Goal: Task Accomplishment & Management: Manage account settings

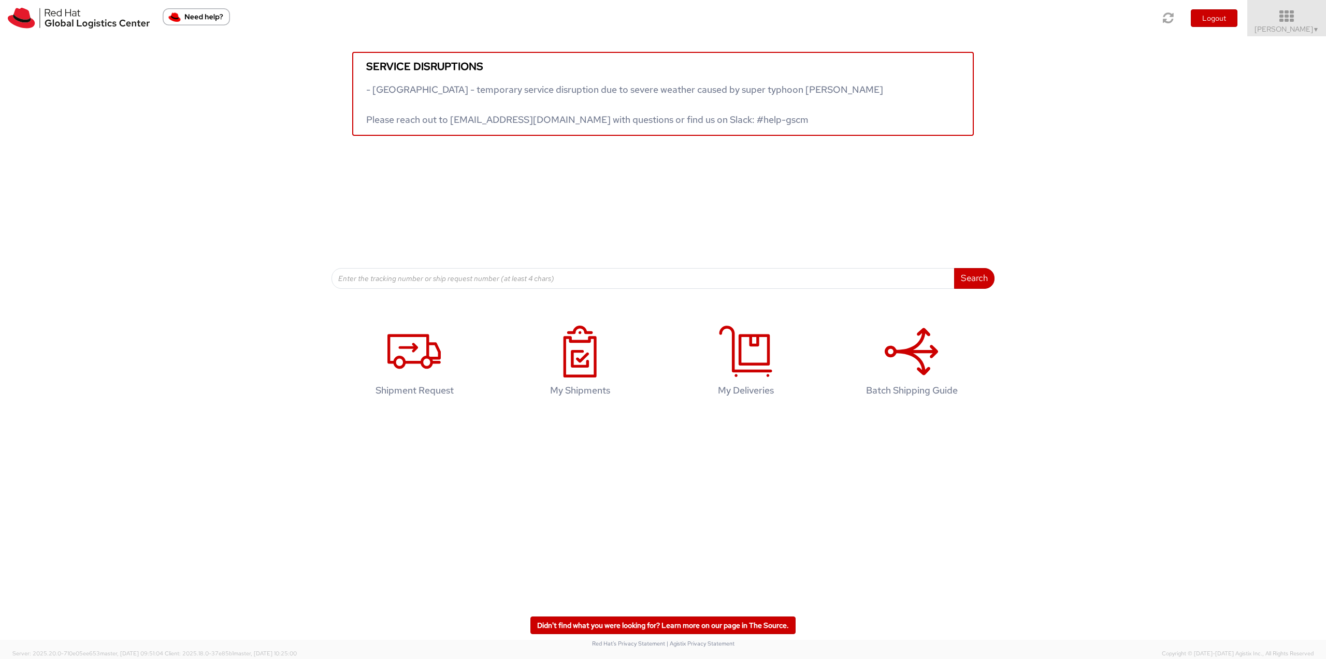
click at [1301, 22] on icon at bounding box center [1287, 16] width 91 height 15
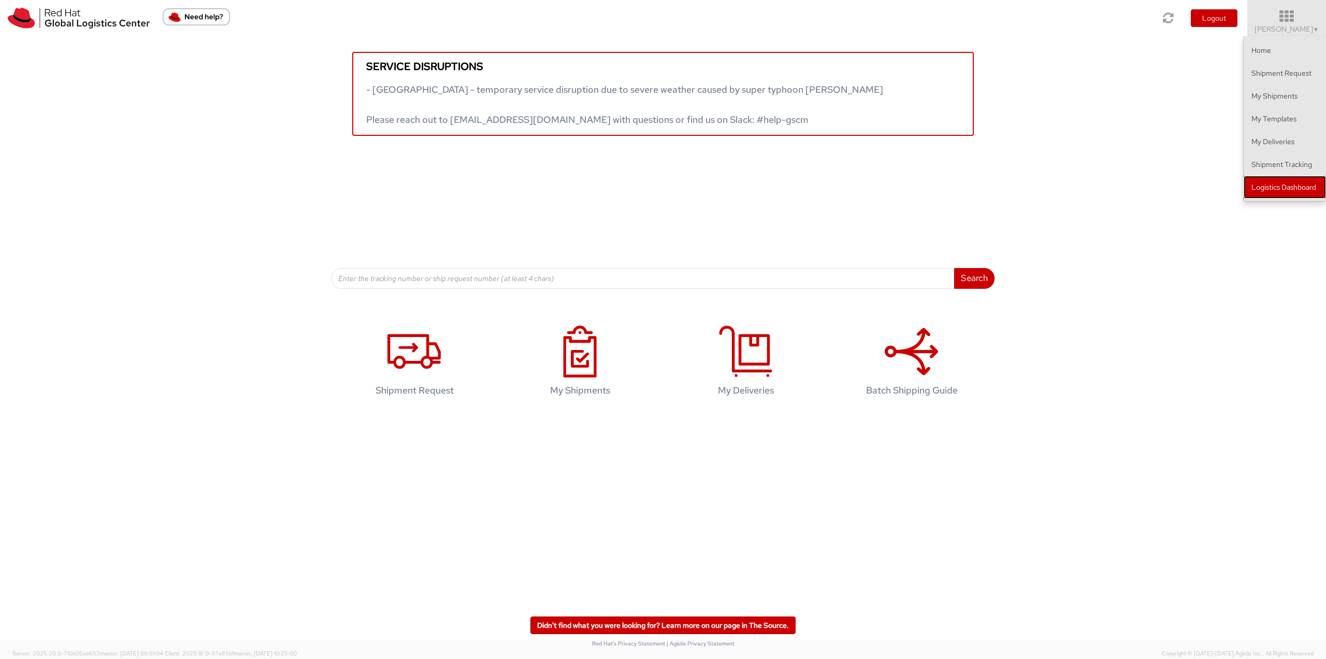
click at [1288, 191] on link "Logistics Dashboard" at bounding box center [1285, 187] width 82 height 23
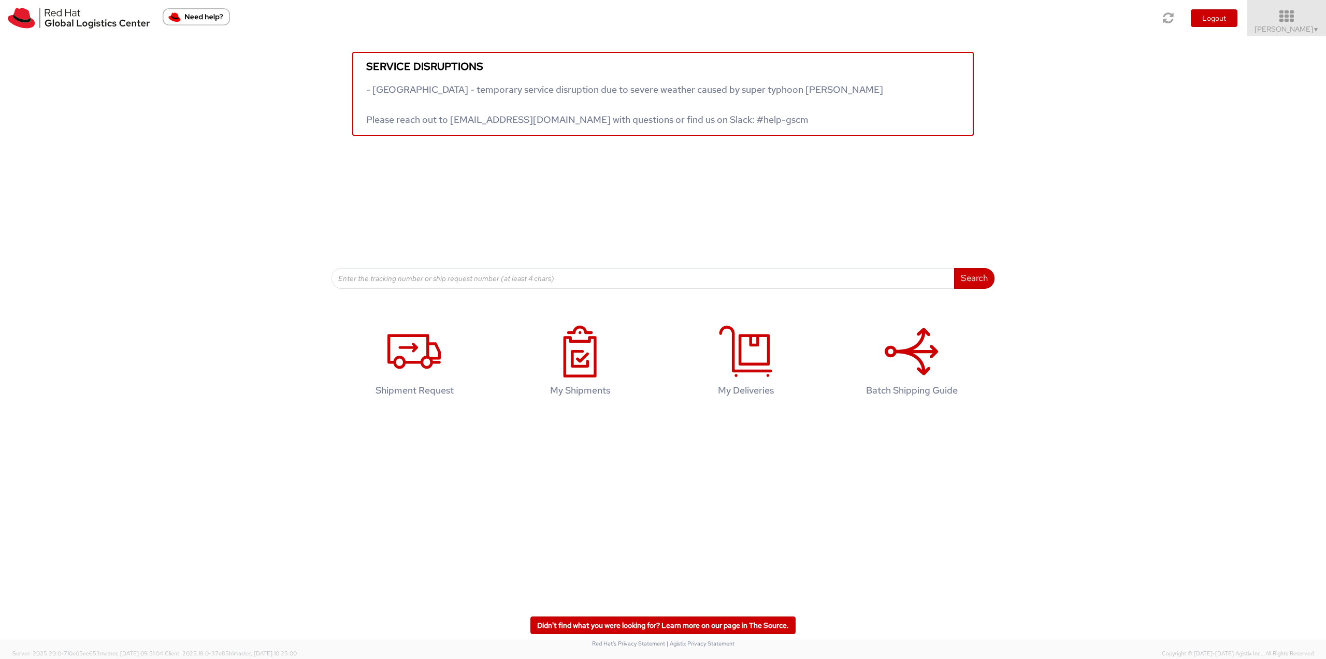
click at [1292, 23] on icon at bounding box center [1287, 16] width 91 height 15
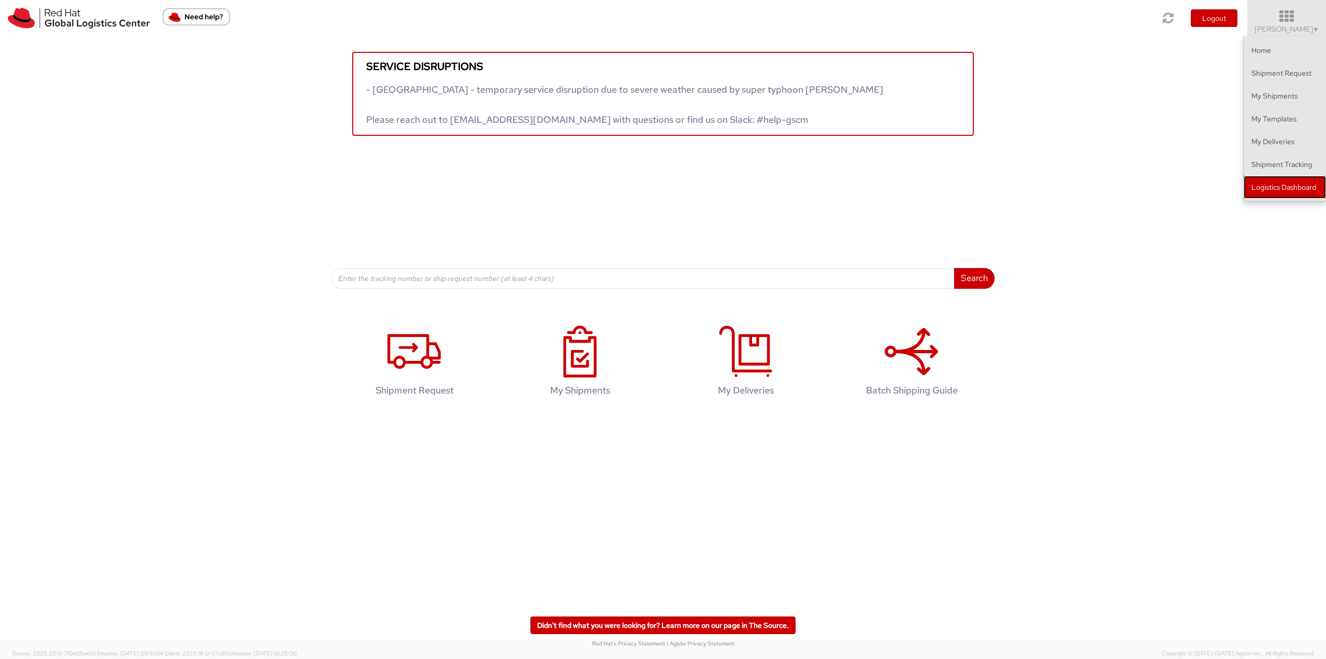
click at [1280, 188] on link "Logistics Dashboard" at bounding box center [1285, 187] width 82 height 23
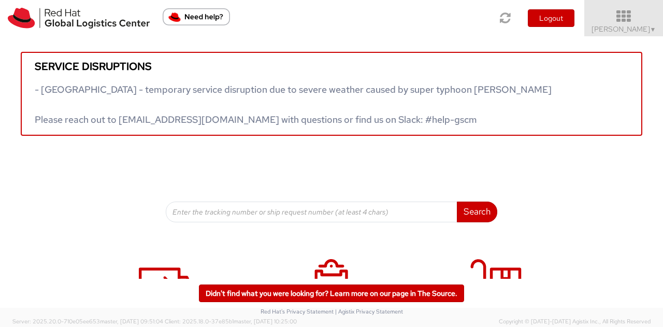
click at [633, 26] on span "Jason Alexander ▼" at bounding box center [624, 28] width 65 height 9
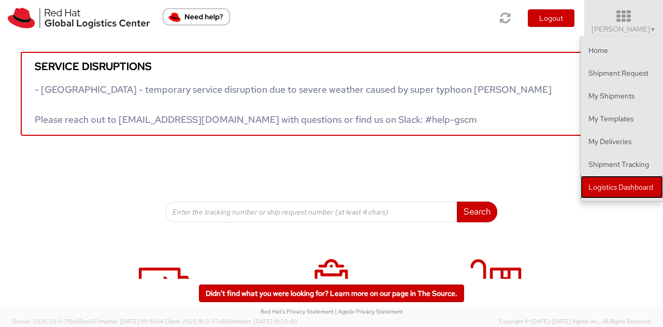
click at [615, 183] on link "Logistics Dashboard" at bounding box center [622, 187] width 82 height 23
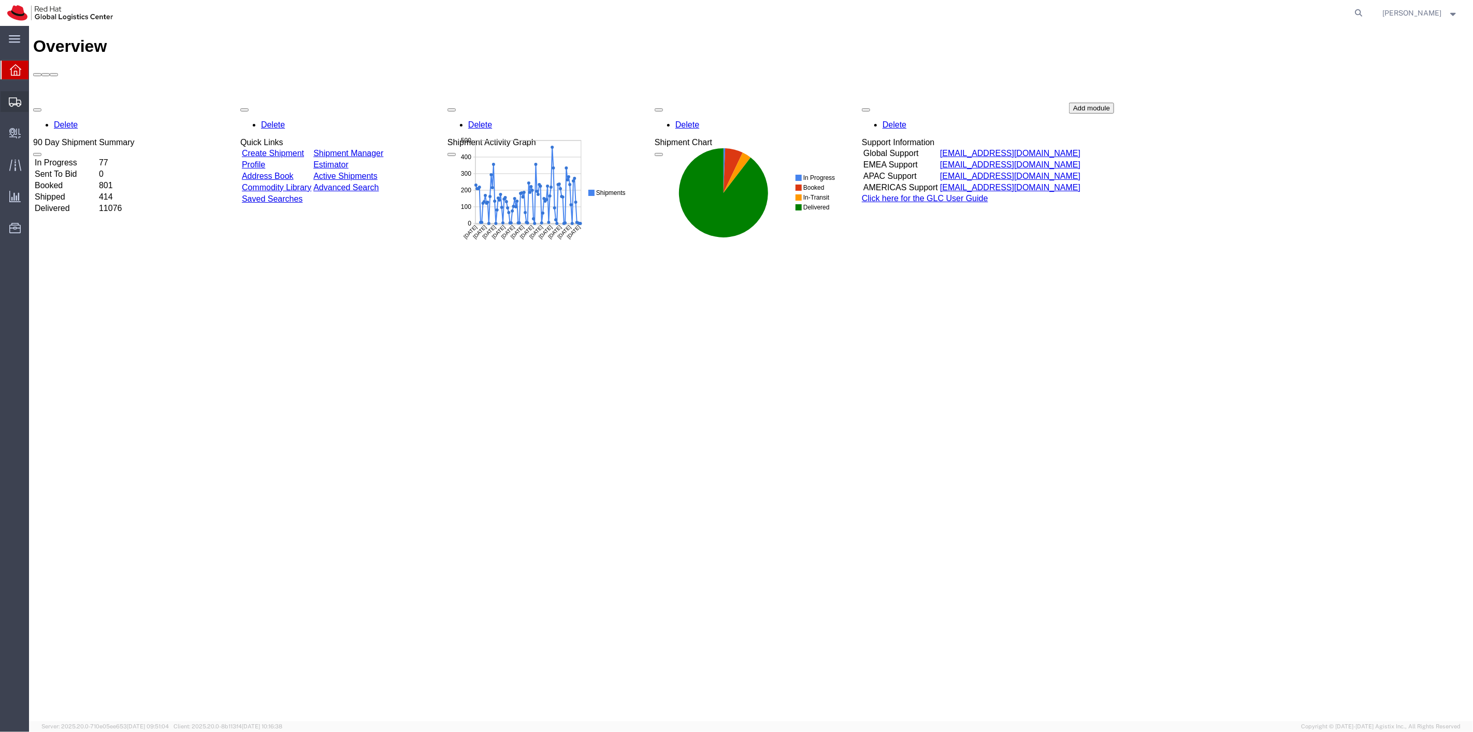
click at [0, 0] on span "Shipment Manager" at bounding box center [0, 0] width 0 height 0
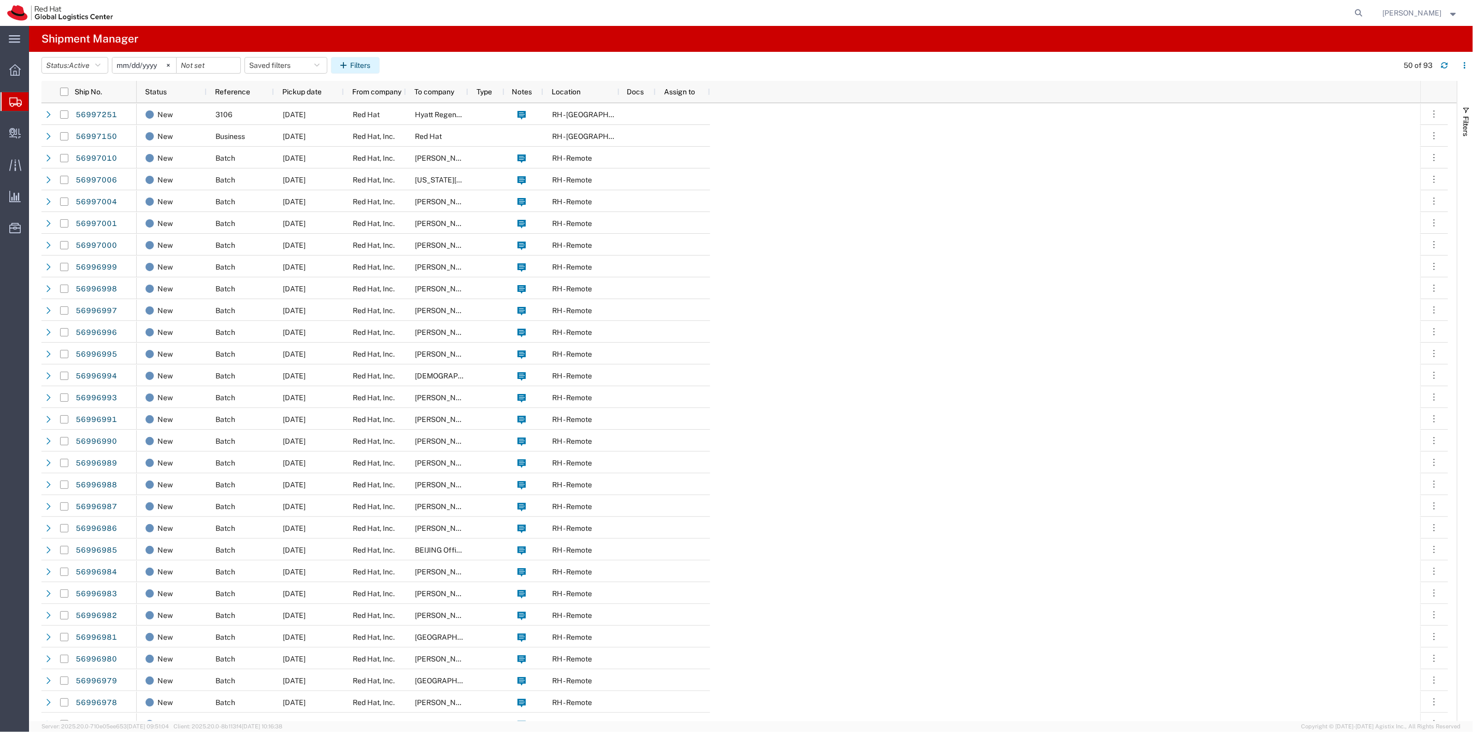
click at [348, 62] on icon "button" at bounding box center [345, 65] width 10 height 7
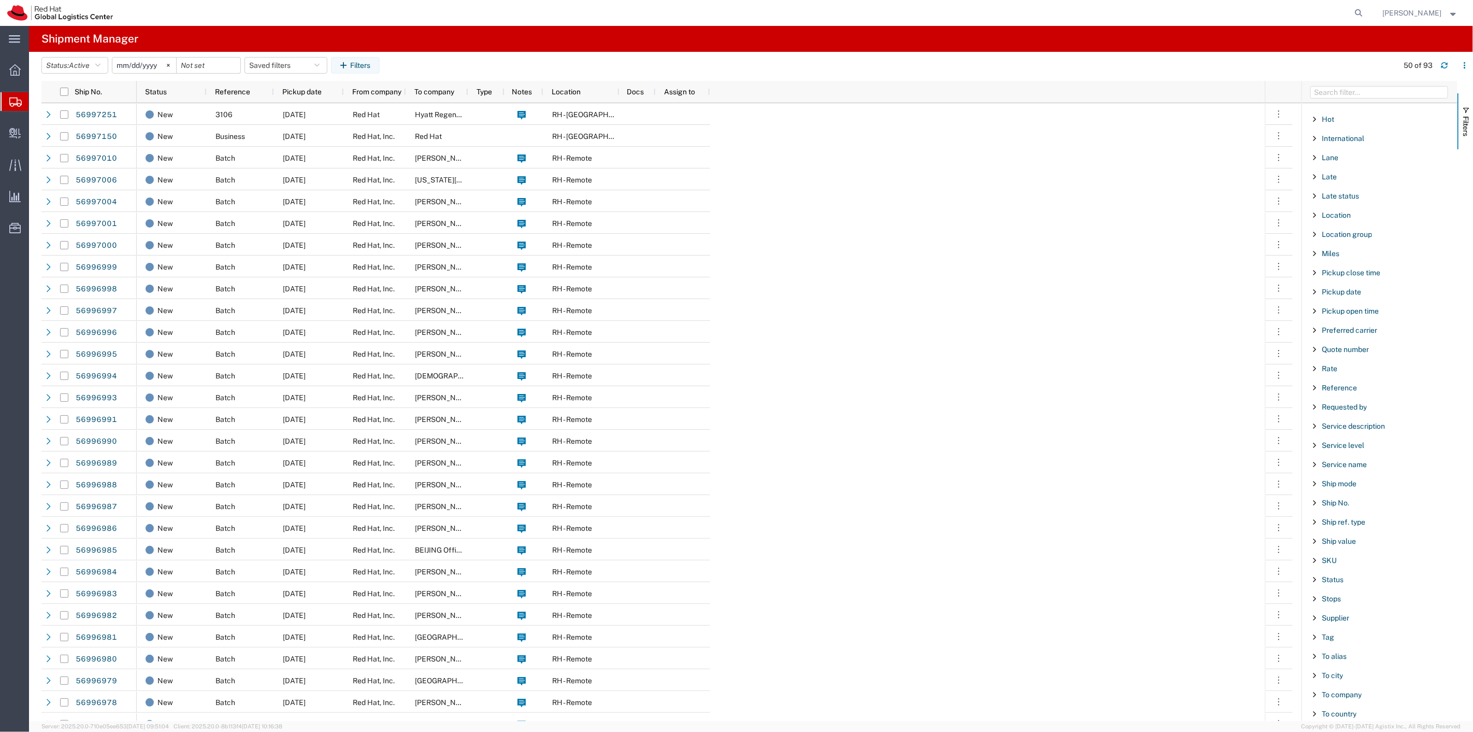
scroll to position [576, 0]
click at [1336, 308] on span "Reference" at bounding box center [1339, 304] width 35 height 8
type input "3106"
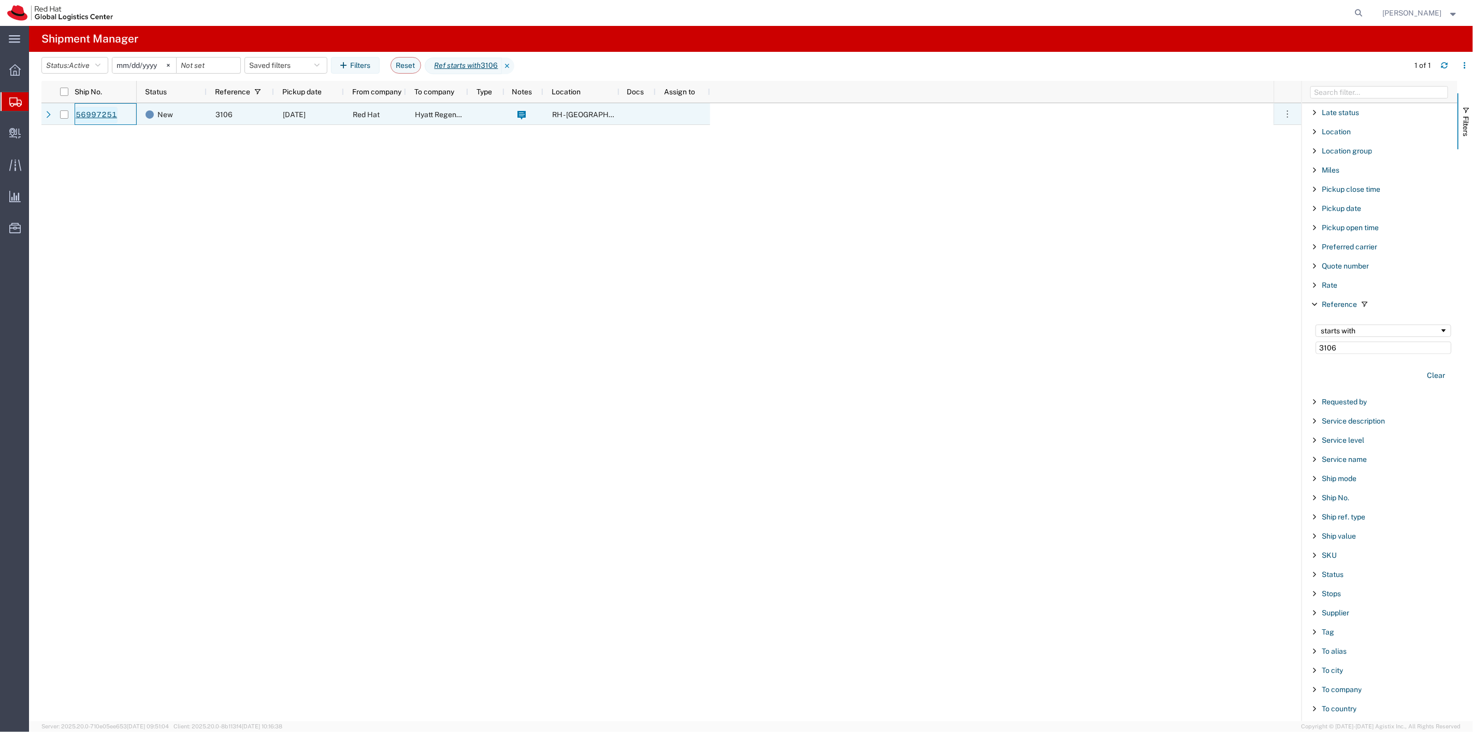
click at [91, 110] on link "56997251" at bounding box center [96, 115] width 42 height 17
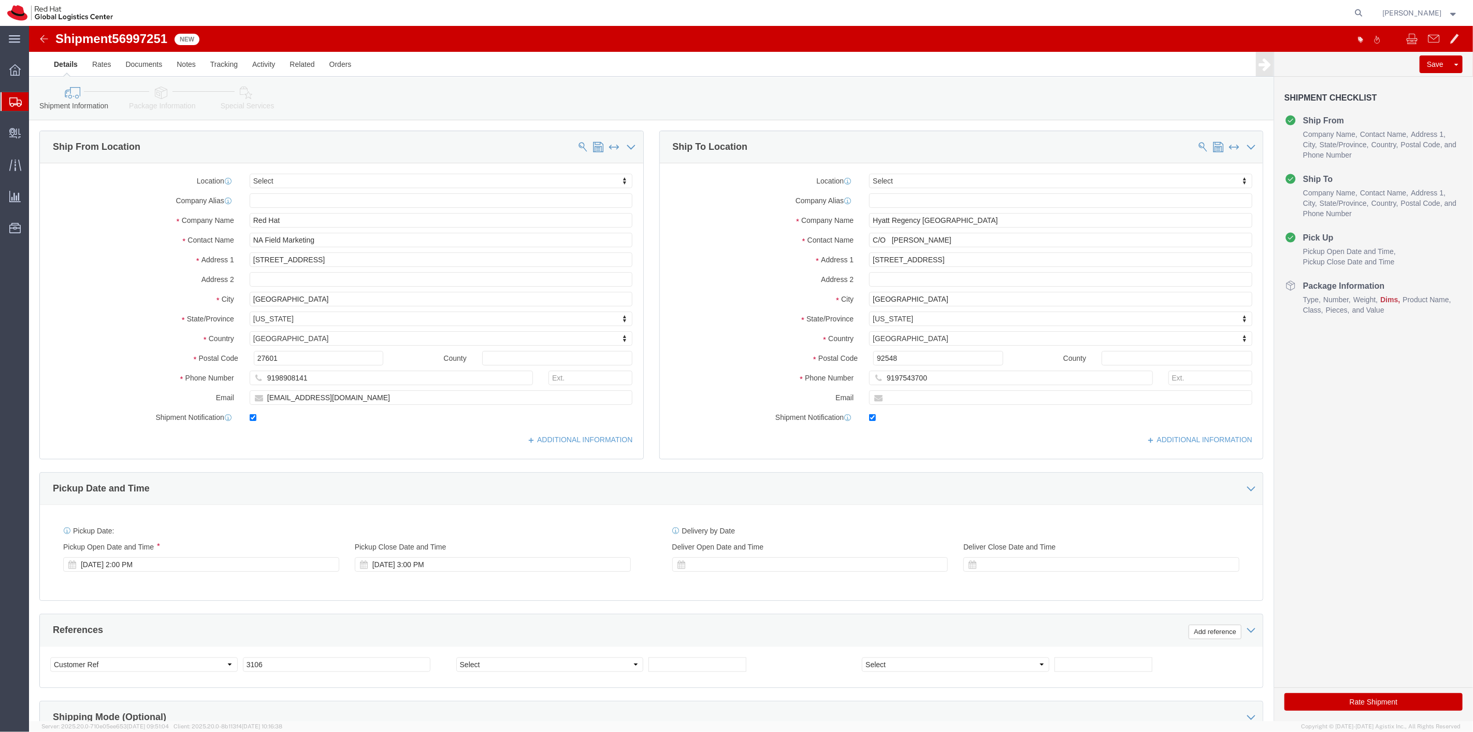
select select
click link "Package Information"
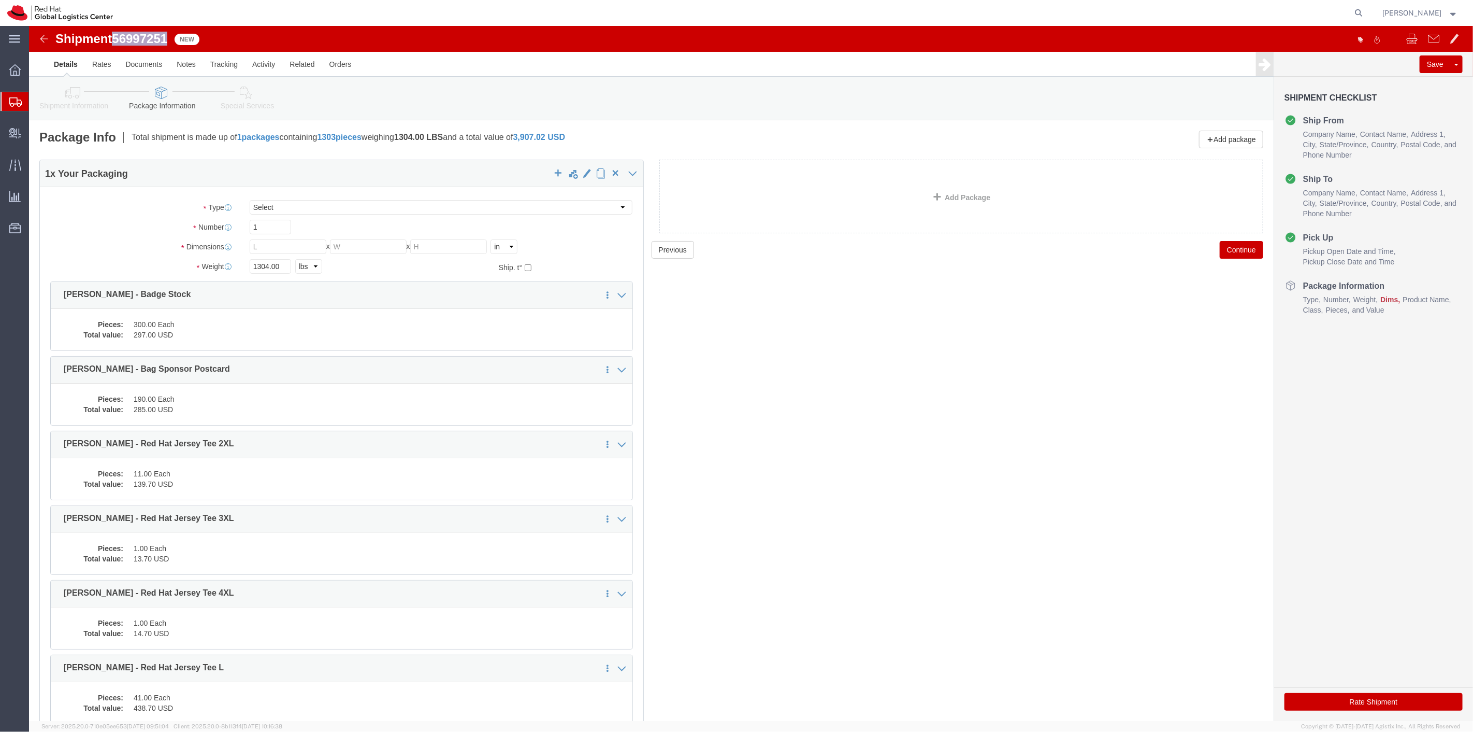
drag, startPoint x: 143, startPoint y: 15, endPoint x: 89, endPoint y: 18, distance: 54.5
click div "Shipment 56997251 New"
copy span "56997251"
click link "Add Package"
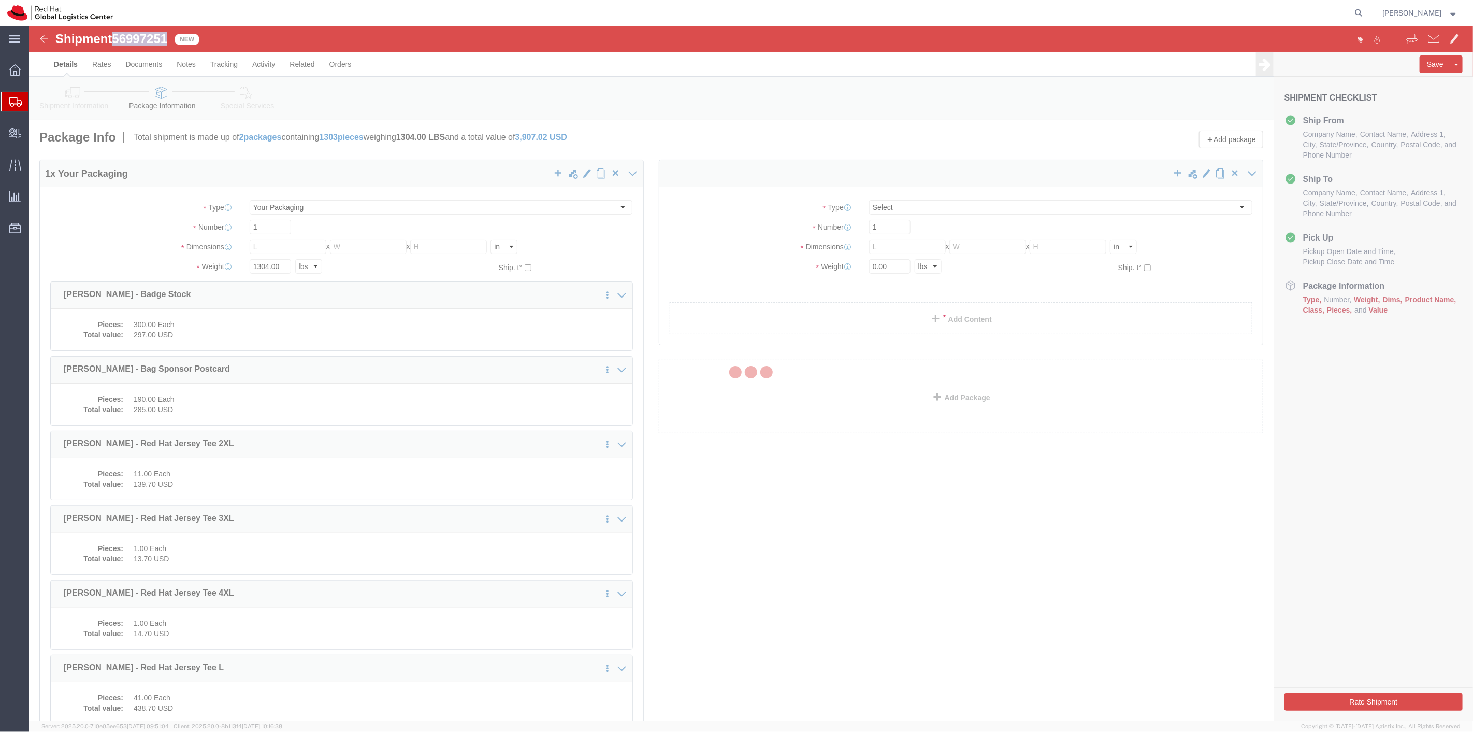
select select
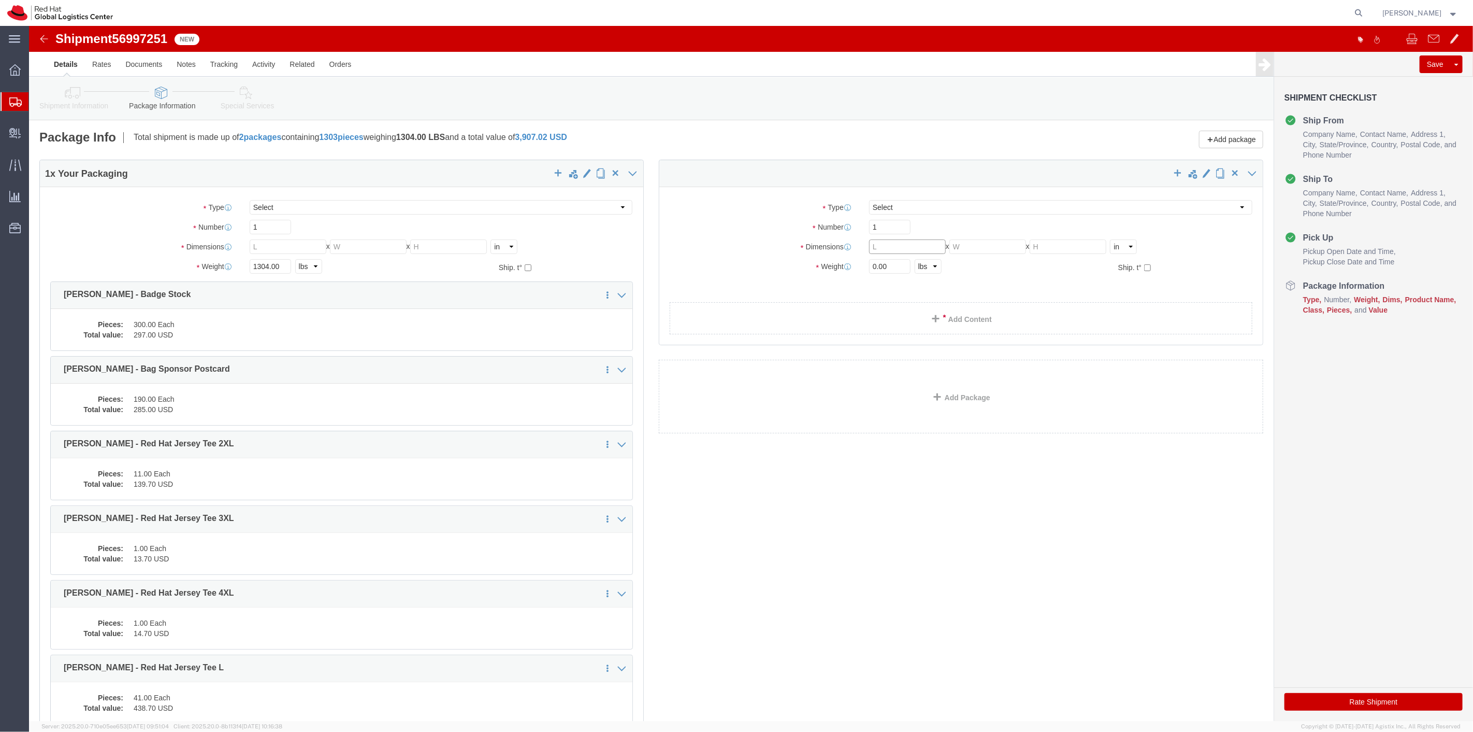
click input "text"
type input "24"
type input "16"
type input "14"
drag, startPoint x: 865, startPoint y: 241, endPoint x: 817, endPoint y: 247, distance: 48.0
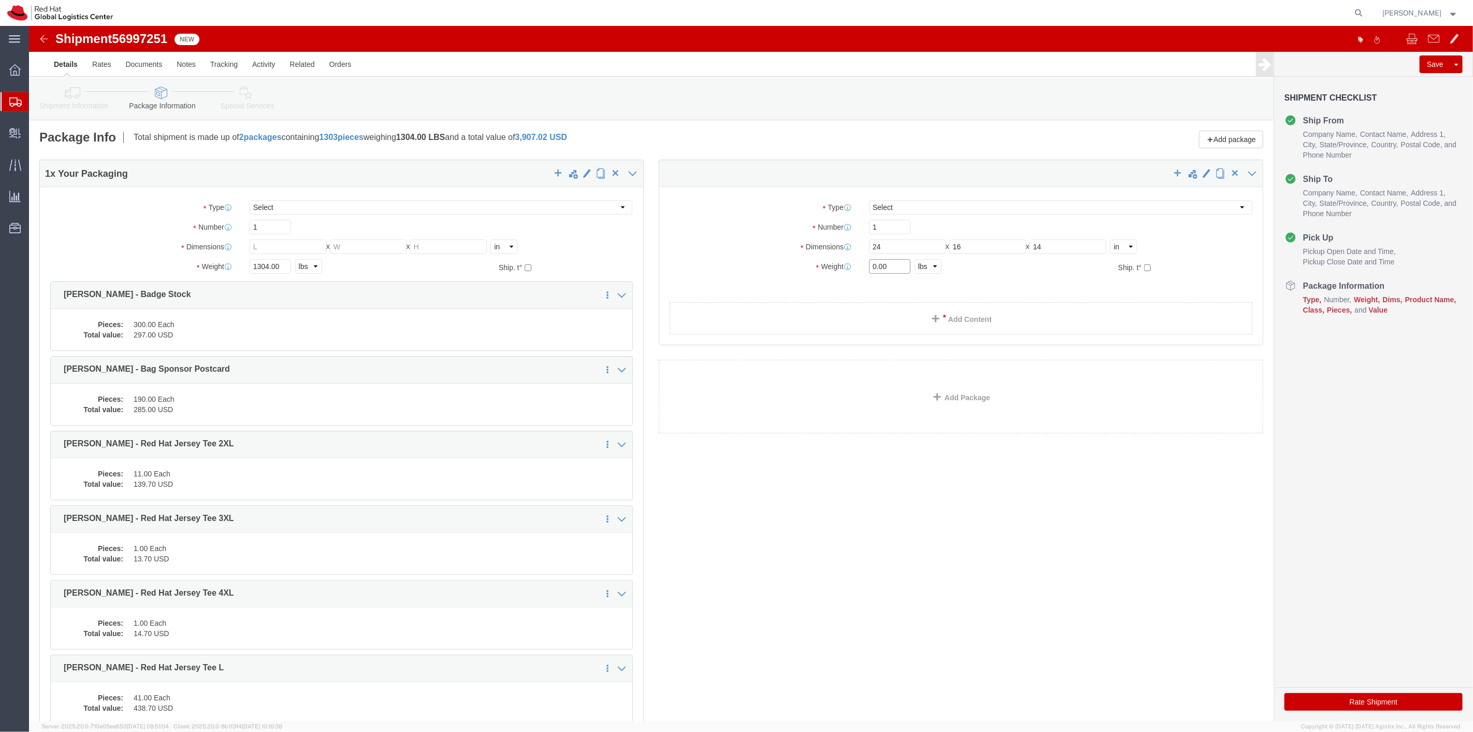
click div "Weight 0.00 Select kgs lbs Ship. t°"
type input "25"
click label "Weight"
click select "Select Case(s) Crate(s) Envelope Large Box Medium Box PAK Skid(s) Small Box Sma…"
select select "YRPK"
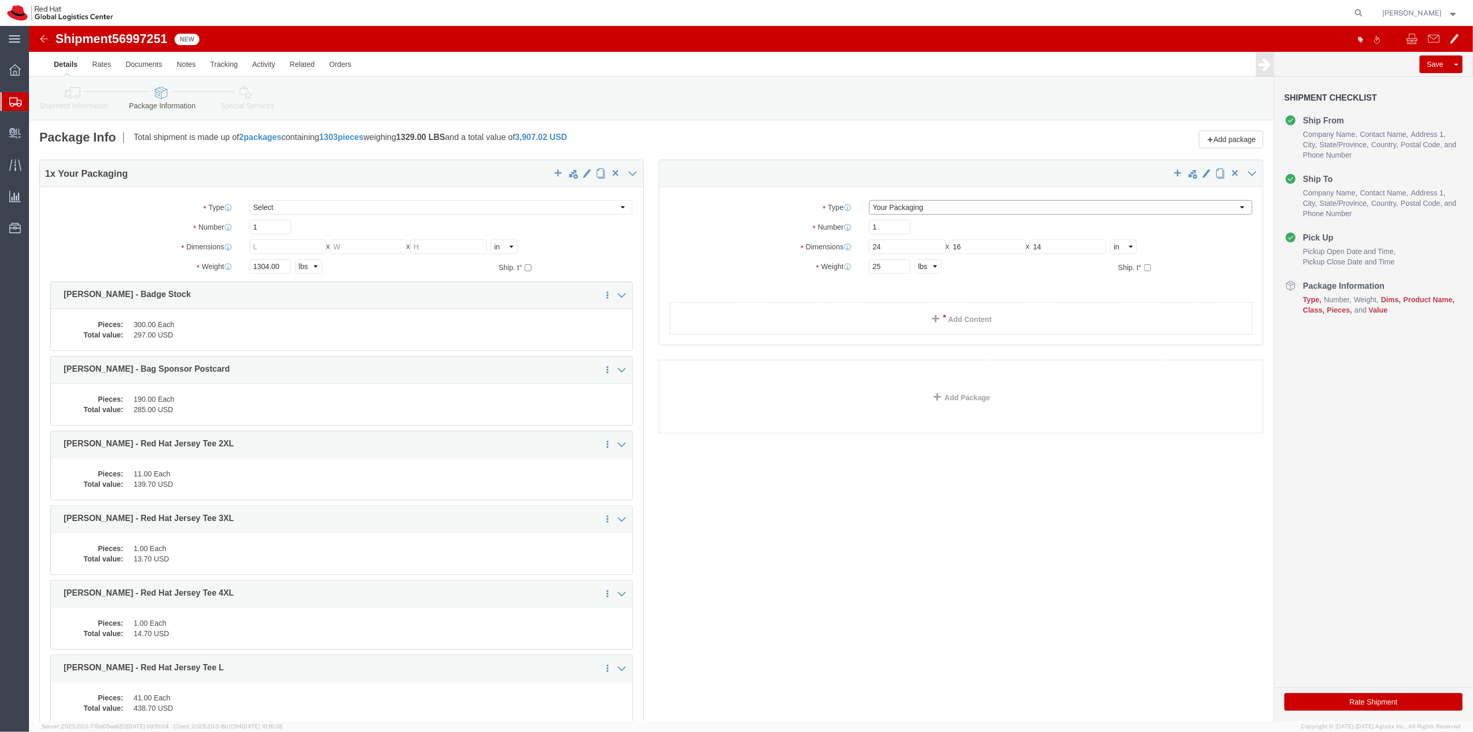
click select "Select Case(s) Crate(s) Envelope Large Box Medium Box PAK Skid(s) Small Box Sma…"
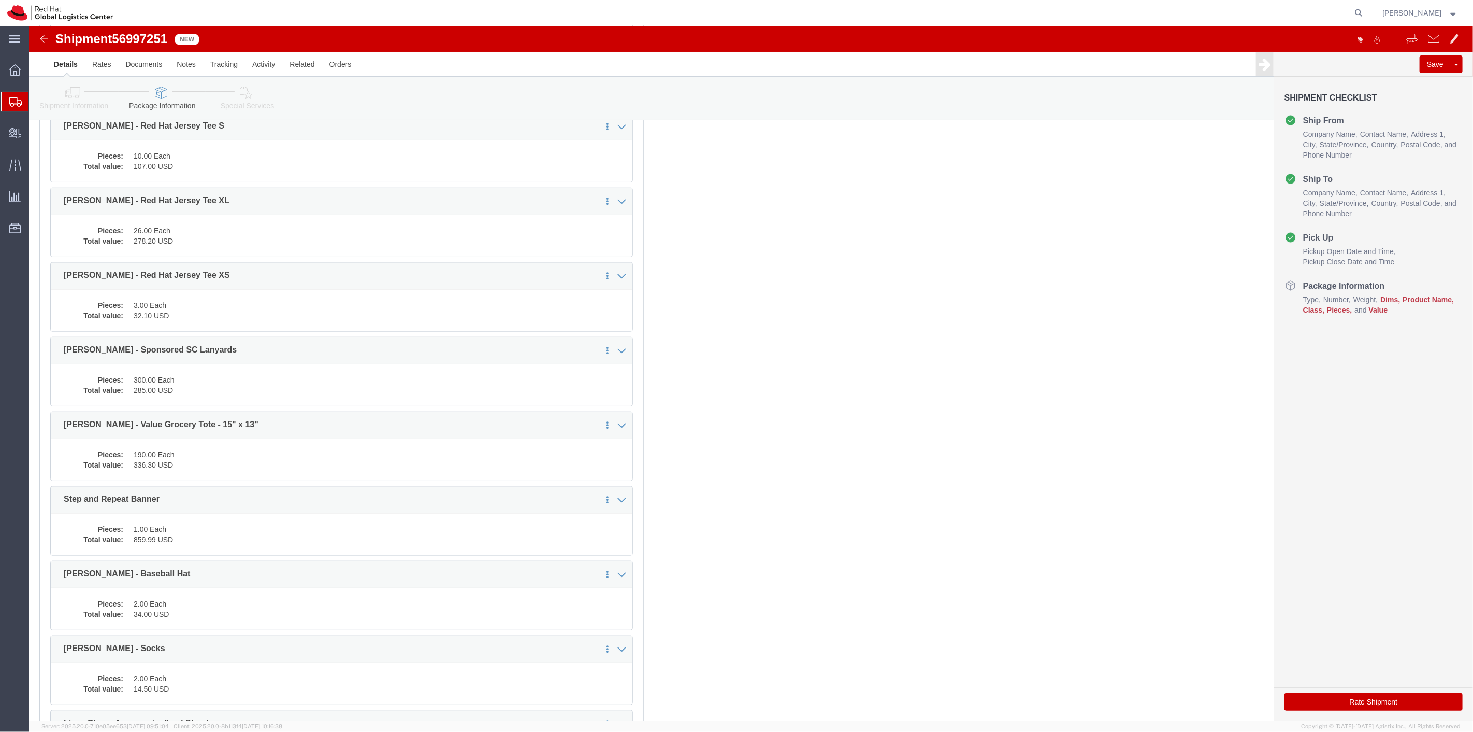
scroll to position [748, 0]
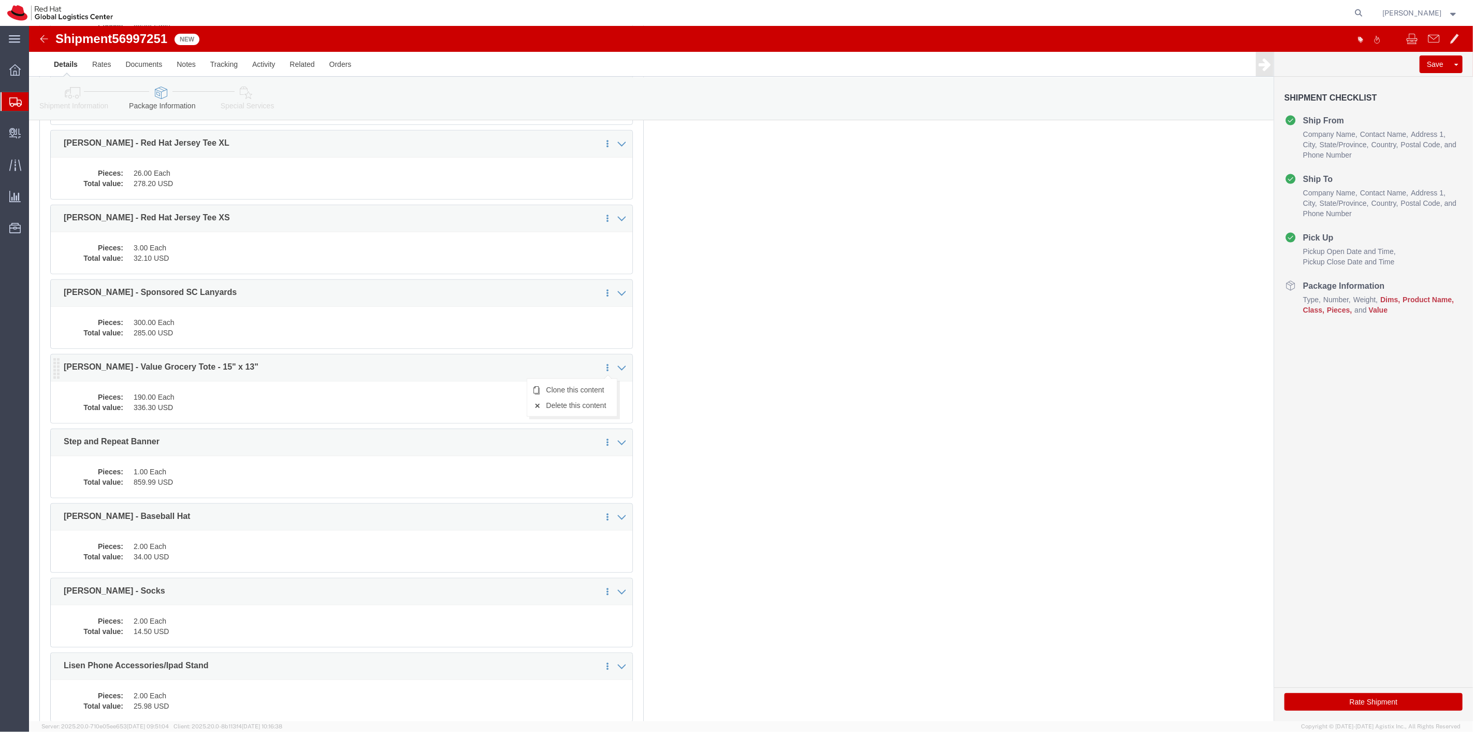
click icon
click link "Clone this content"
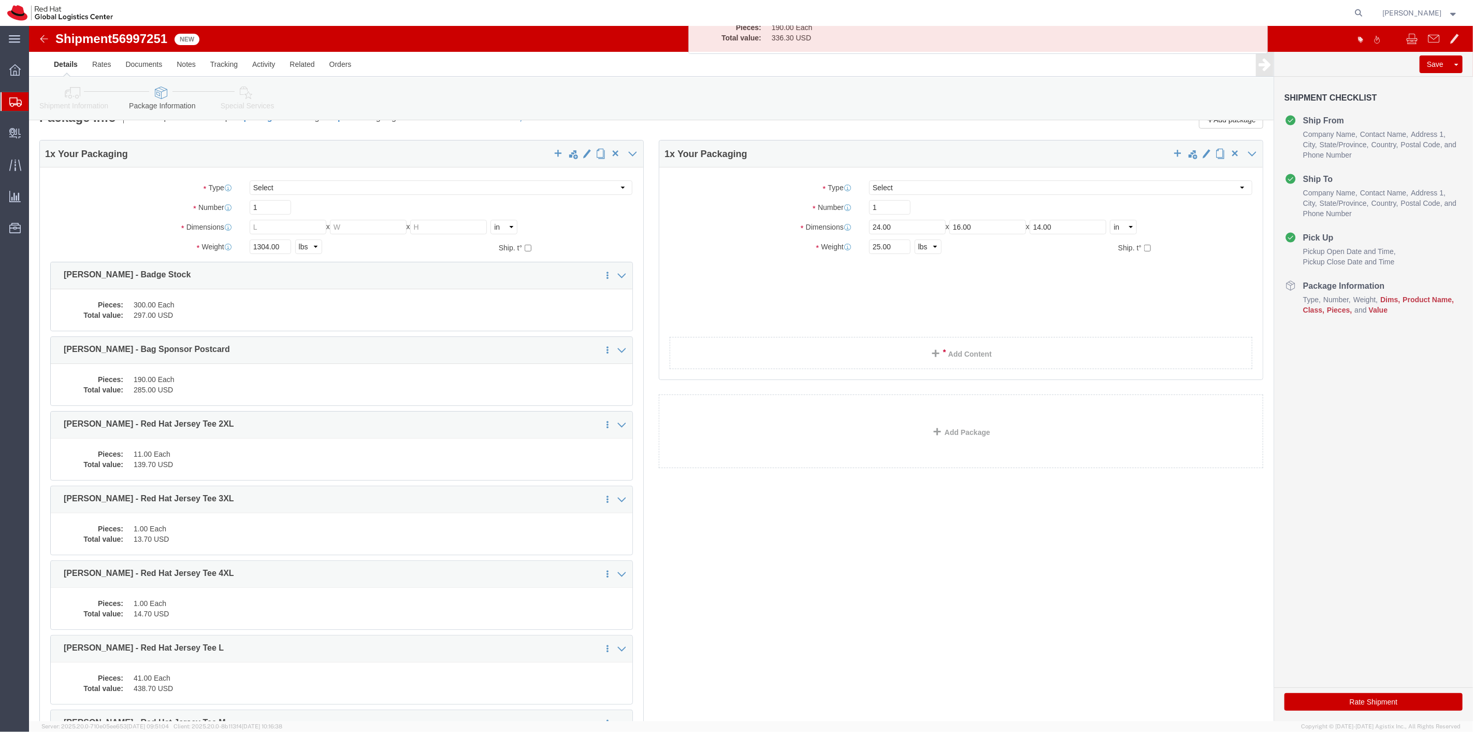
scroll to position [0, 0]
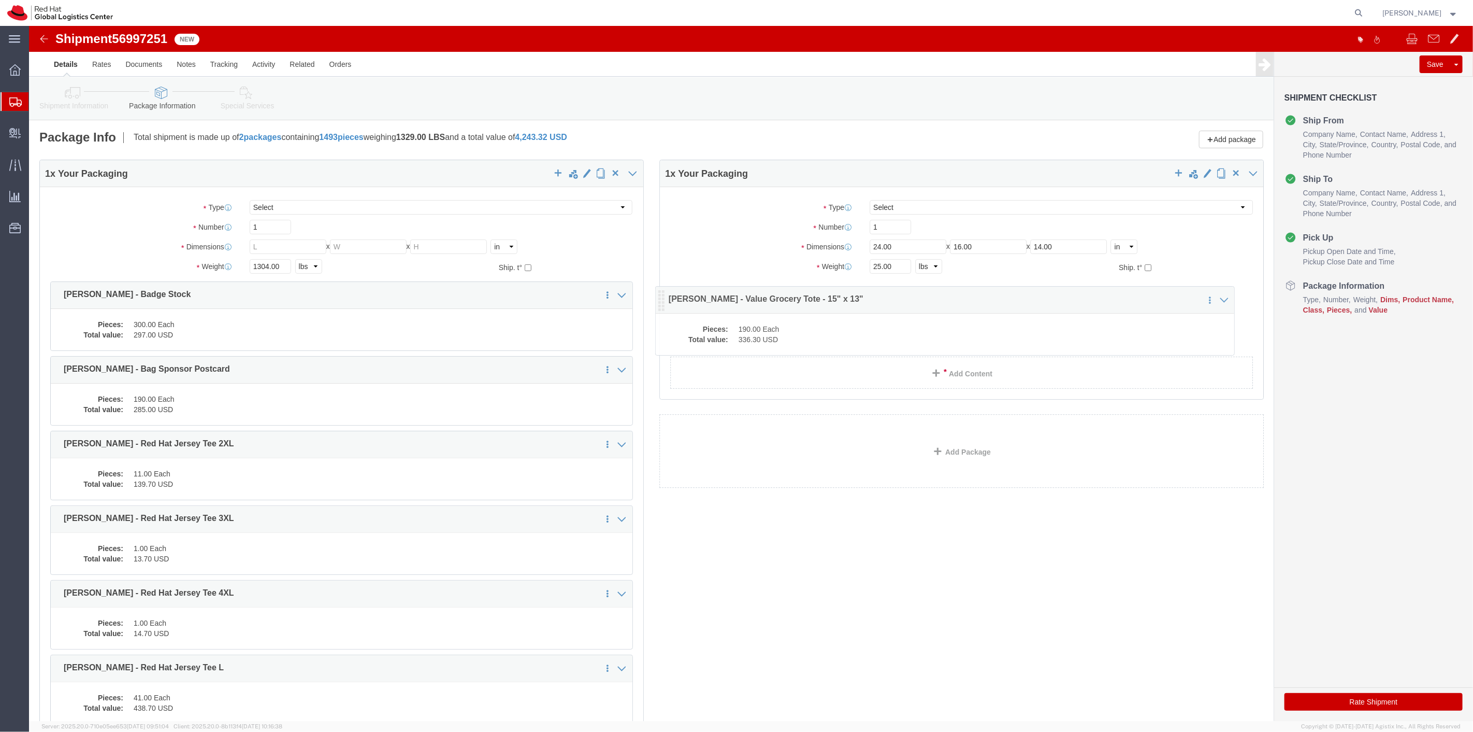
drag, startPoint x: 25, startPoint y: 520, endPoint x: 631, endPoint y: 278, distance: 651.7
click icon
click div "Pieces: 190.00 Each Total value: 336.30 USD"
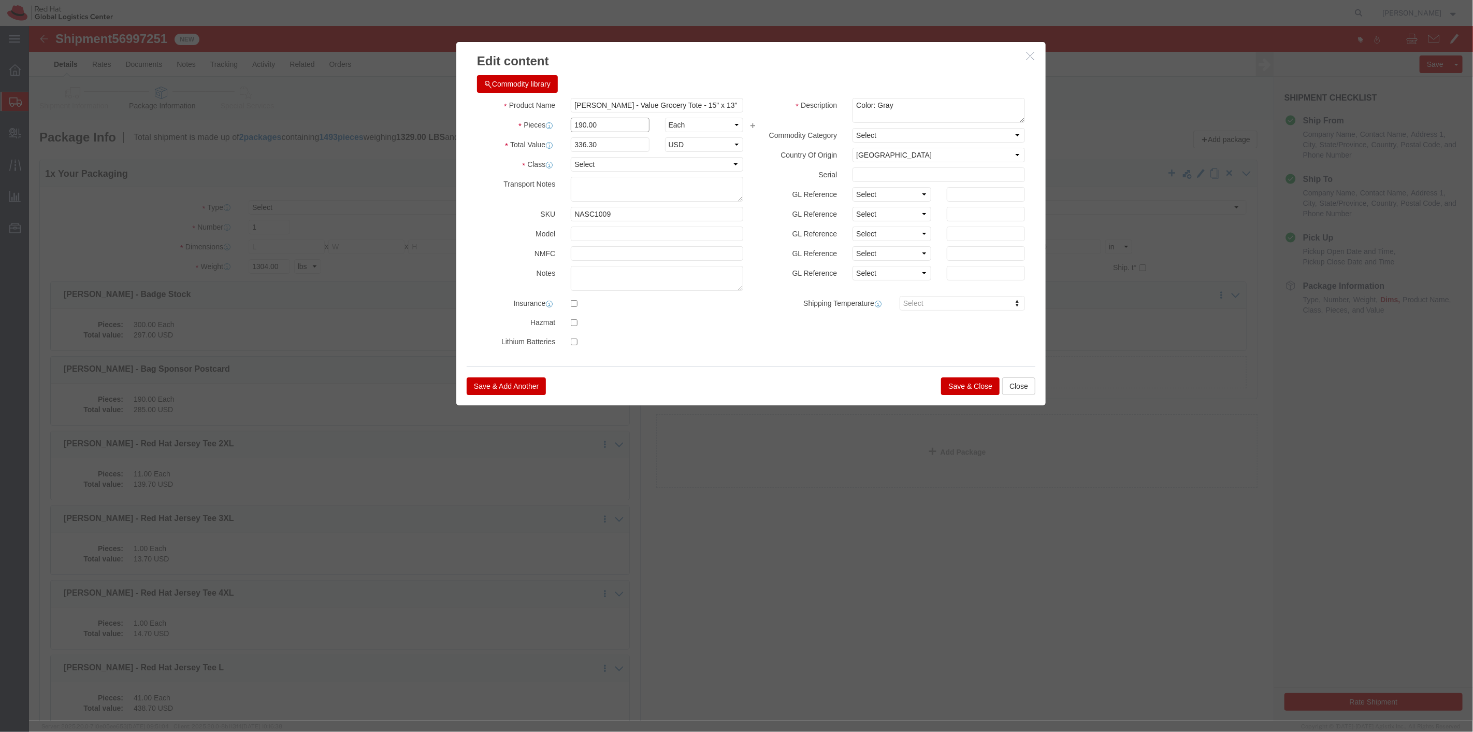
drag, startPoint x: 572, startPoint y: 95, endPoint x: 501, endPoint y: 86, distance: 72.0
click div "Product Name J.Lien - Value Grocery Tote - 15" x 13" Pieces 190.00 Select Bag B…"
type input "90"
type input "159.3"
click button "Save & Close"
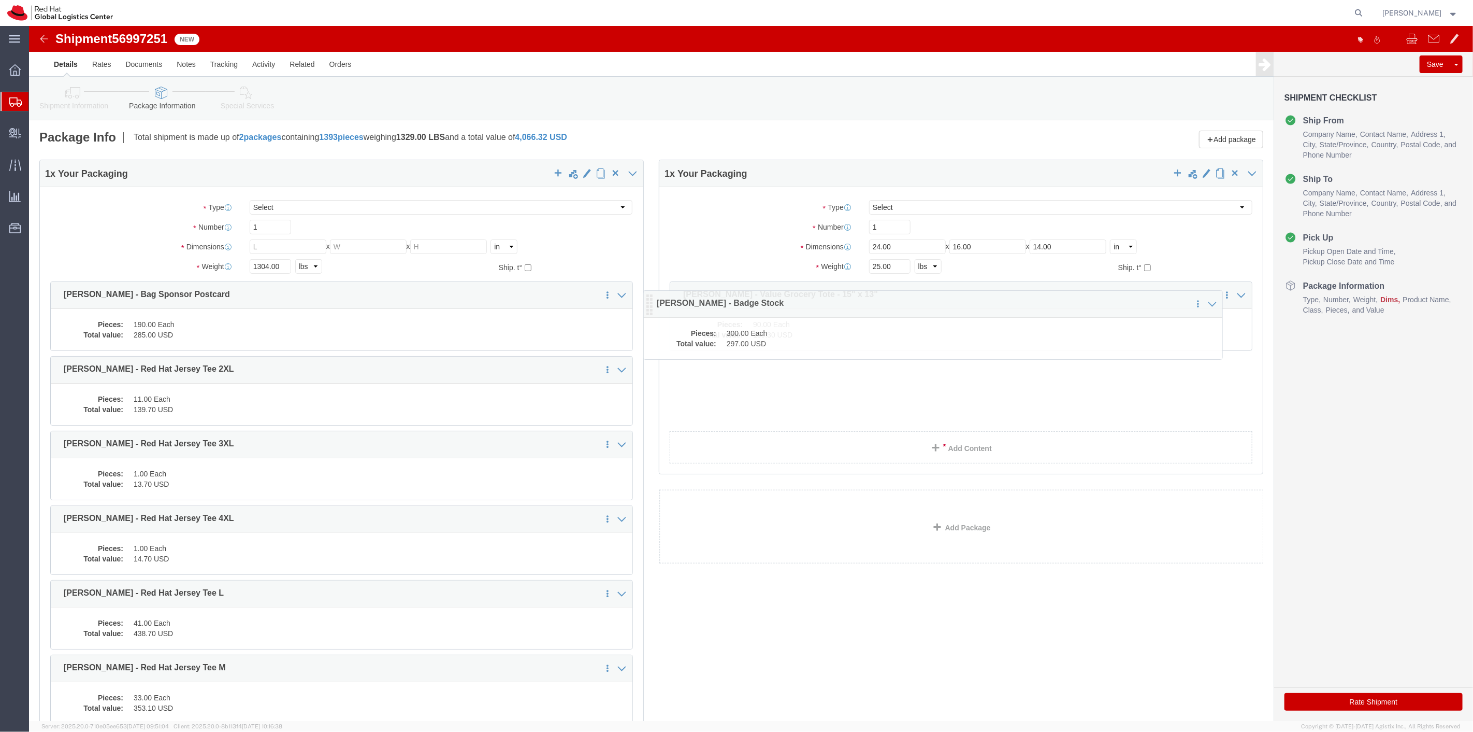
drag, startPoint x: 26, startPoint y: 272, endPoint x: 619, endPoint y: 281, distance: 593.3
click icon
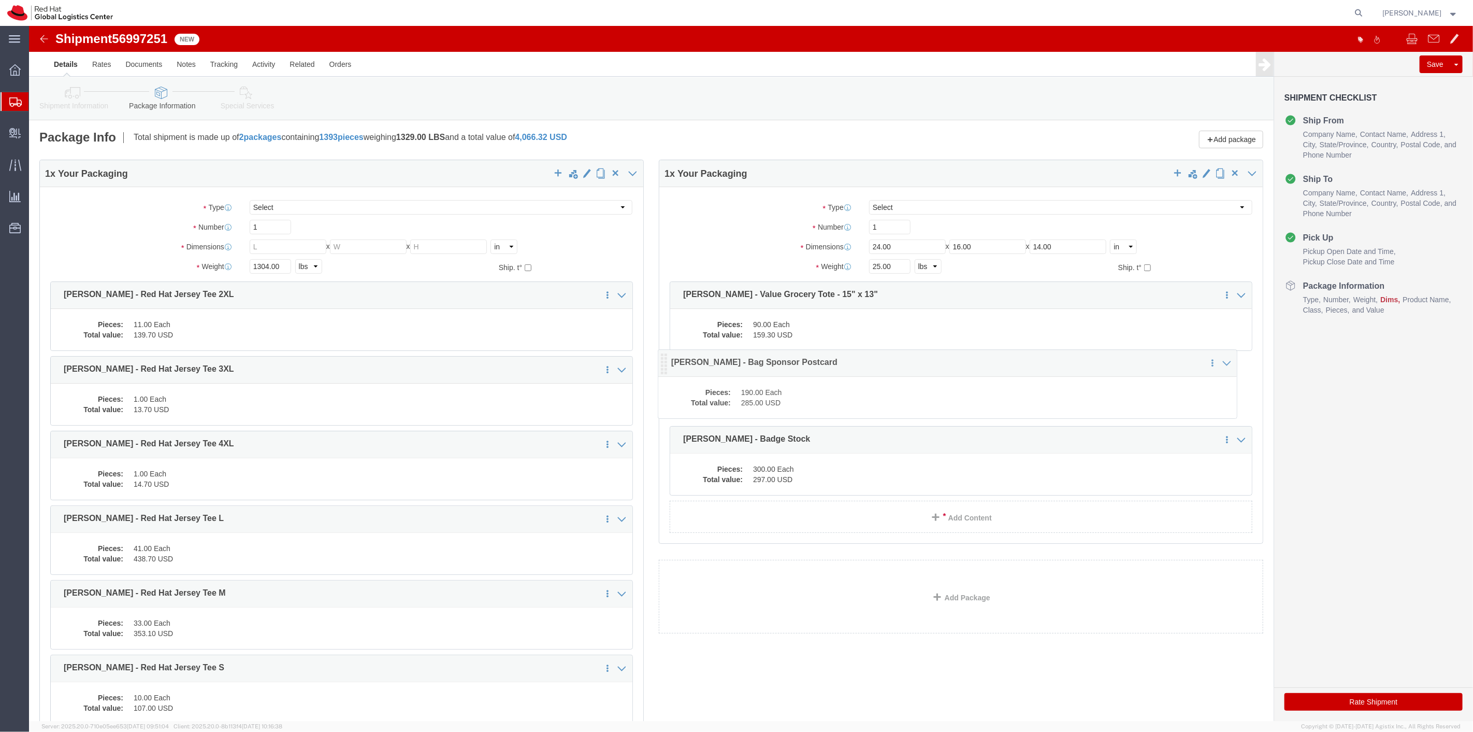
drag, startPoint x: 26, startPoint y: 266, endPoint x: 635, endPoint y: 334, distance: 612.0
click icon
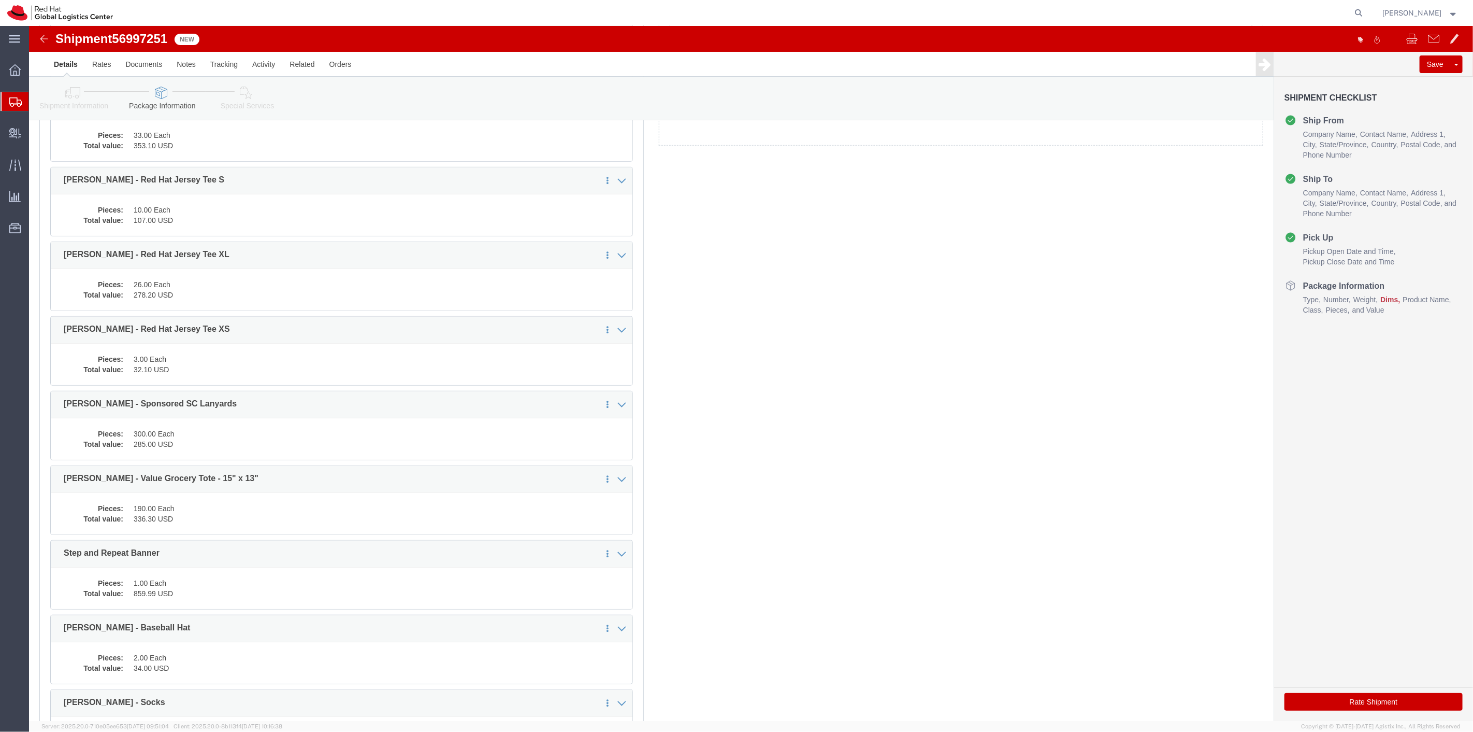
scroll to position [518, 0]
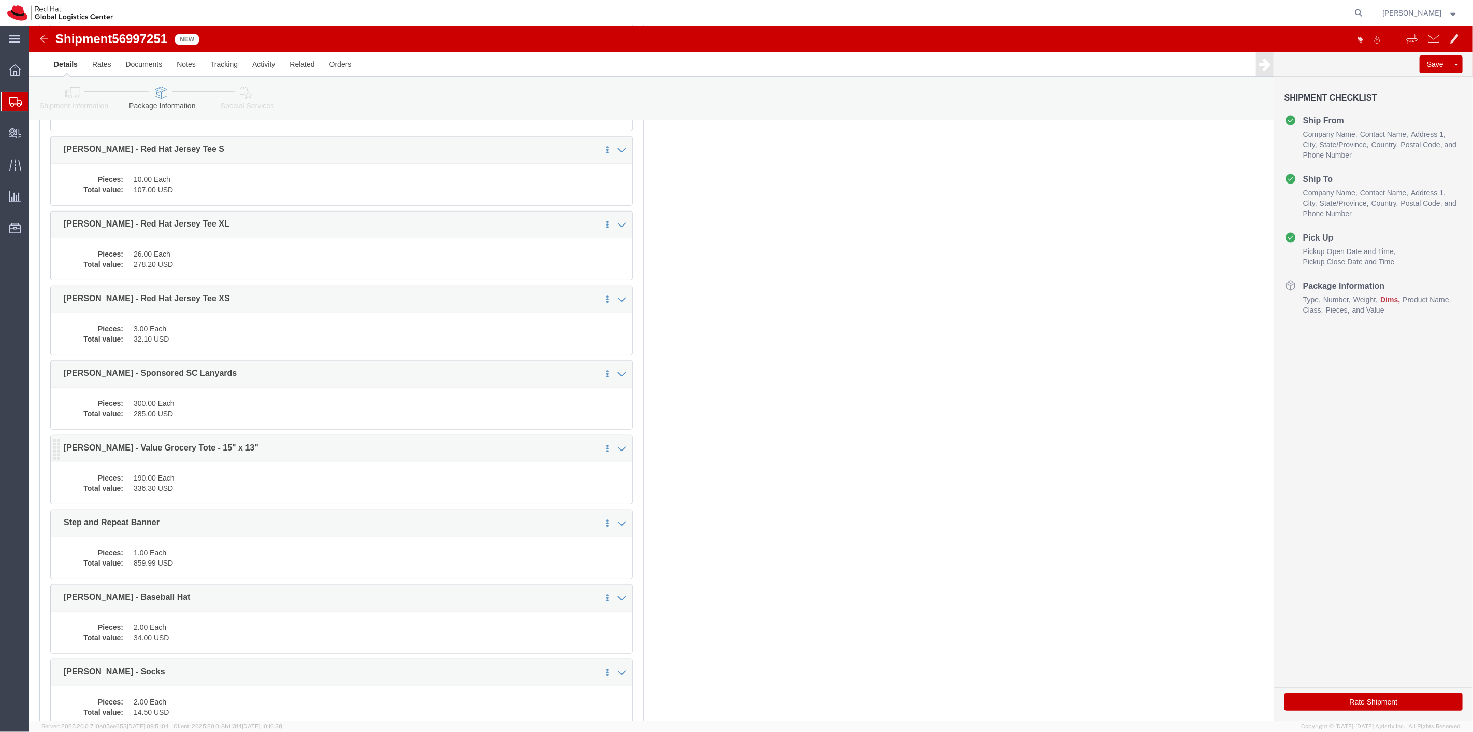
click div "Pieces: 190.00 Each Total value: 336.30 USD"
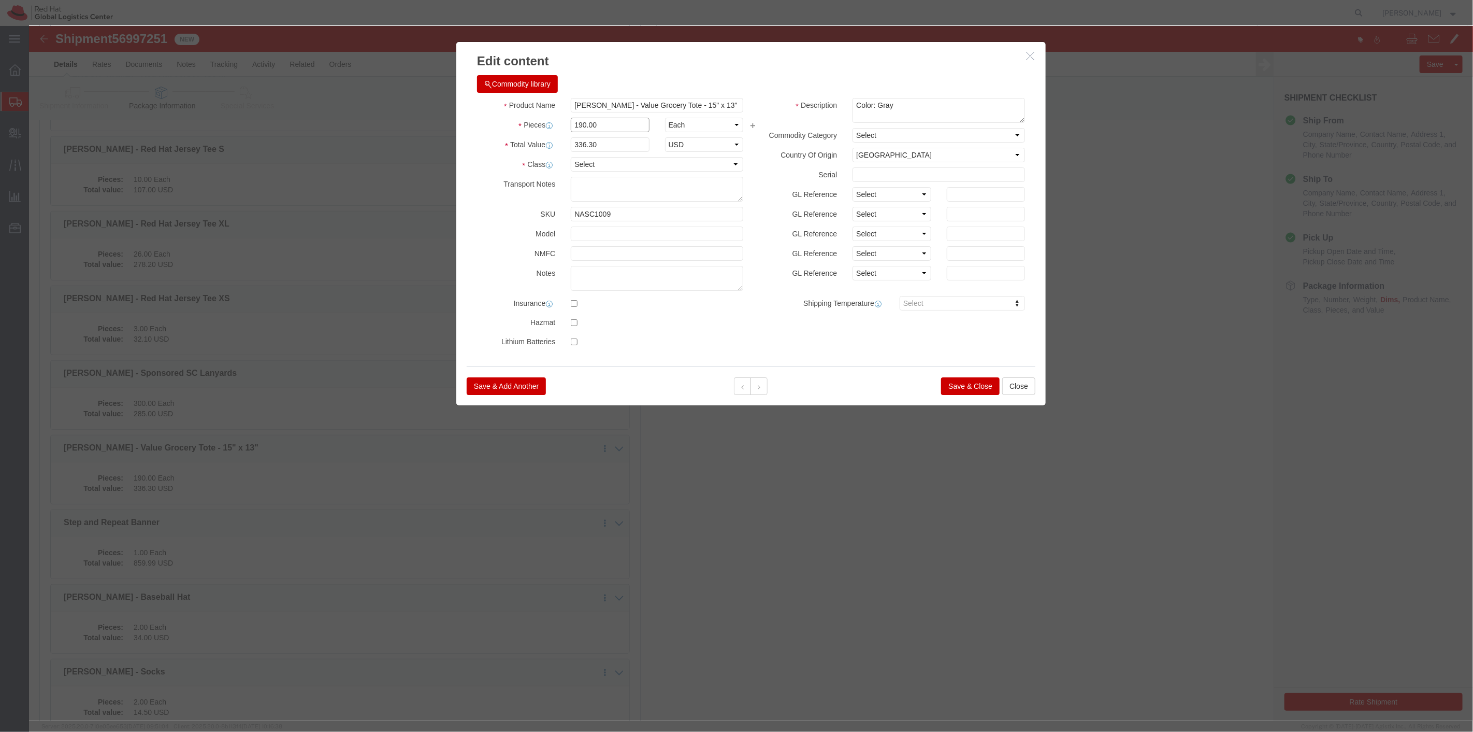
drag, startPoint x: 577, startPoint y: 101, endPoint x: 510, endPoint y: 96, distance: 67.0
click div "Pieces Number of pieces inside all the packages 190.00 Select Bag Barrels 100Bo…"
type input "100"
type input "177"
click button "Save & Close"
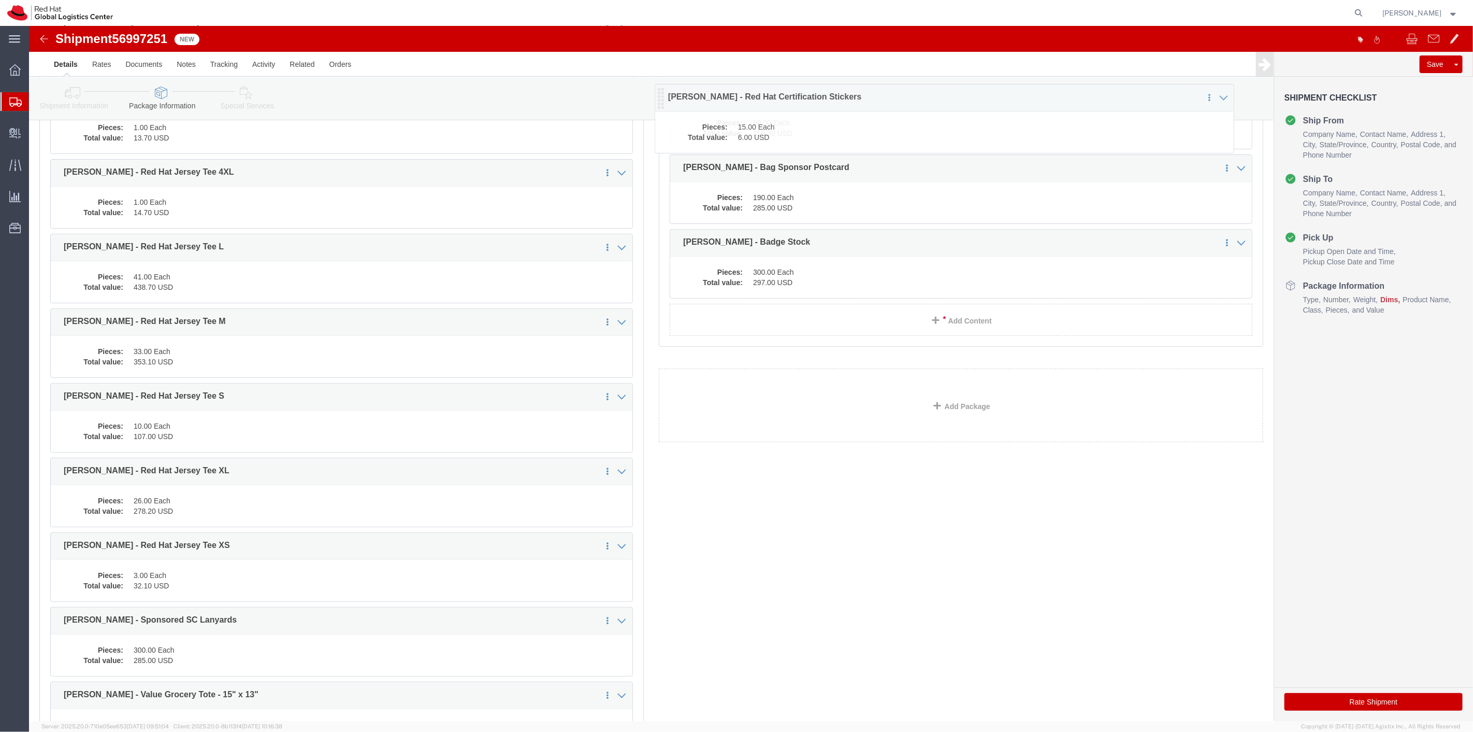
scroll to position [230, 0]
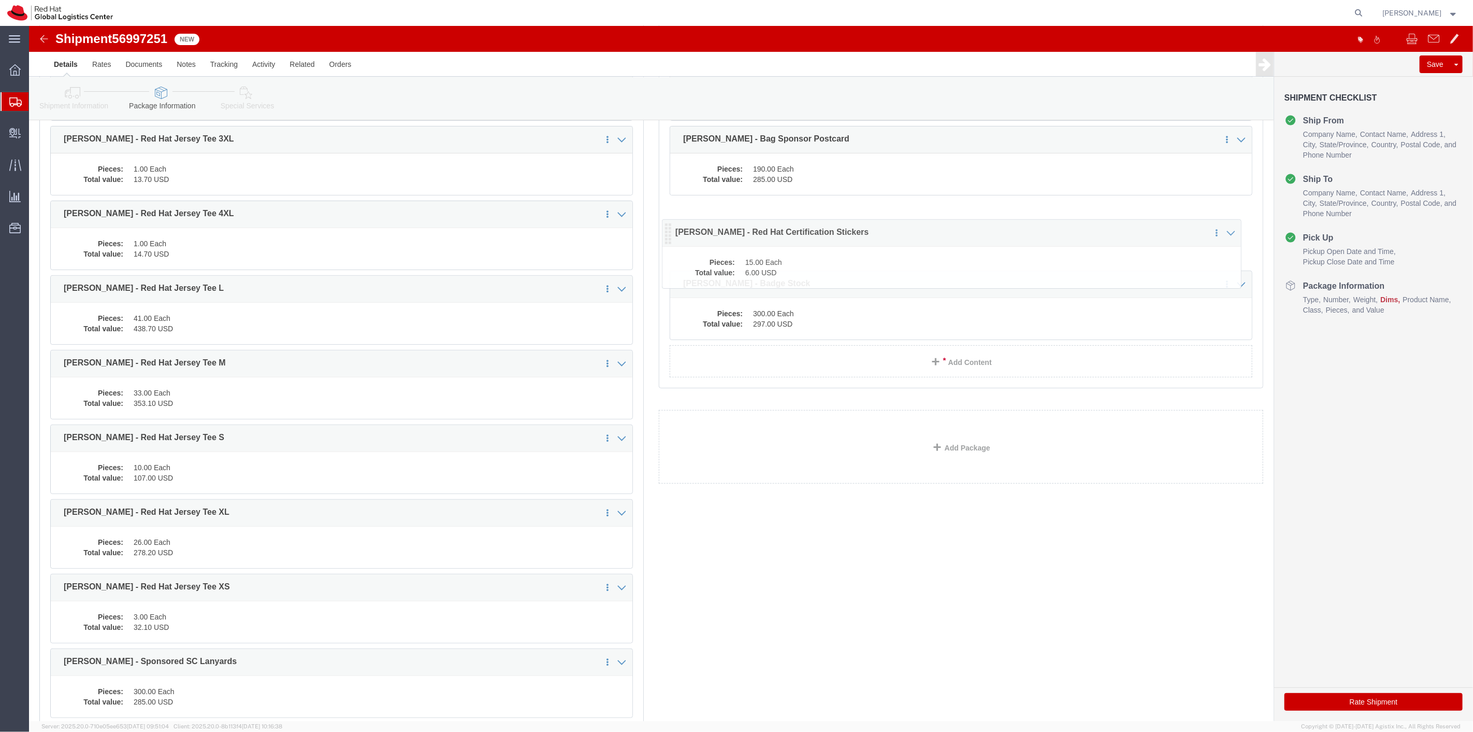
drag, startPoint x: 30, startPoint y: 582, endPoint x: 642, endPoint y: 211, distance: 716.0
click icon
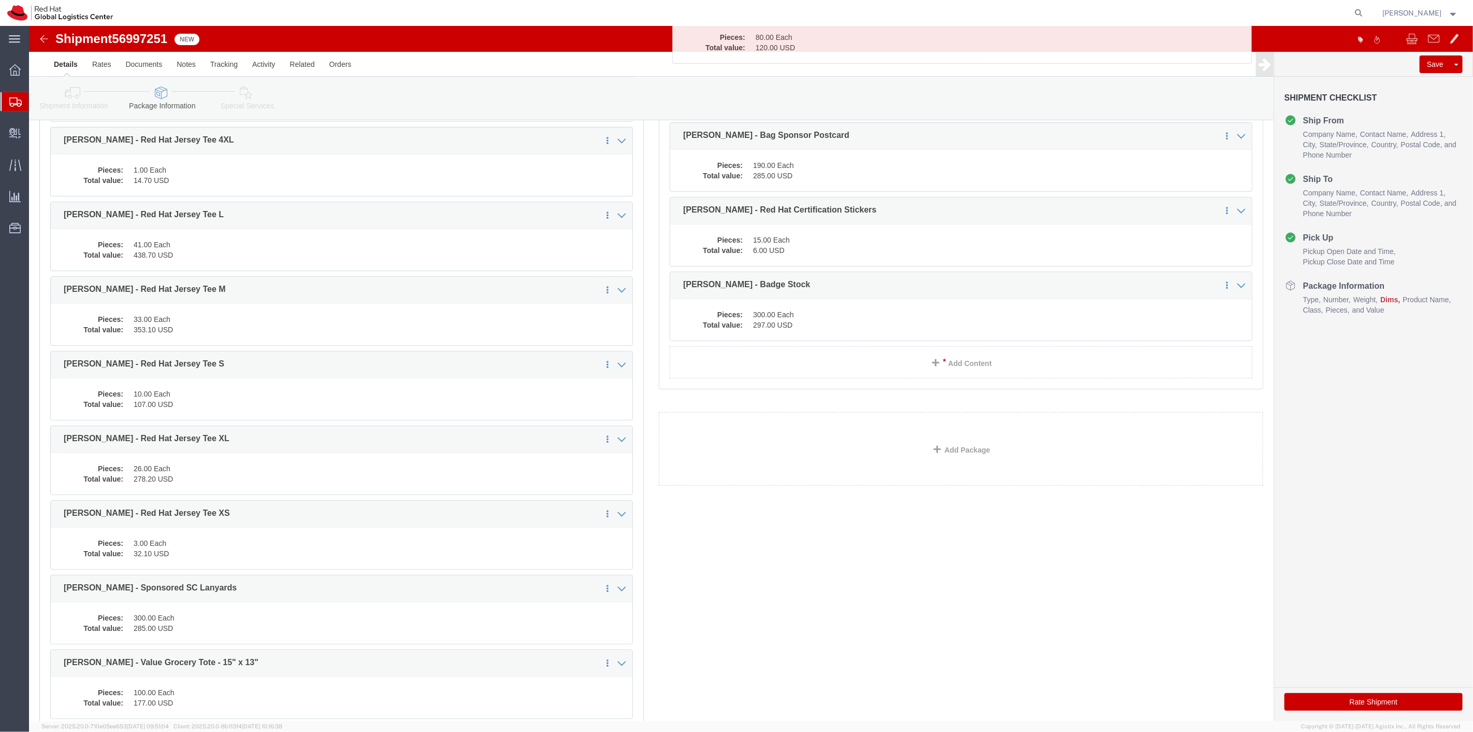
scroll to position [252, 0]
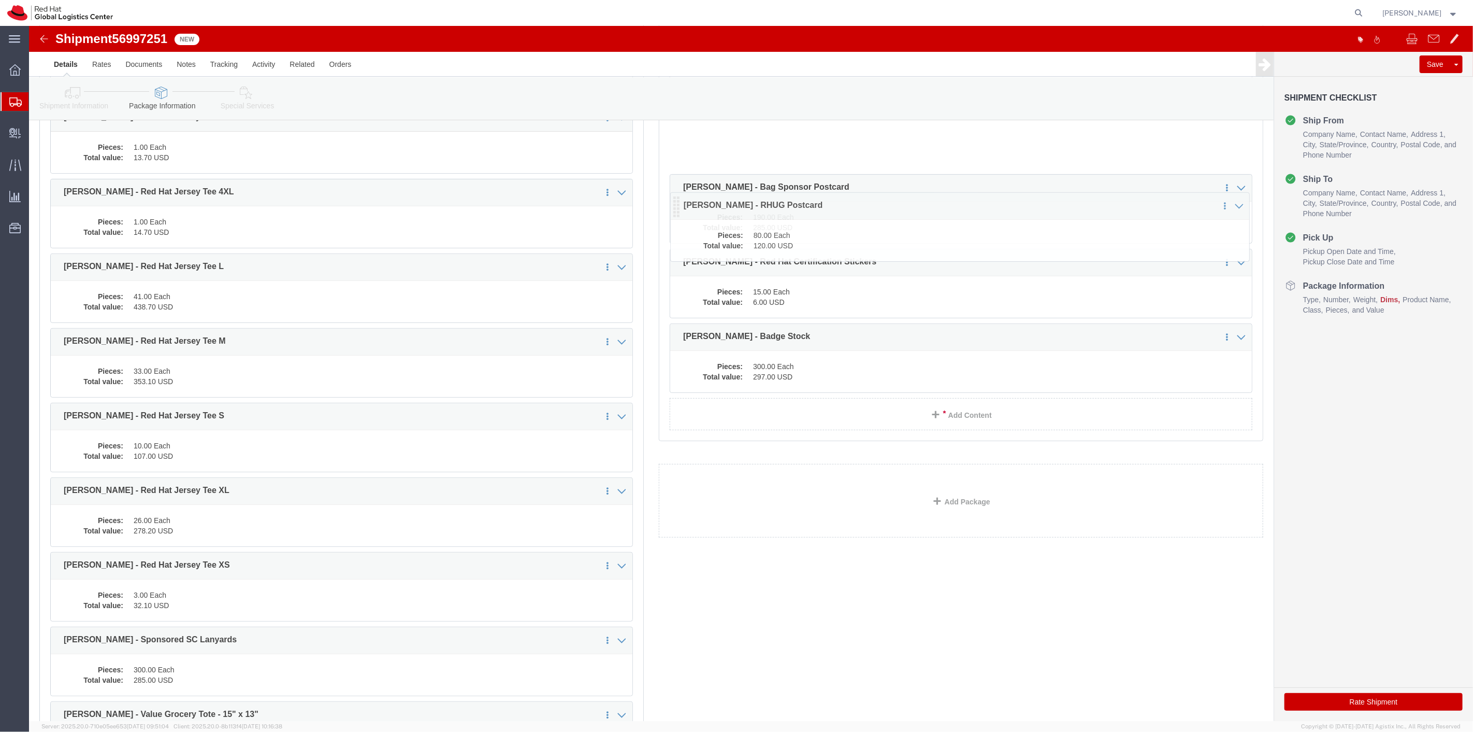
drag, startPoint x: 25, startPoint y: 443, endPoint x: 646, endPoint y: 183, distance: 672.7
click icon
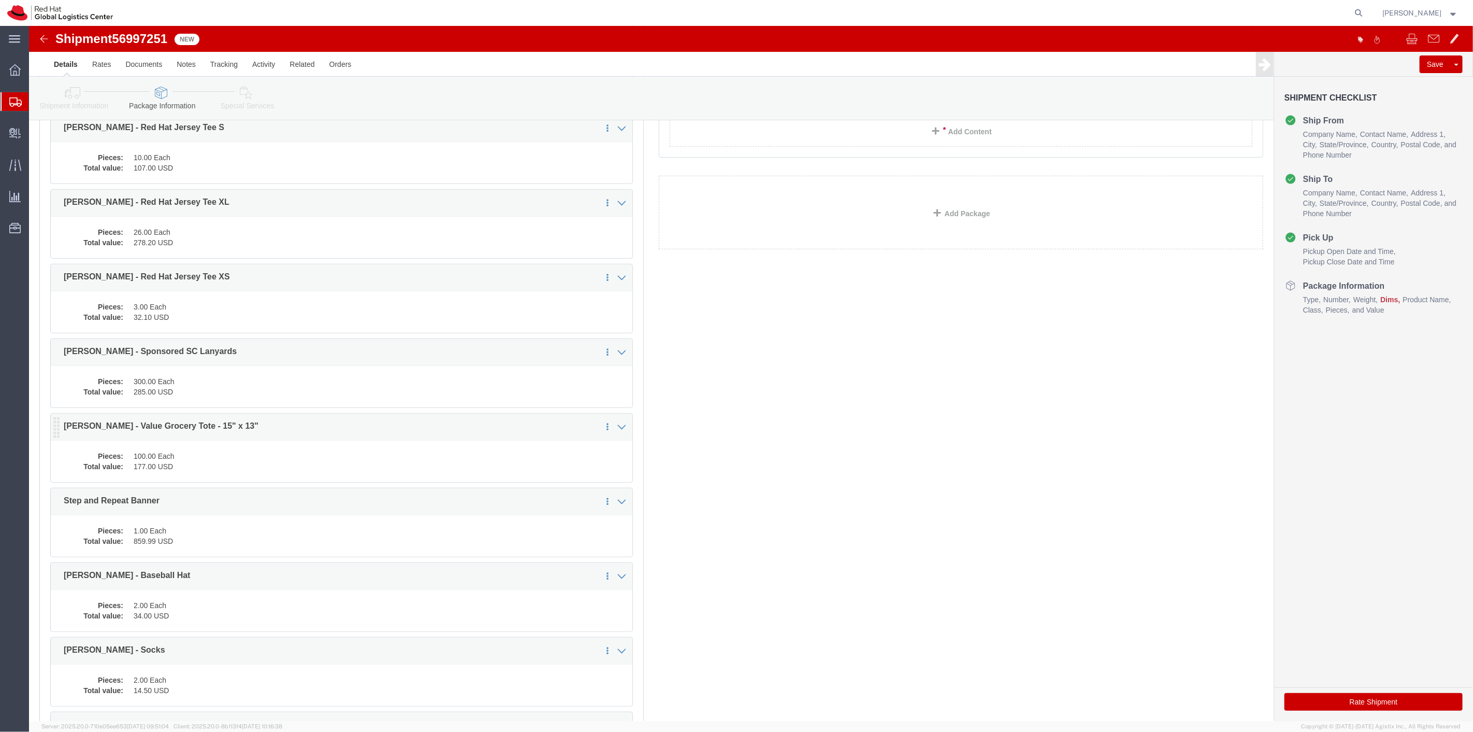
scroll to position [597, 0]
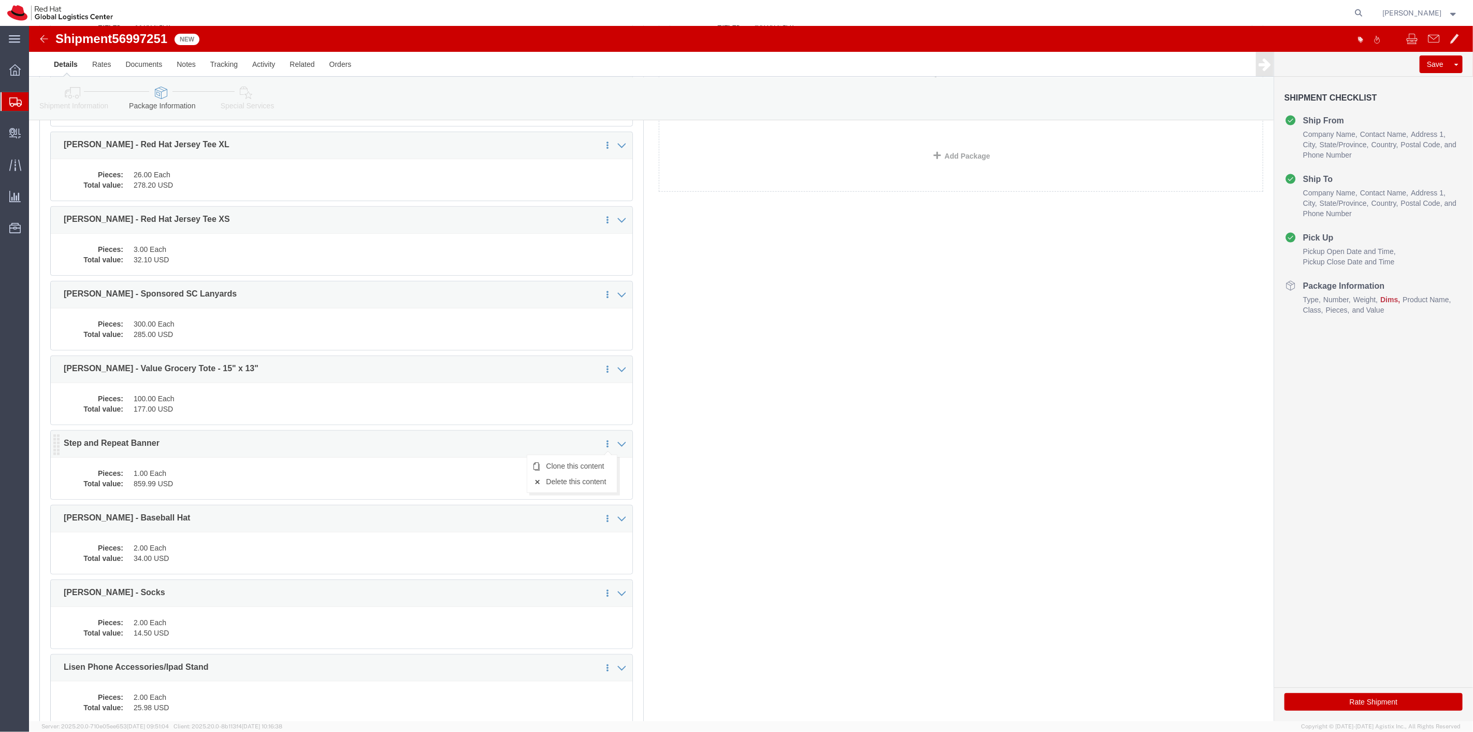
click icon
click link "Delete this content"
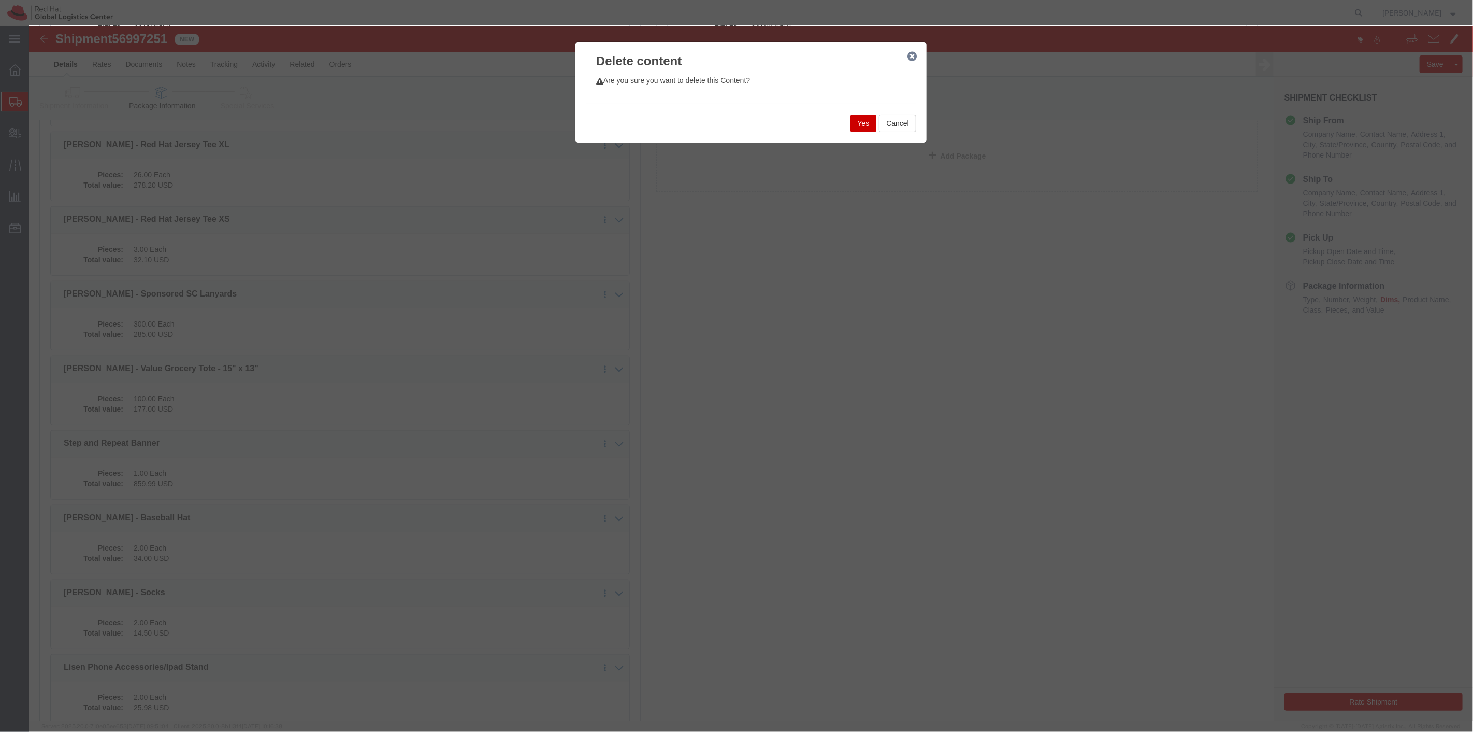
click button "Yes"
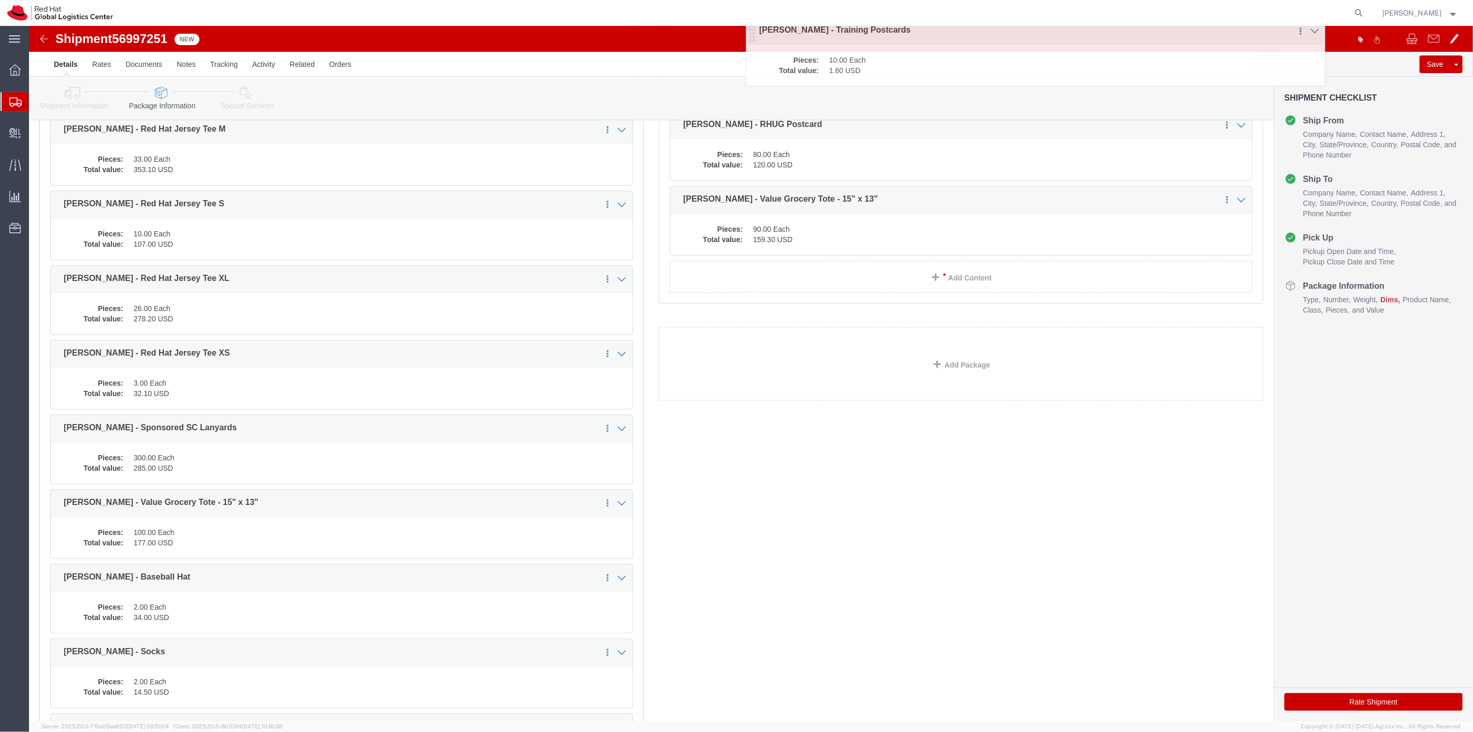
scroll to position [443, 0]
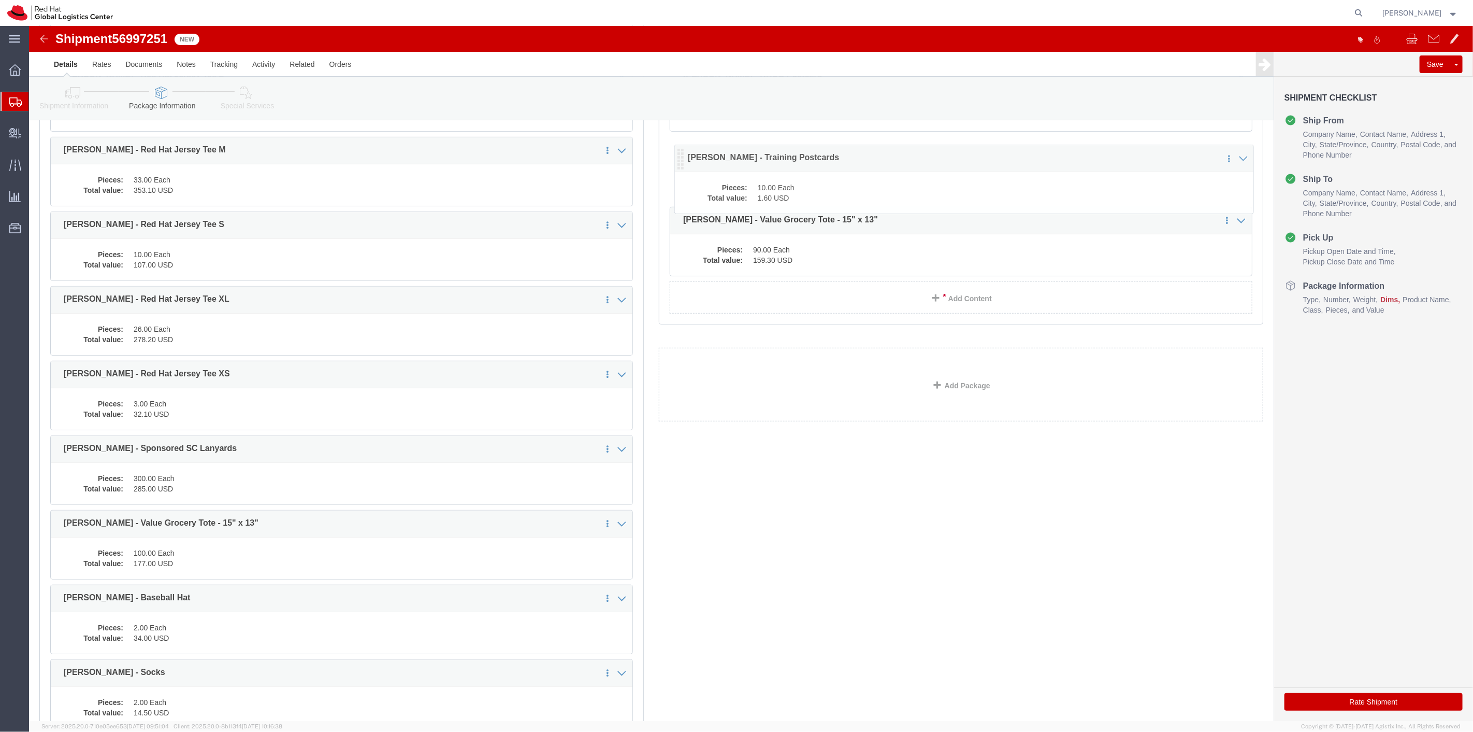
drag, startPoint x: 28, startPoint y: 366, endPoint x: 653, endPoint y: 134, distance: 666.2
click icon
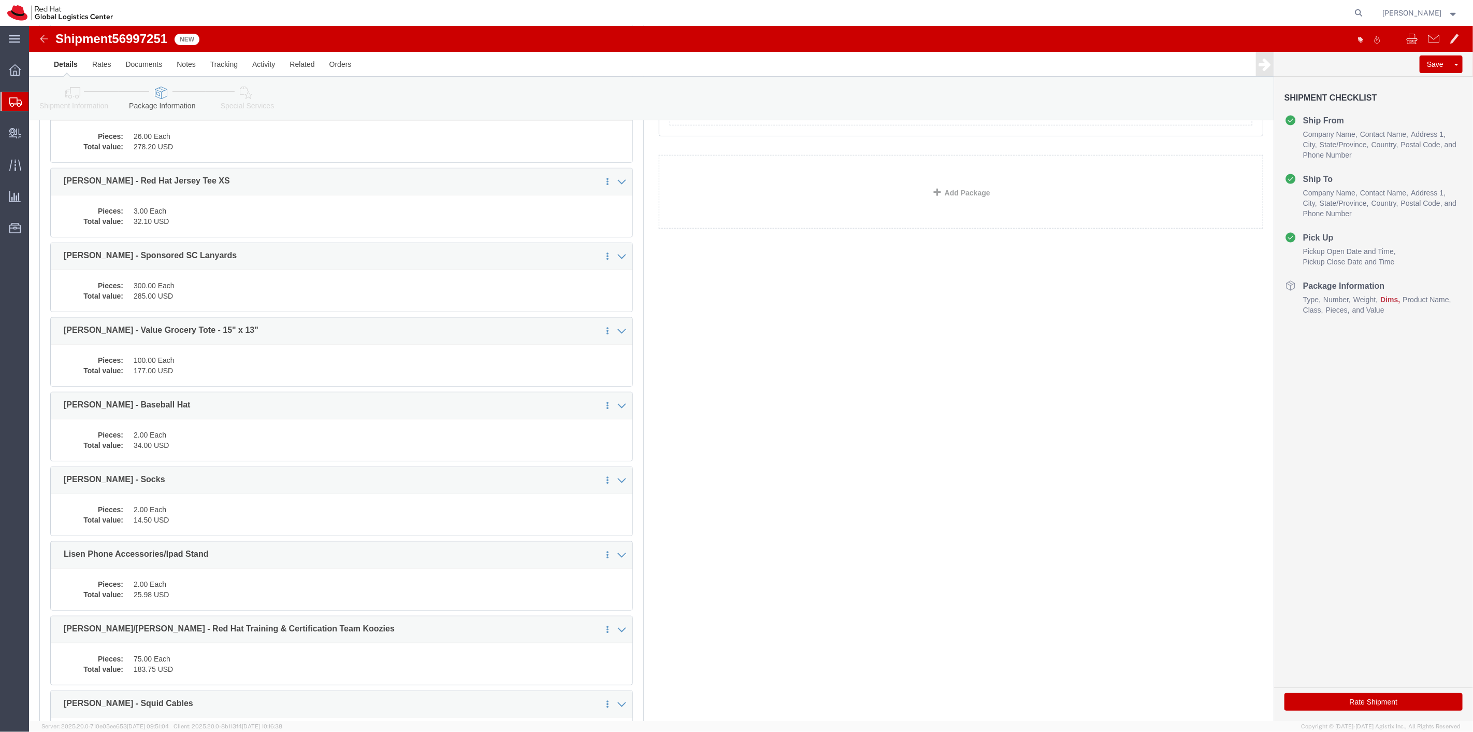
scroll to position [406, 0]
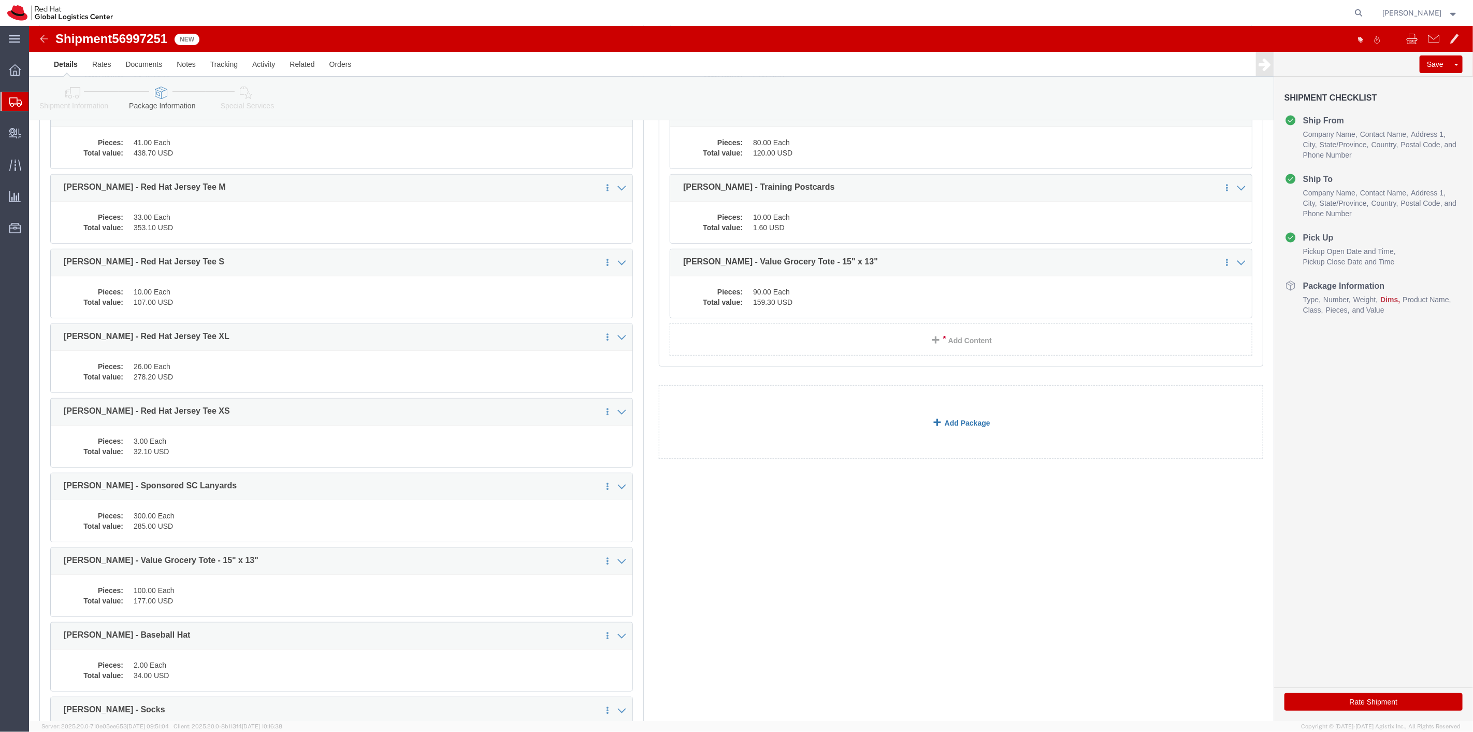
click span
click select "Select Case(s) Crate(s) Envelope Large Box Medium Box PAK Skid(s) Small Box Sma…"
select select "YRPK"
click select "Select Case(s) Crate(s) Envelope Large Box Medium Box PAK Skid(s) Small Box Sma…"
click input "text"
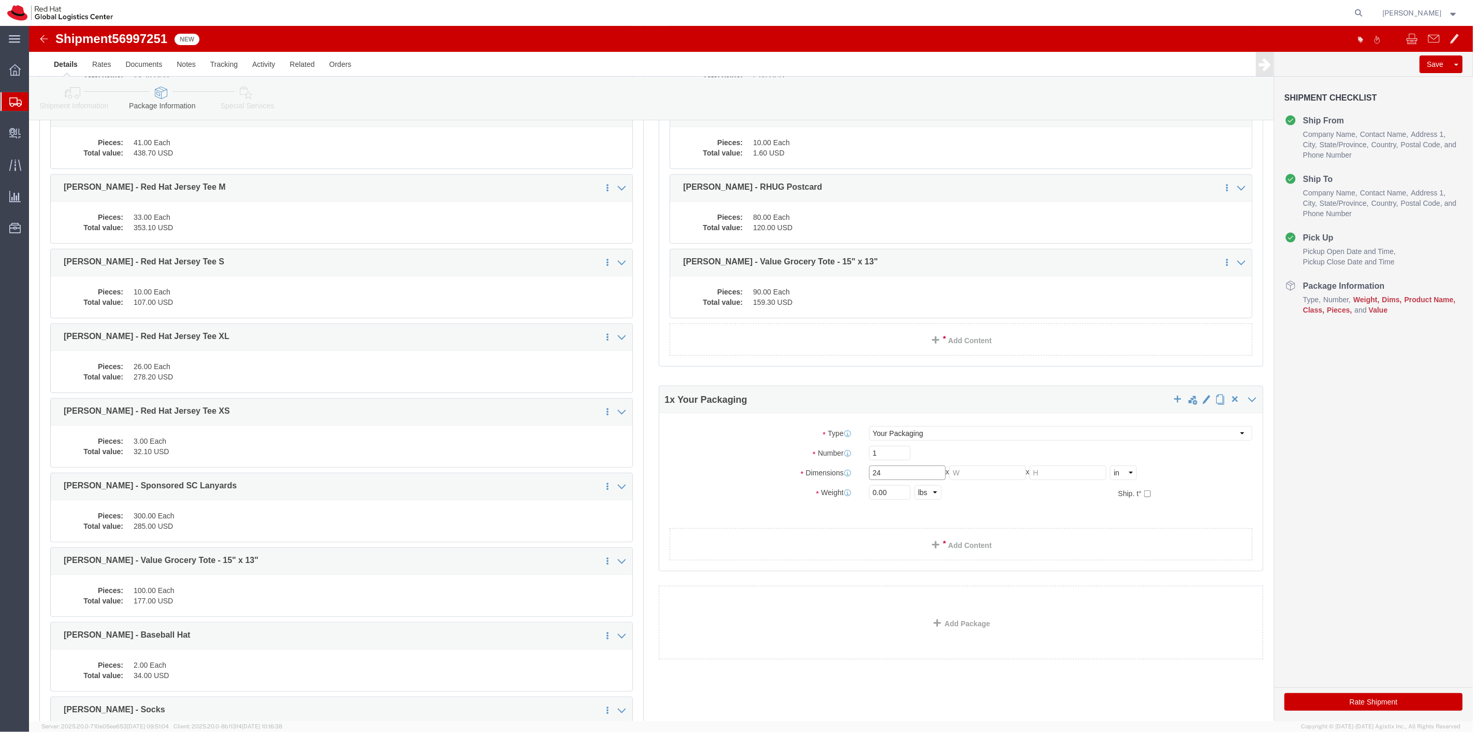
type input "24"
type input "16"
type input "14"
drag, startPoint x: 860, startPoint y: 469, endPoint x: 786, endPoint y: 467, distance: 73.6
click div "Weight 0.00 Select kgs lbs Ship. t°"
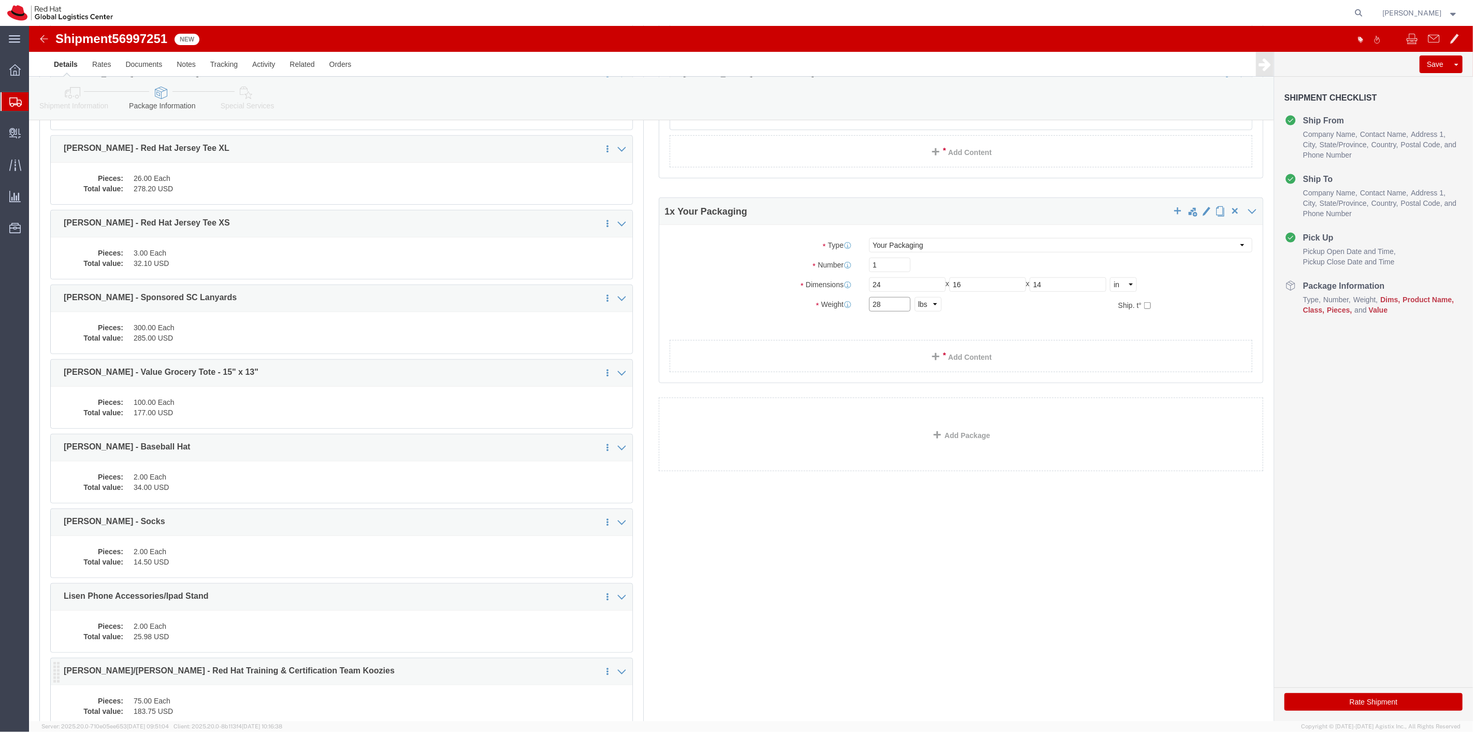
scroll to position [578, 0]
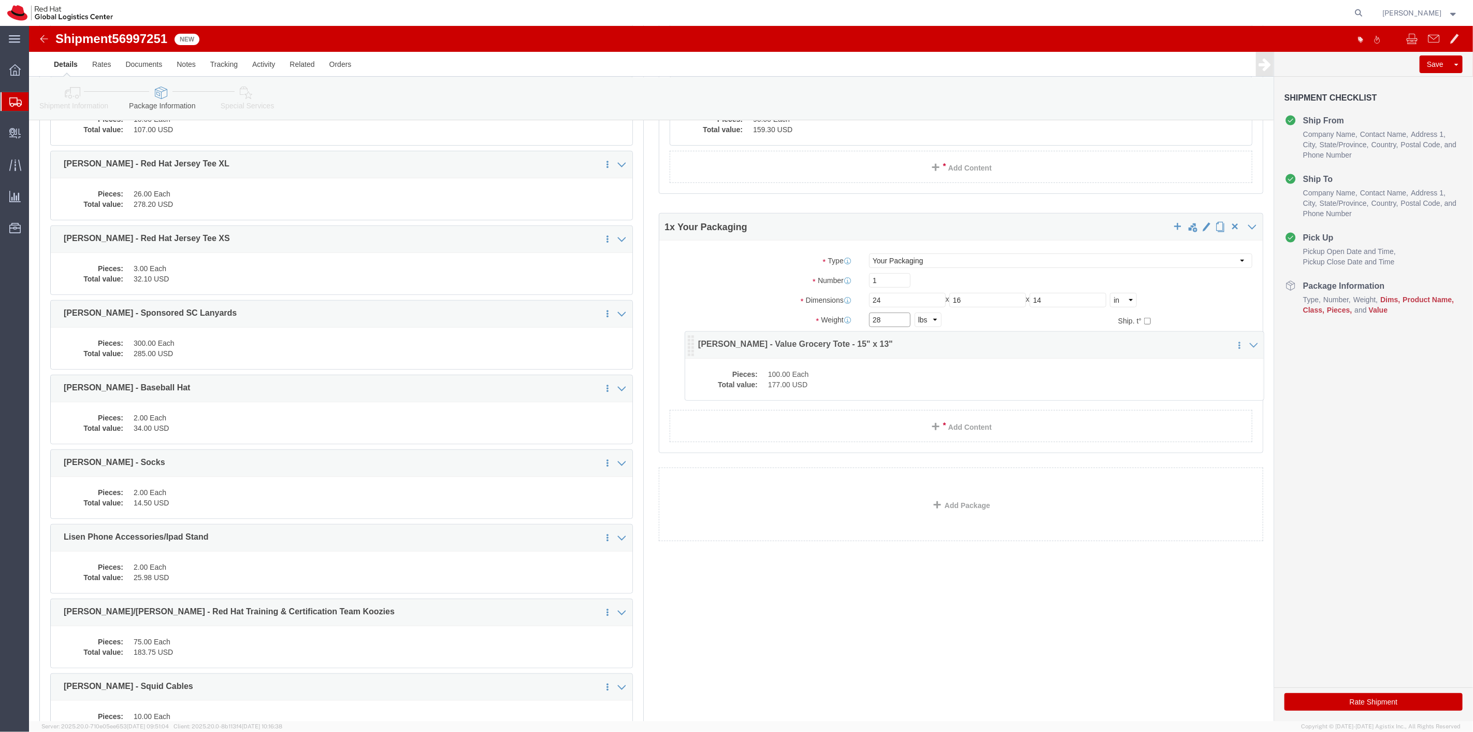
drag, startPoint x: 27, startPoint y: 369, endPoint x: 661, endPoint y: 318, distance: 636.2
click icon
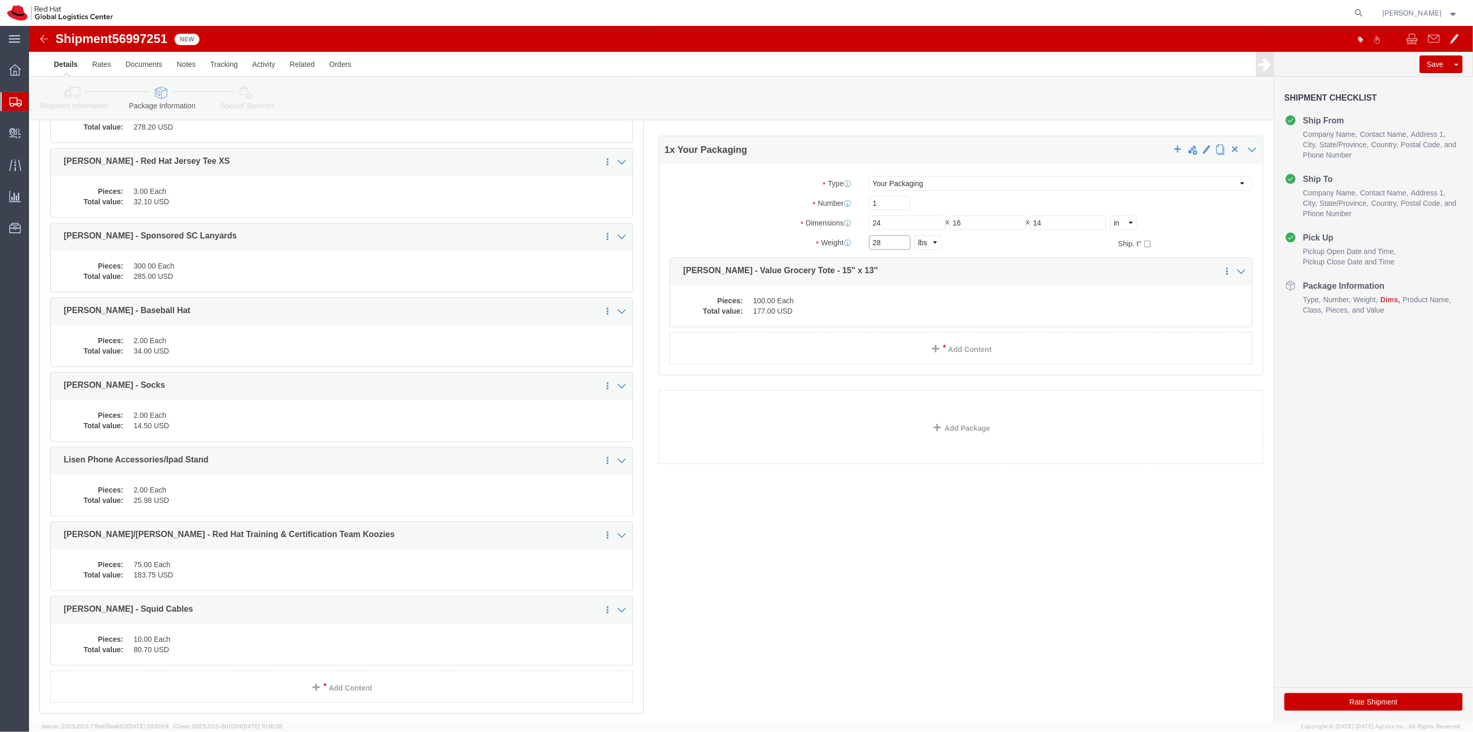
scroll to position [733, 0]
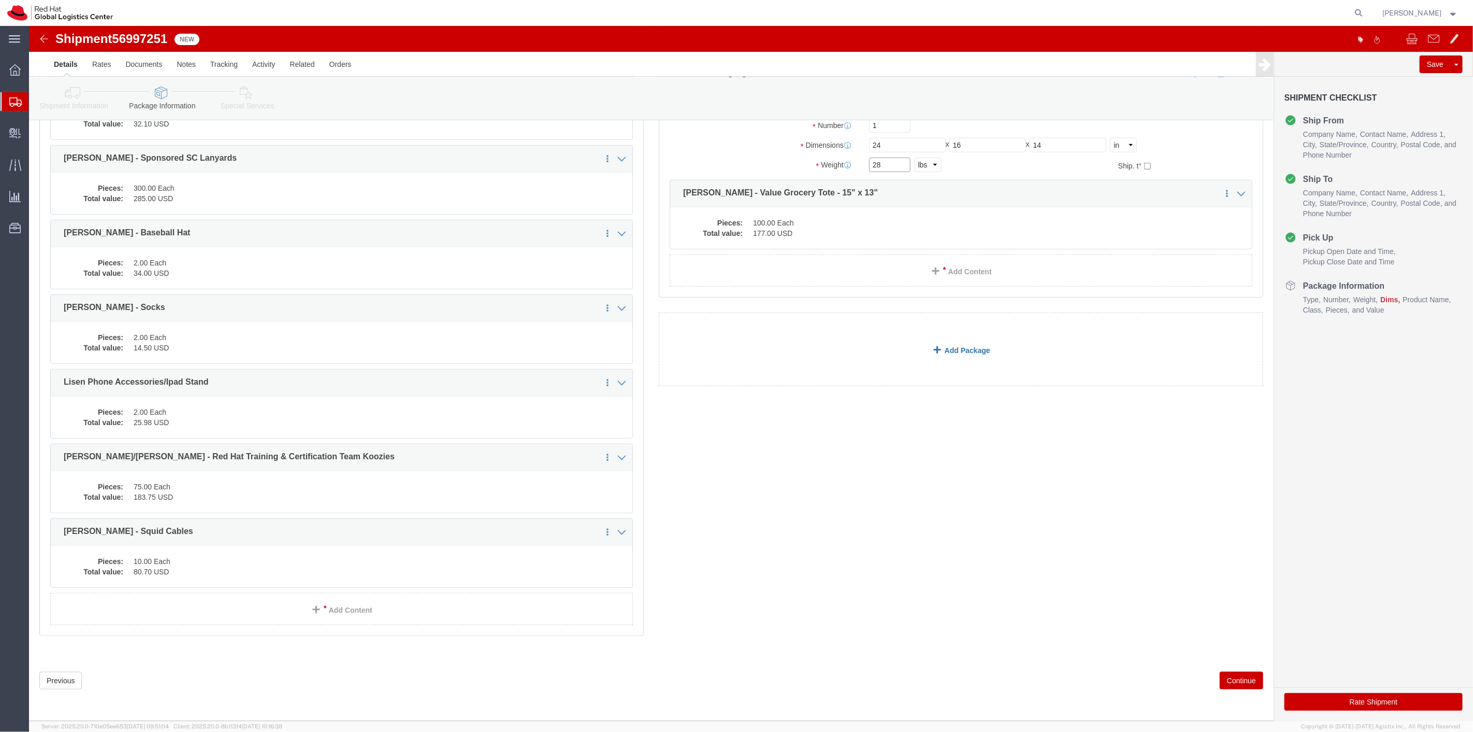
type input "28"
click span
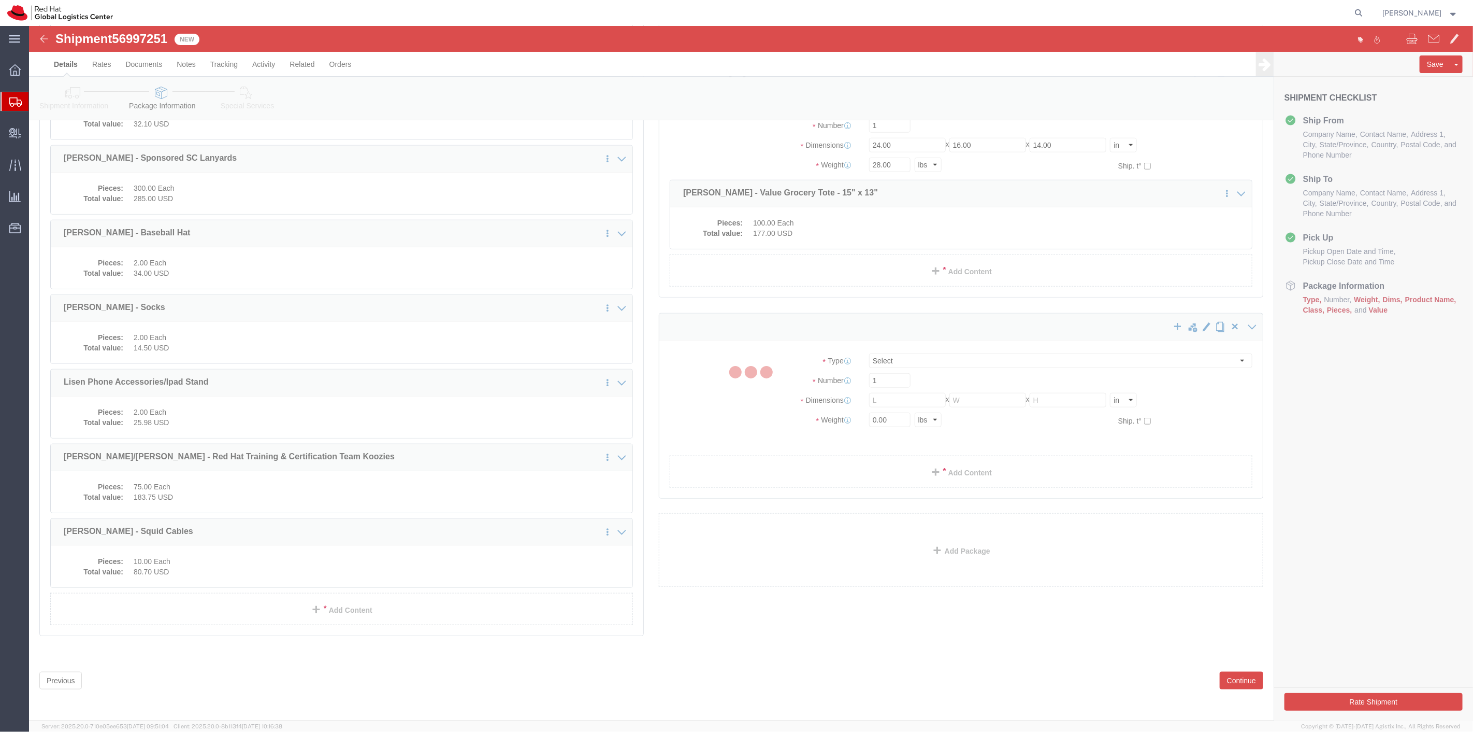
scroll to position [674, 0]
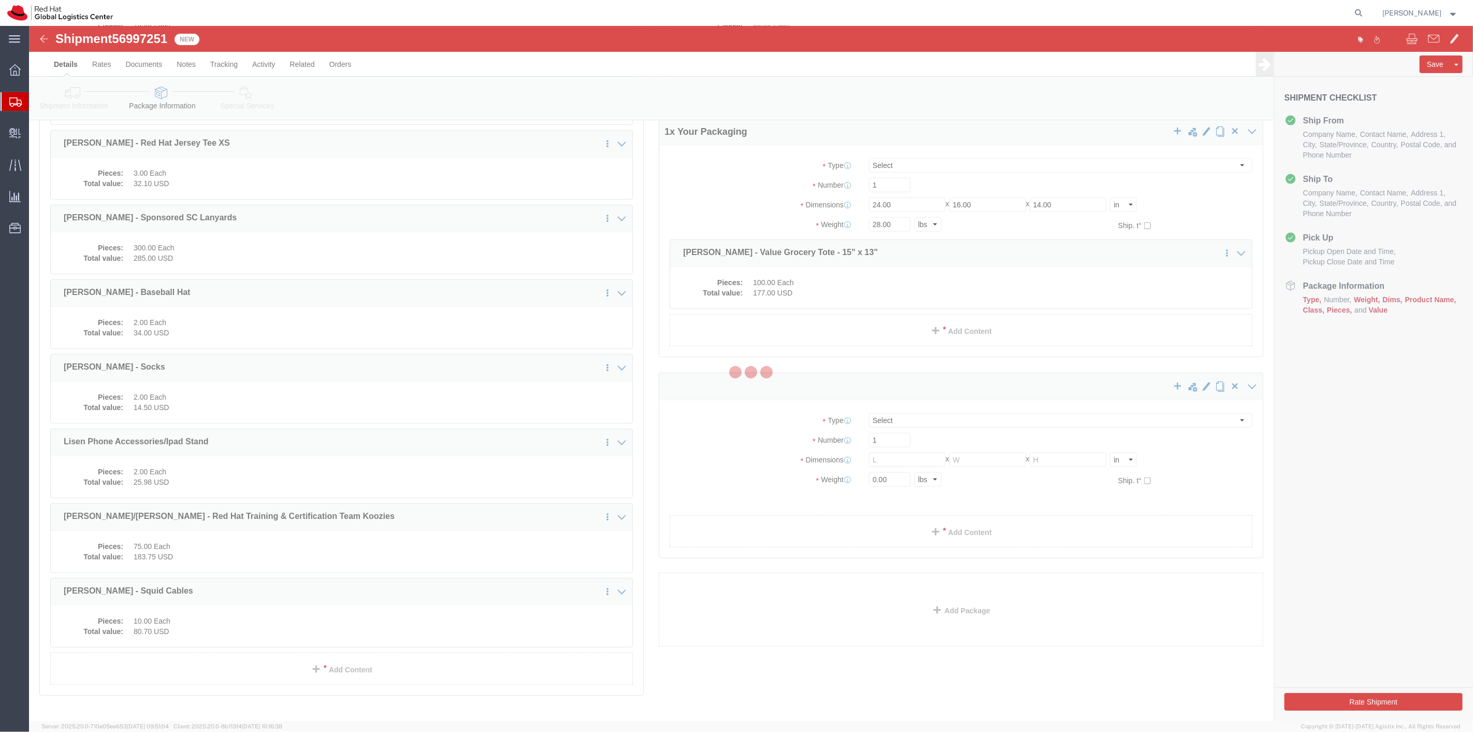
select select
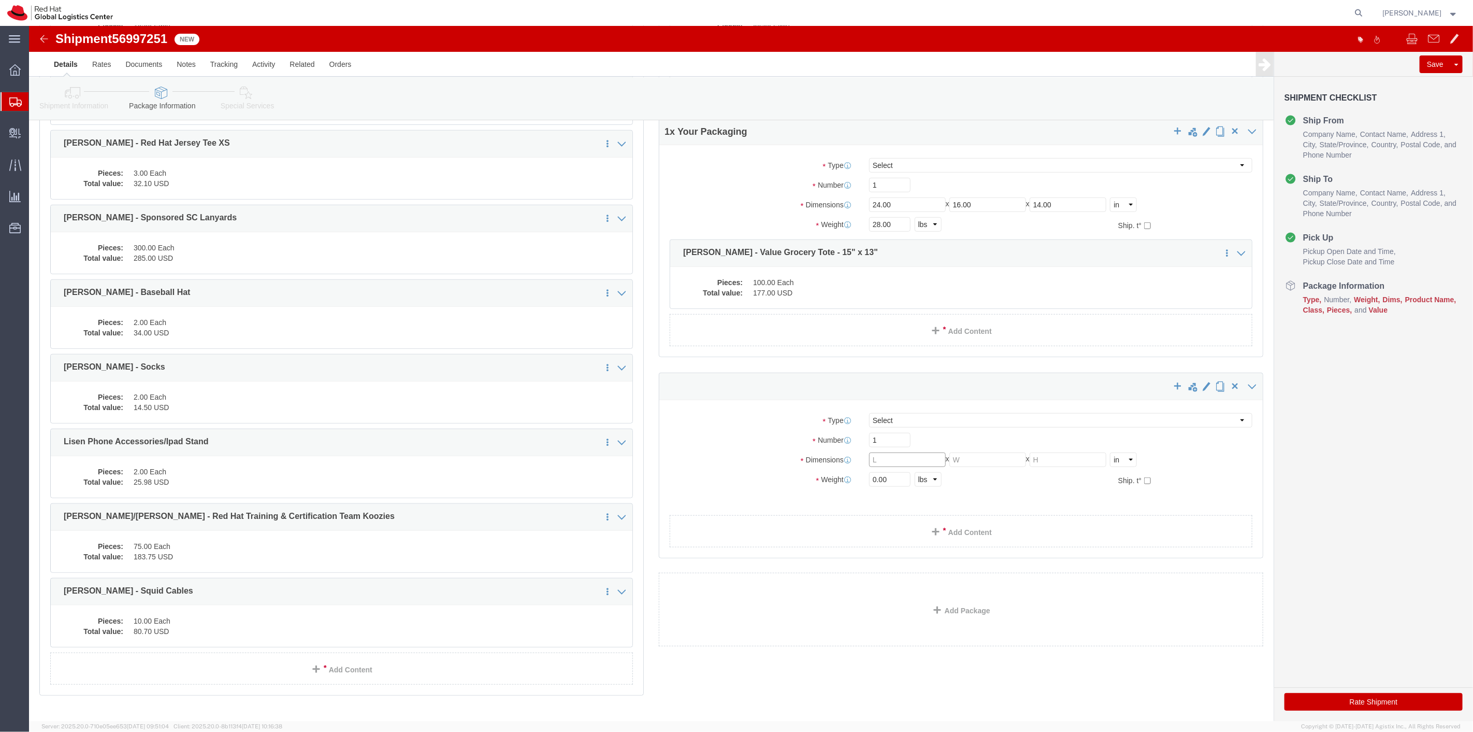
click input "text"
type input "18"
type input "16"
type input "12"
click select "Select Case(s) Crate(s) Envelope Large Box Medium Box PAK Skid(s) Small Box Sma…"
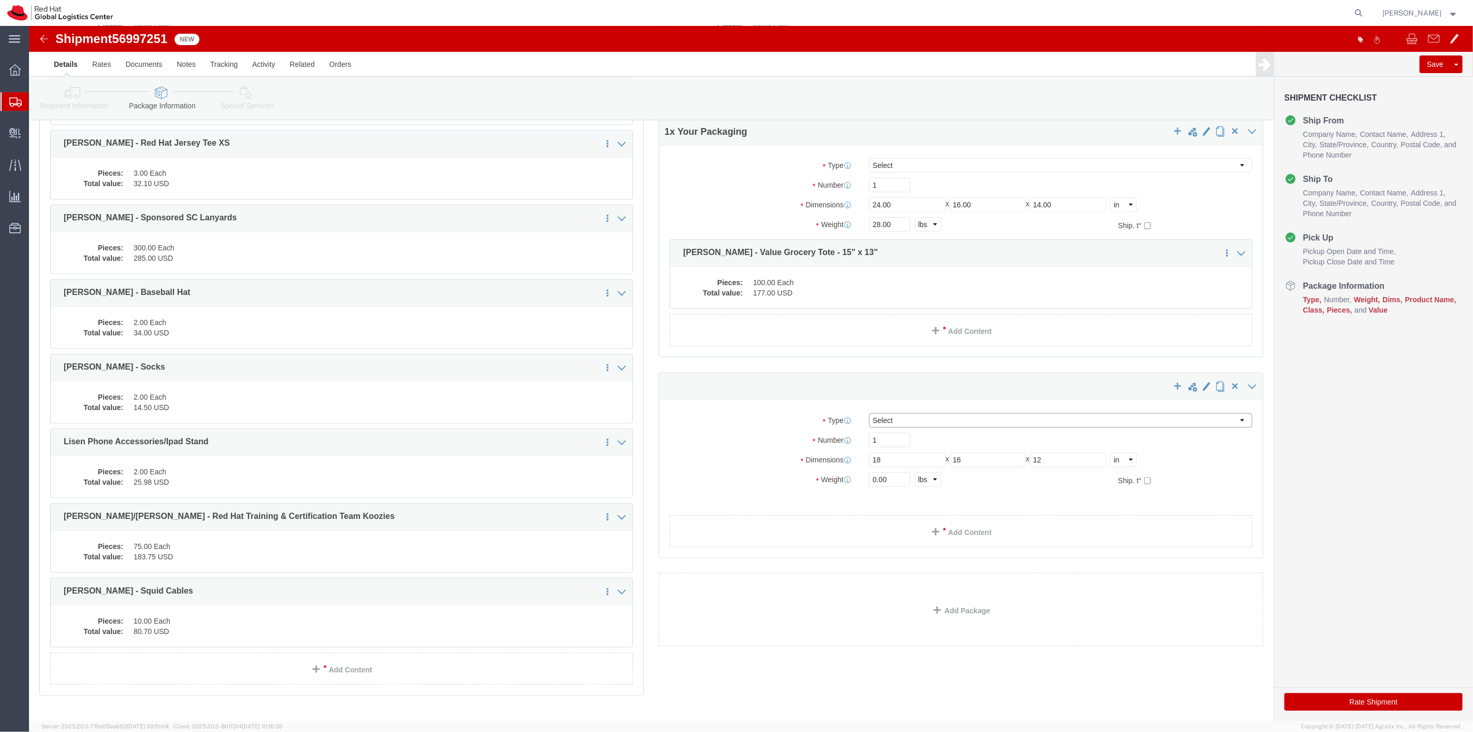
select select "YRPK"
click select "Select Case(s) Crate(s) Envelope Large Box Medium Box PAK Skid(s) Small Box Sma…"
drag, startPoint x: 861, startPoint y: 452, endPoint x: 825, endPoint y: 452, distance: 35.7
click div "Weight 0.00 Select kgs lbs Ship. t°"
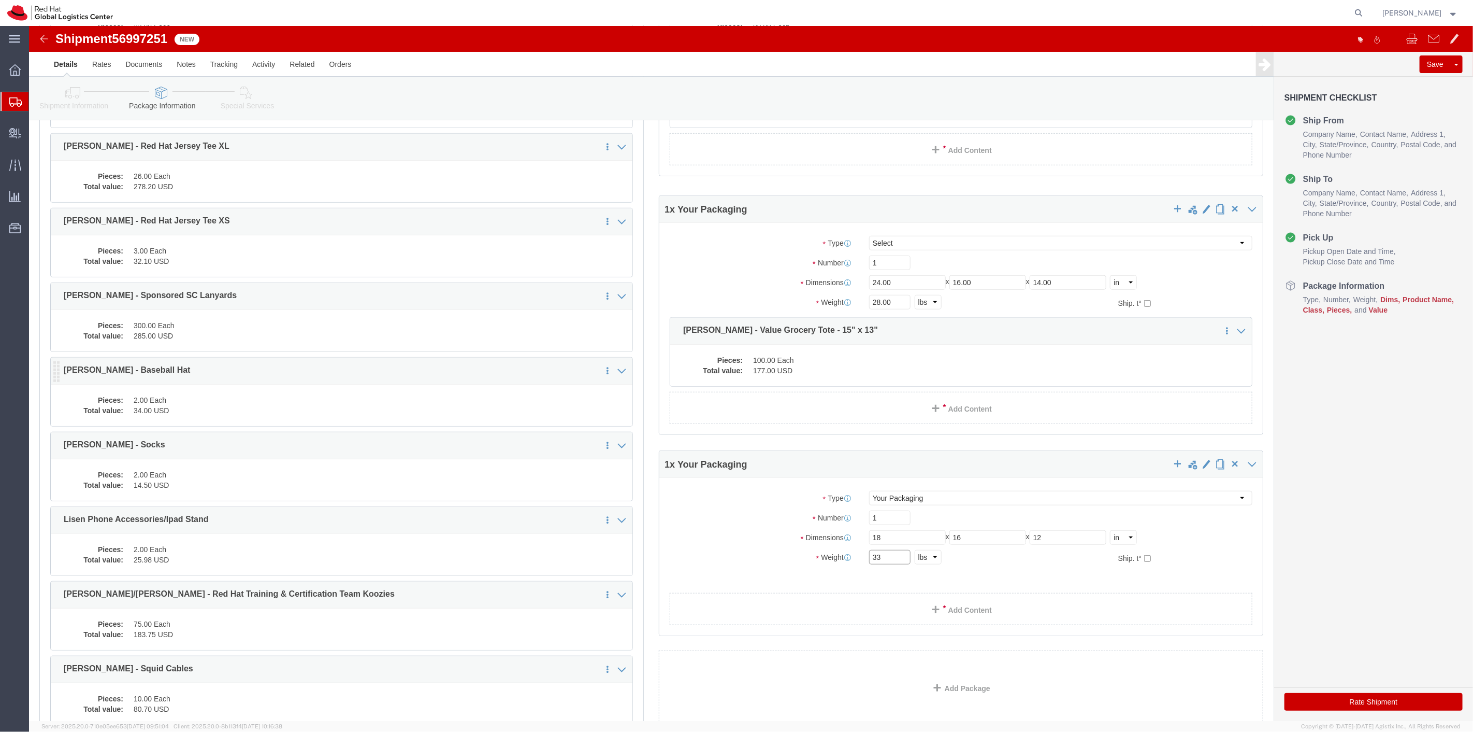
scroll to position [615, 0]
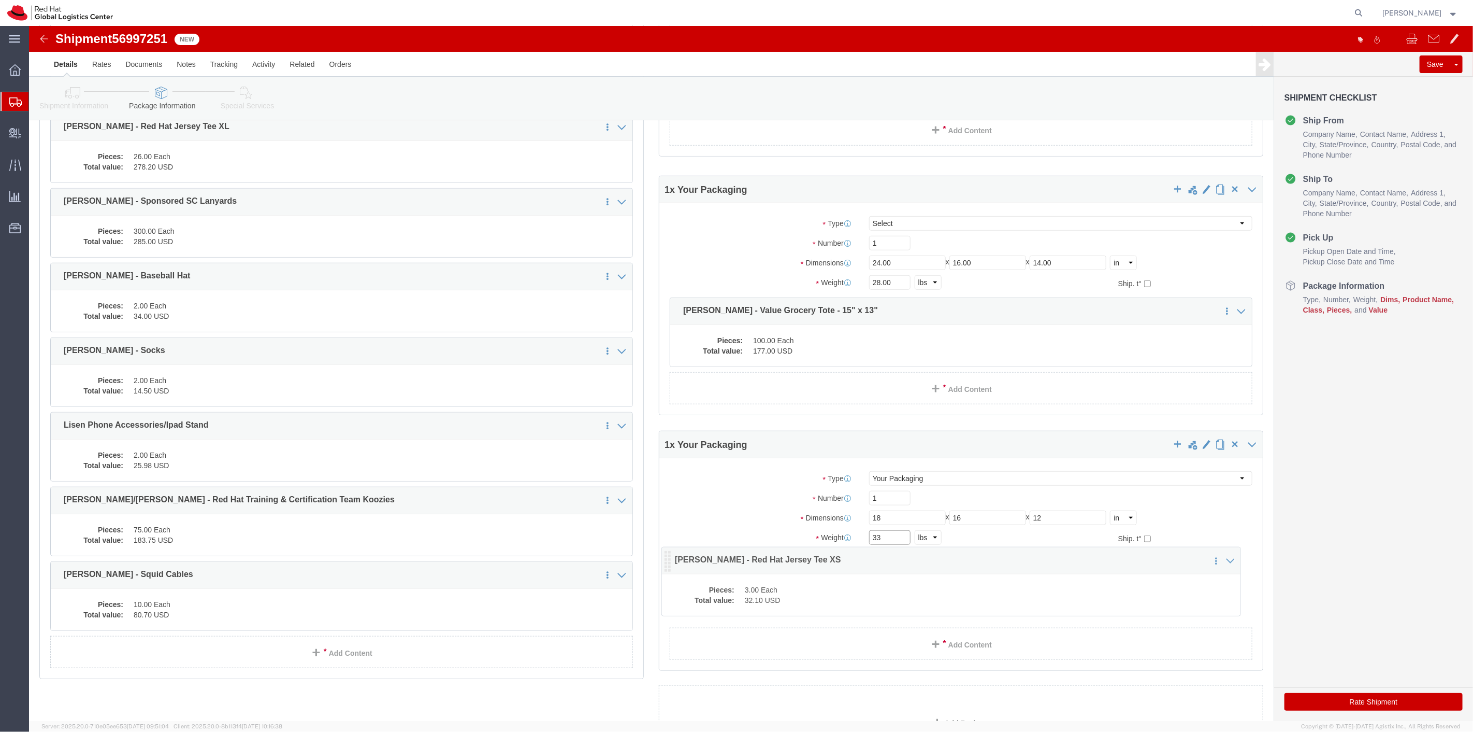
drag, startPoint x: 26, startPoint y: 180, endPoint x: 637, endPoint y: 534, distance: 706.4
click icon
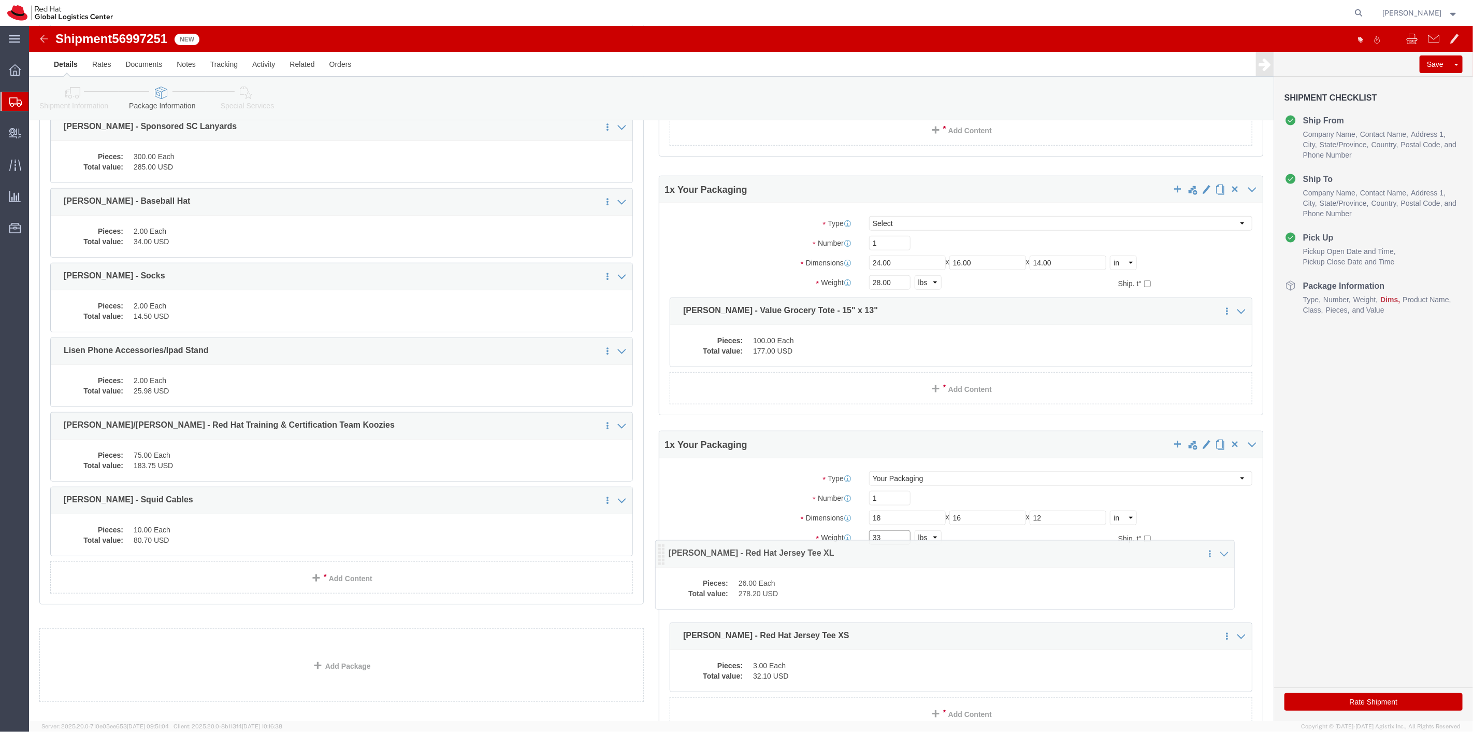
drag, startPoint x: 26, startPoint y: 112, endPoint x: 633, endPoint y: 535, distance: 739.5
click icon
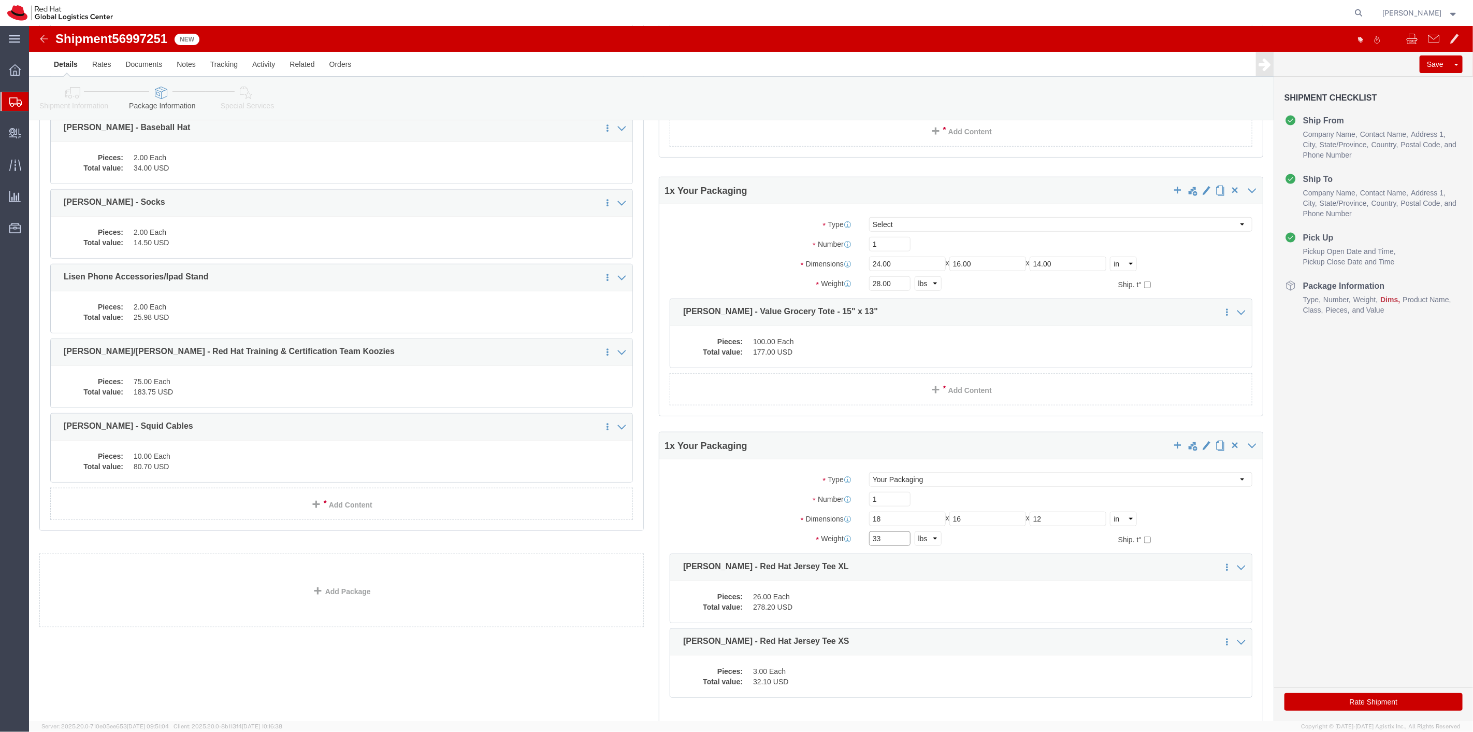
scroll to position [656, 0]
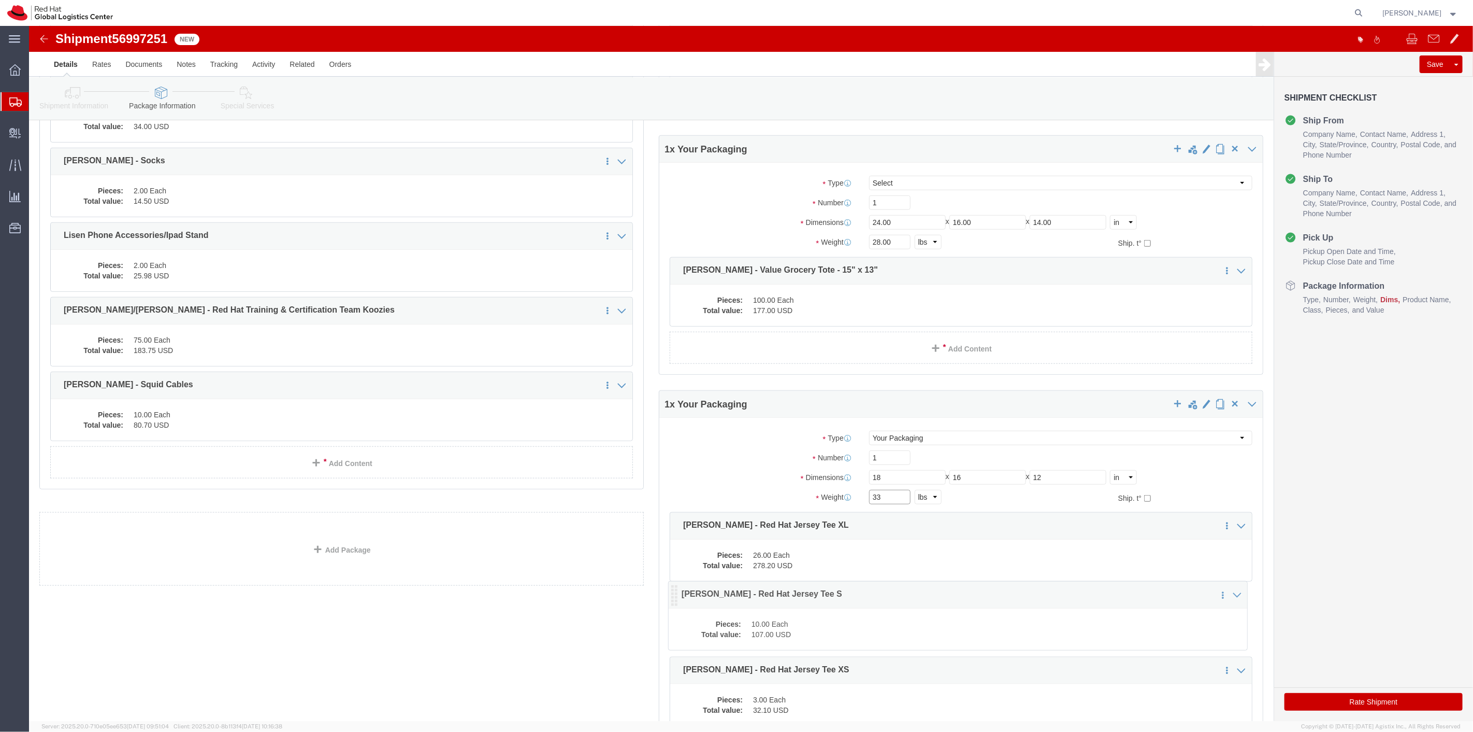
drag, startPoint x: 24, startPoint y: 151, endPoint x: 642, endPoint y: 574, distance: 748.8
click icon
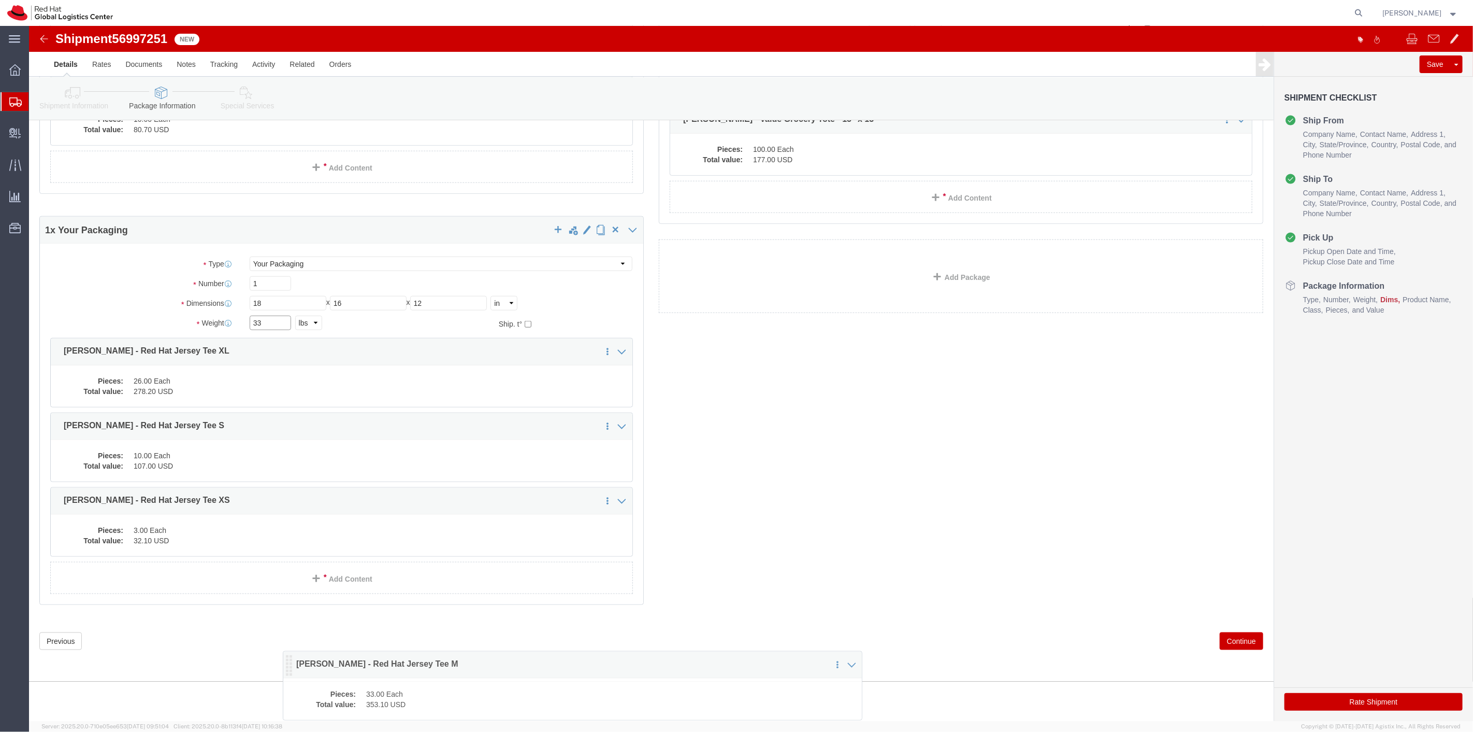
scroll to position [837, 0]
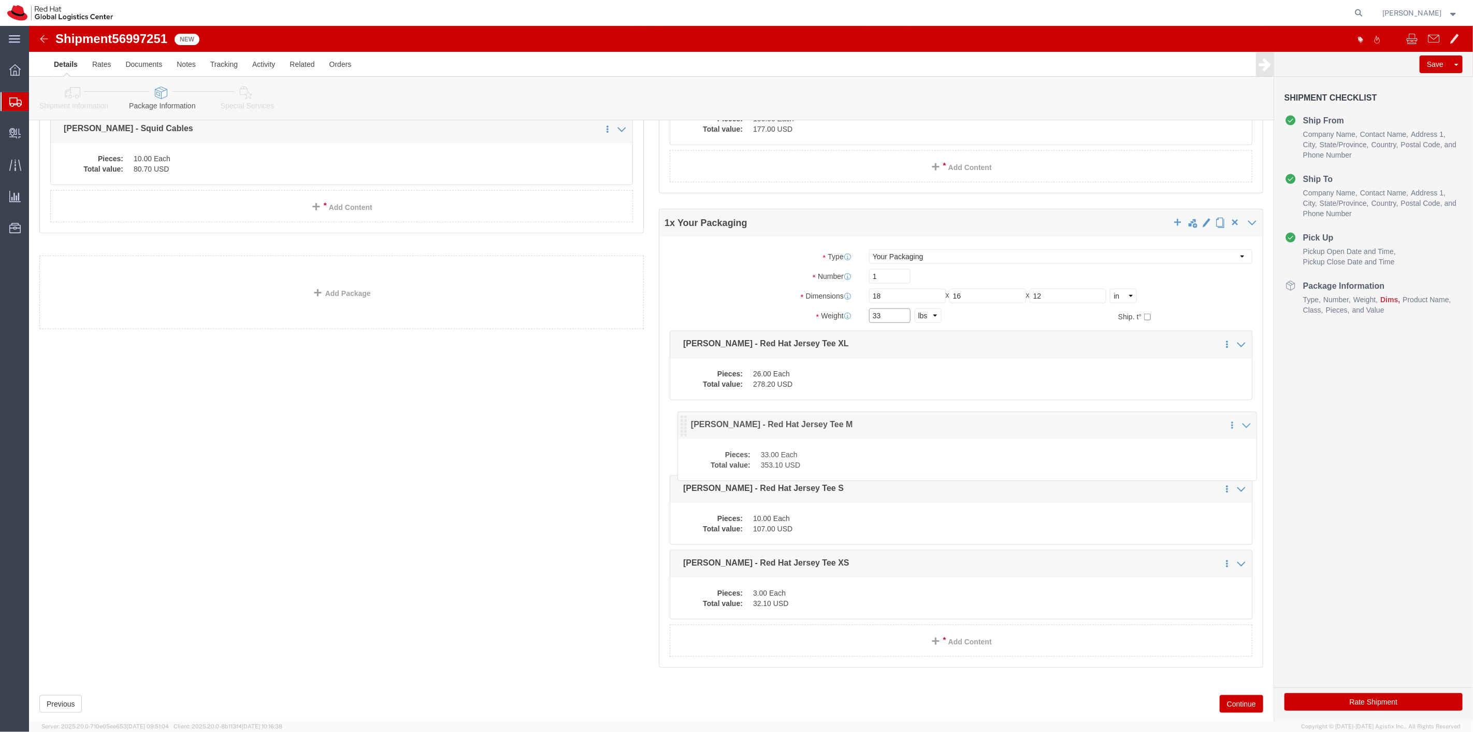
drag, startPoint x: 26, startPoint y: 574, endPoint x: 654, endPoint y: 402, distance: 650.6
click icon
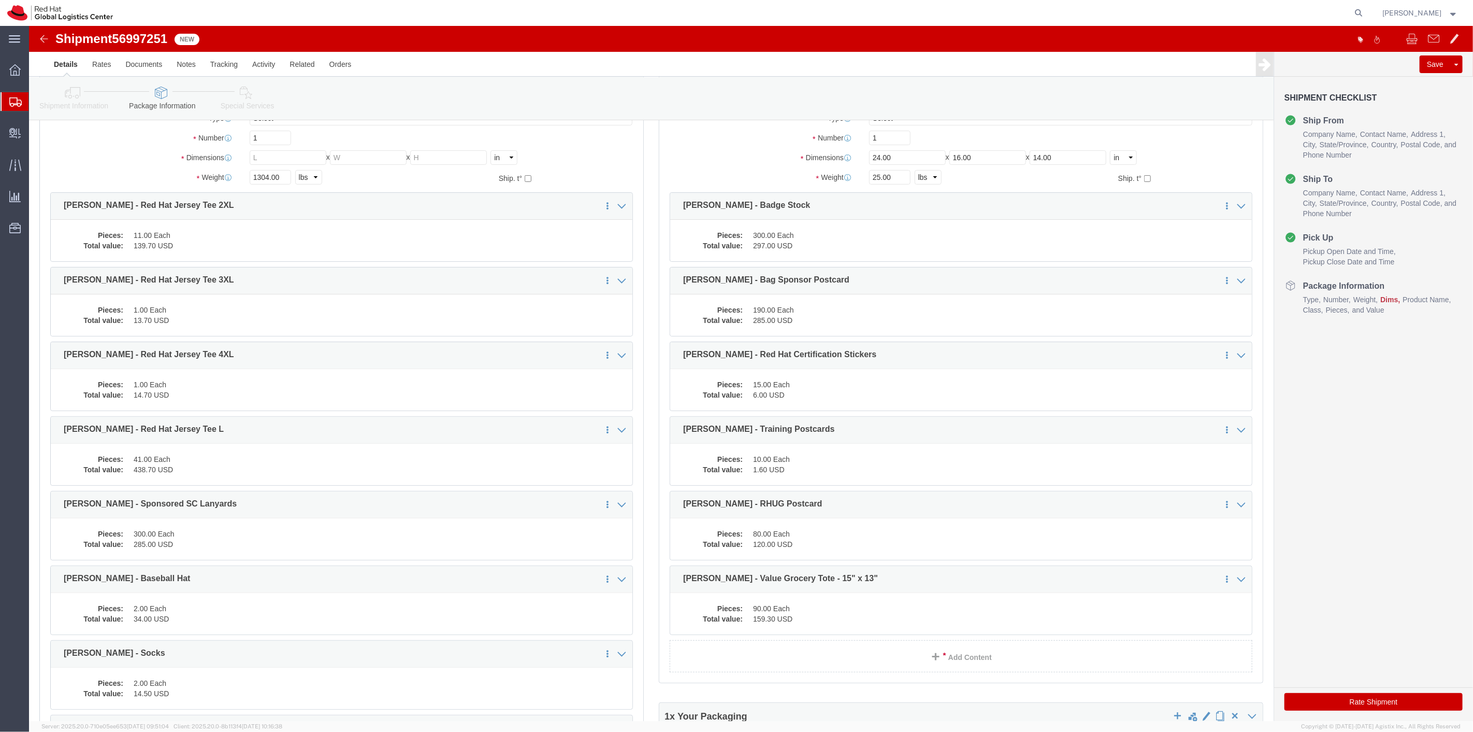
scroll to position [0, 0]
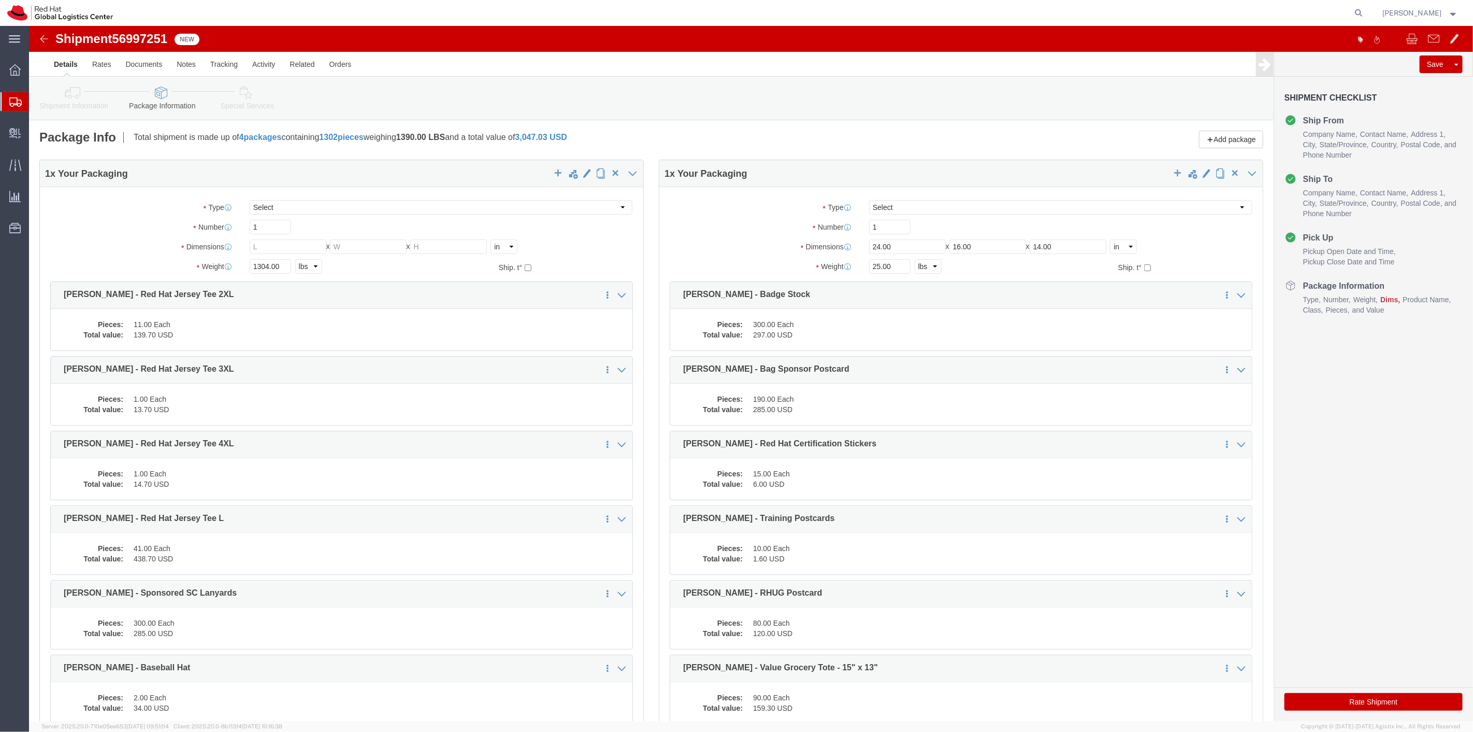
type input "33"
drag, startPoint x: 256, startPoint y: 237, endPoint x: 165, endPoint y: 255, distance: 92.5
click div "Package Type Select Case(s) Crate(s) Envelope Large Box Medium Box PAK Skid(s) …"
type input "27"
click input "text"
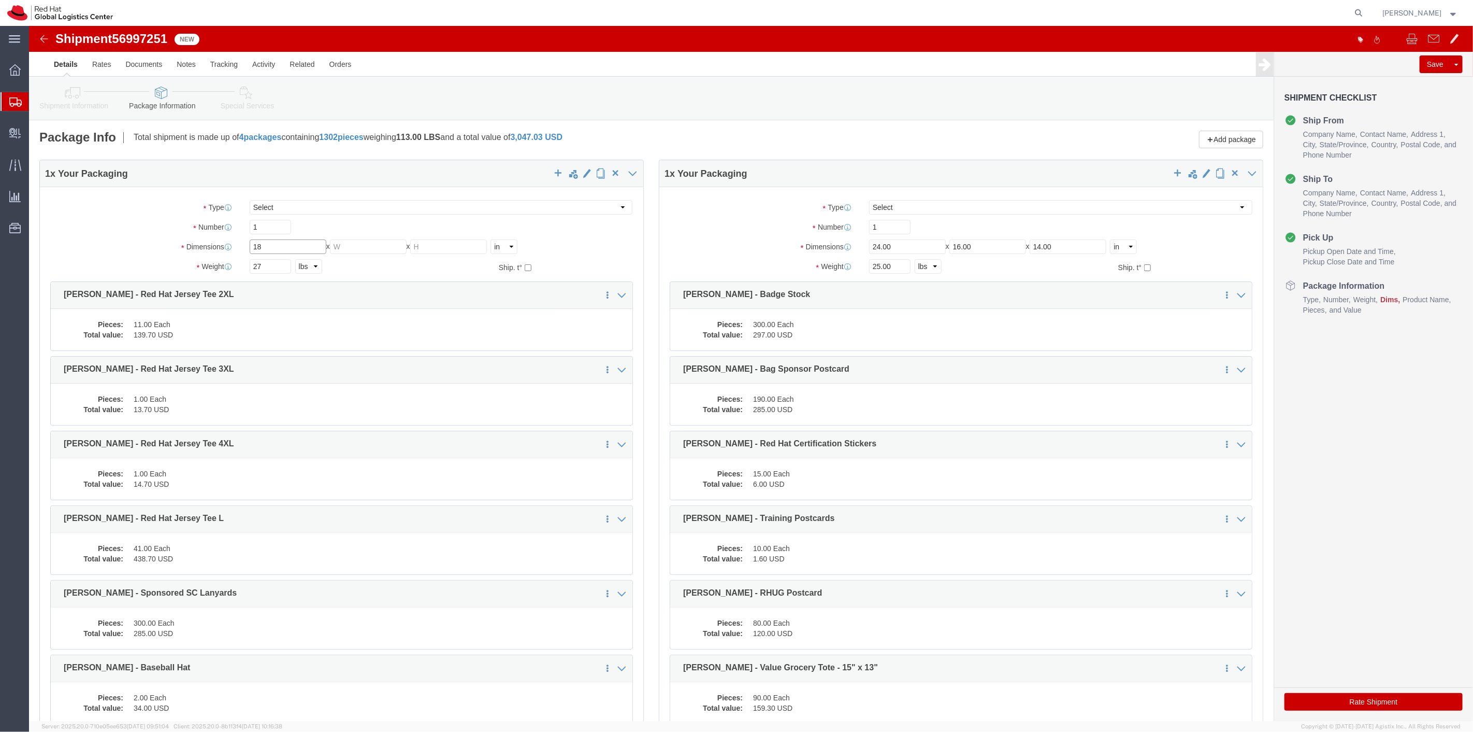
type input "18"
type input "16"
type input "12"
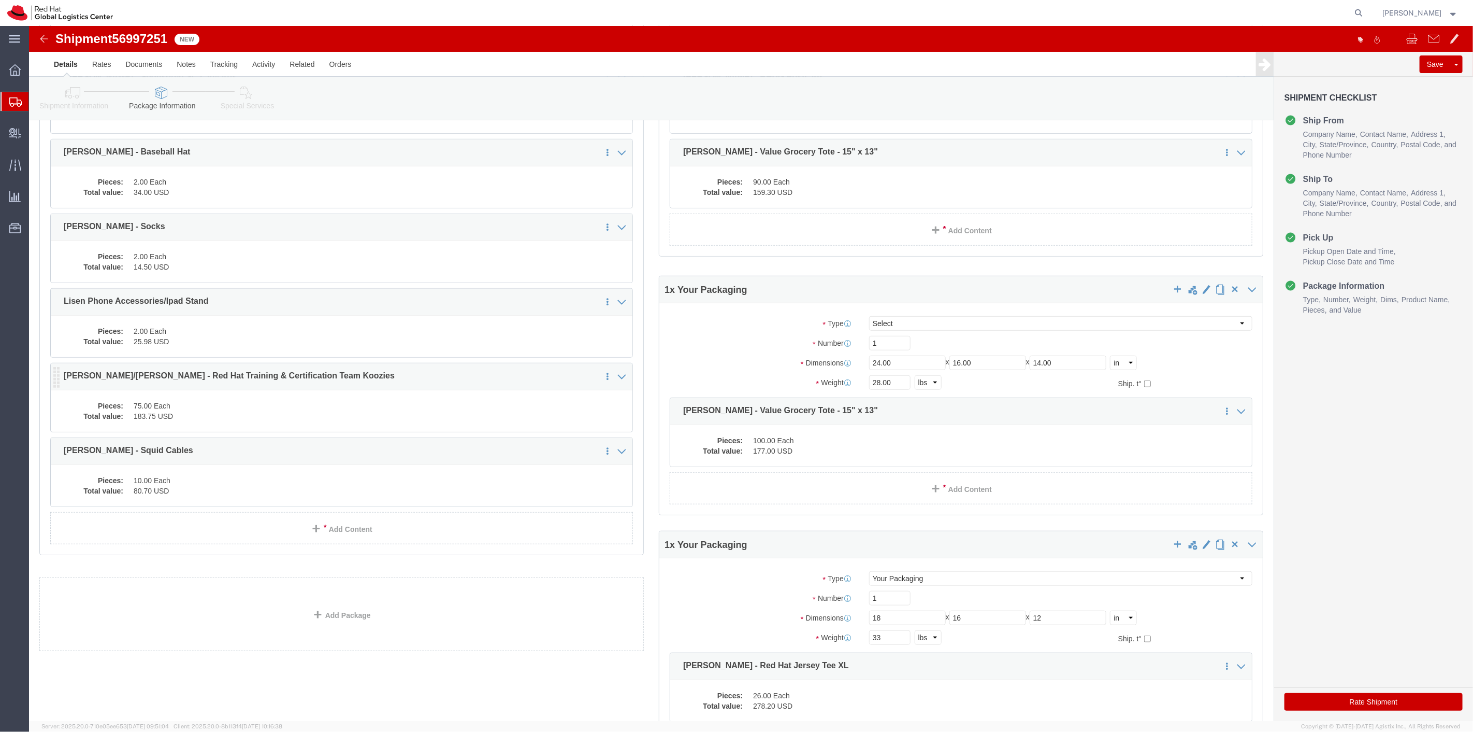
scroll to position [515, 0]
click icon
click link "Delete this content"
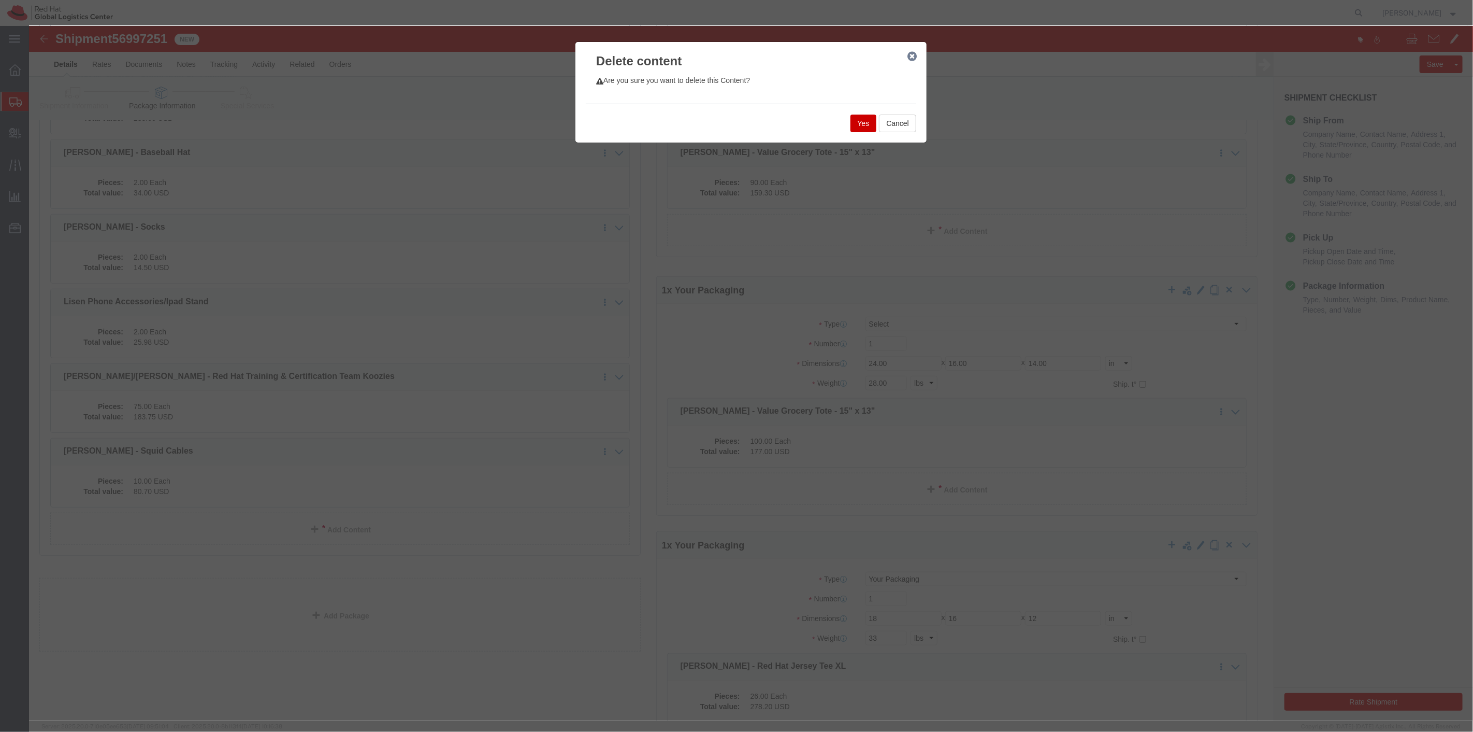
click button "Yes"
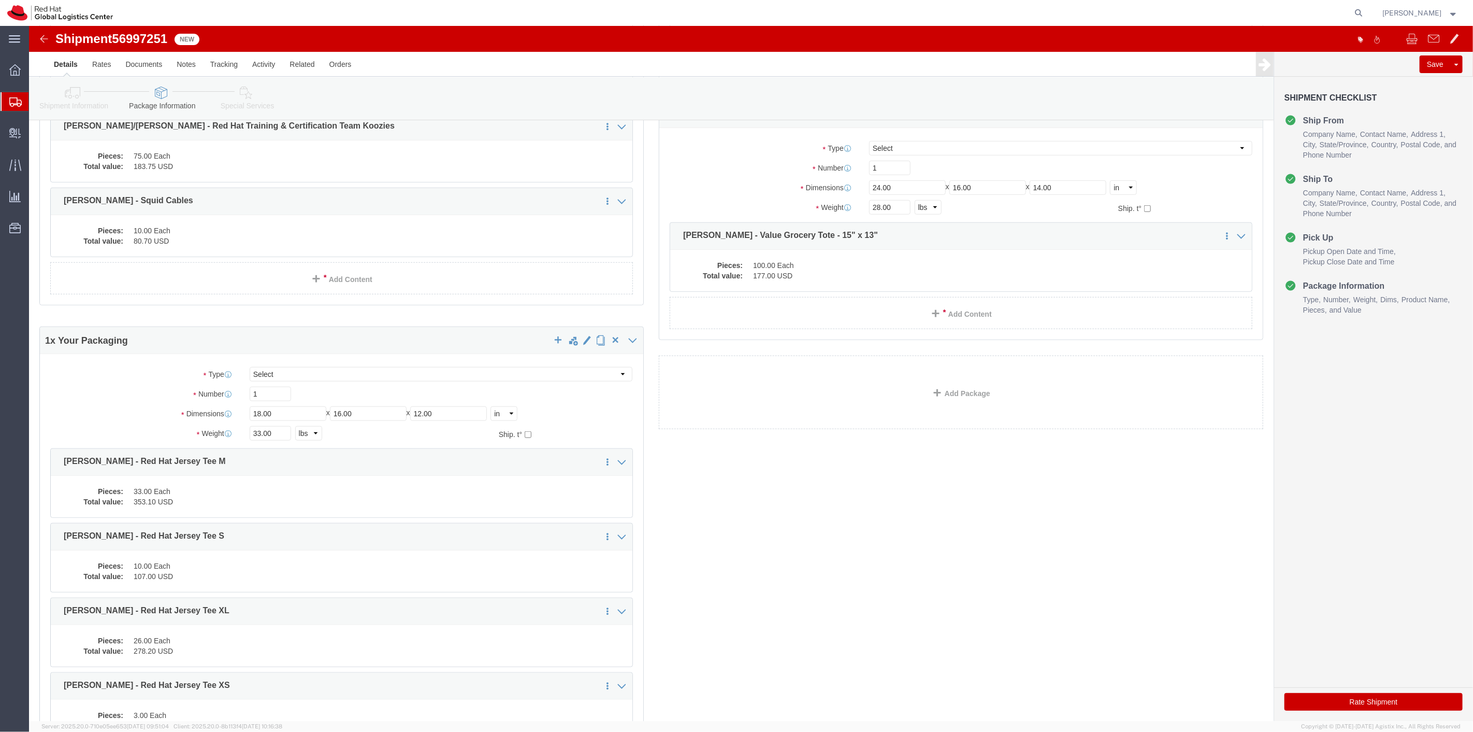
scroll to position [837, 0]
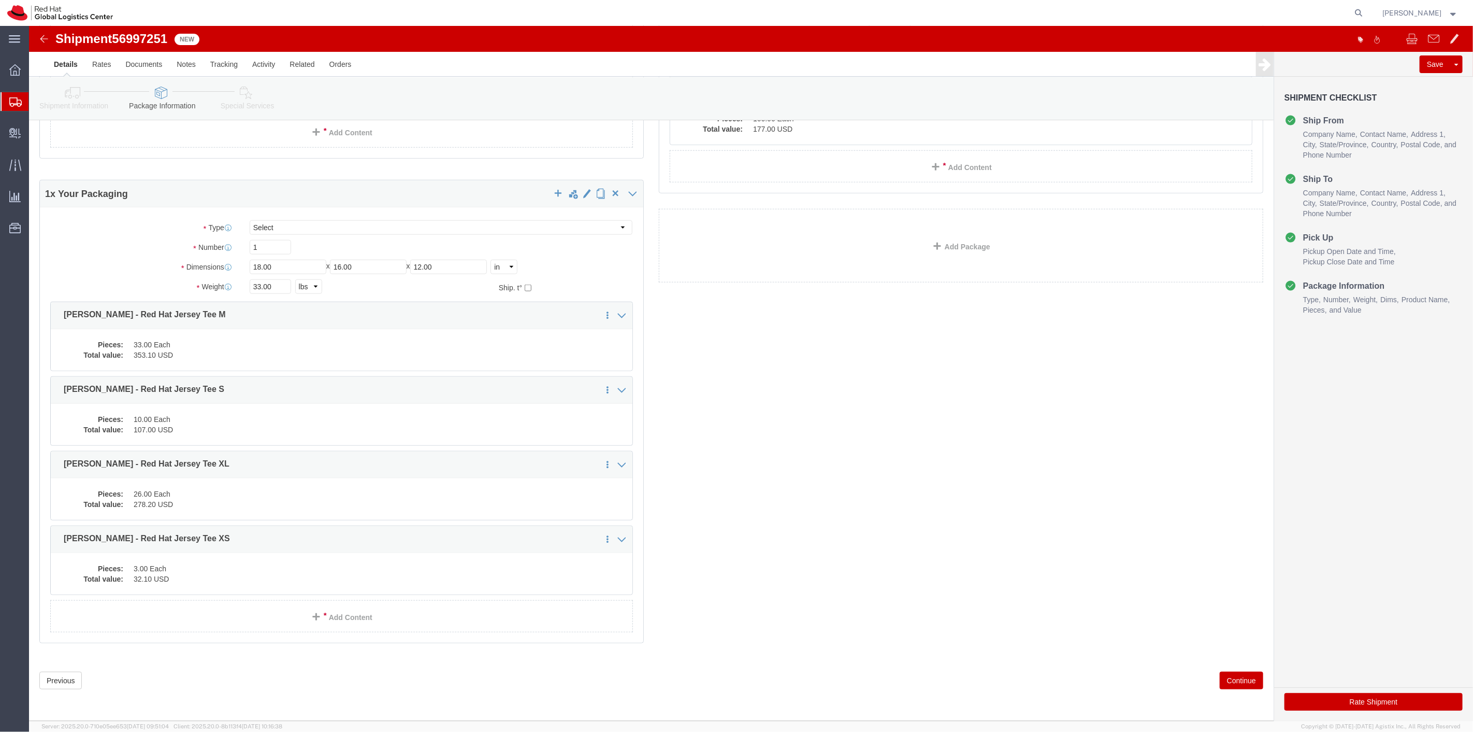
click button "Continue"
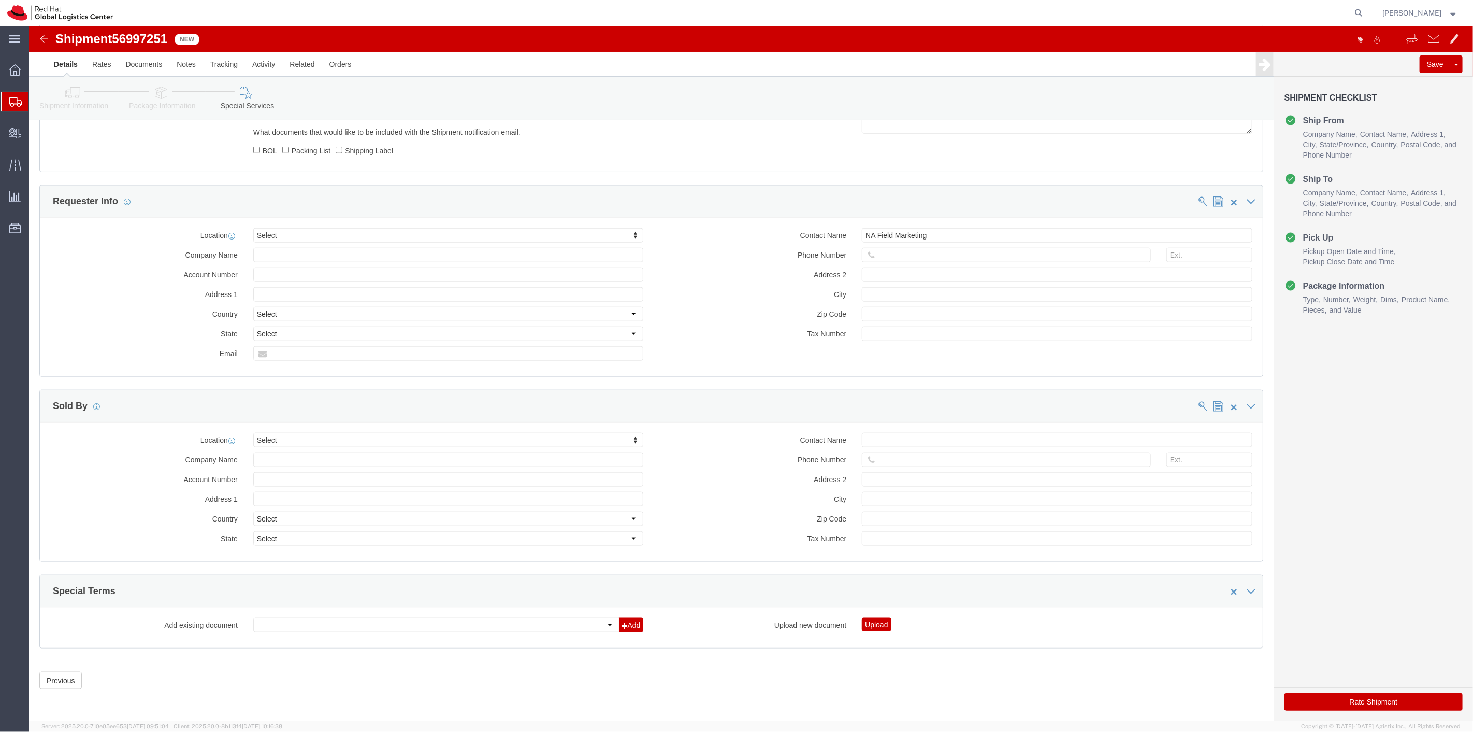
scroll to position [790, 0]
click button "Rate Shipment"
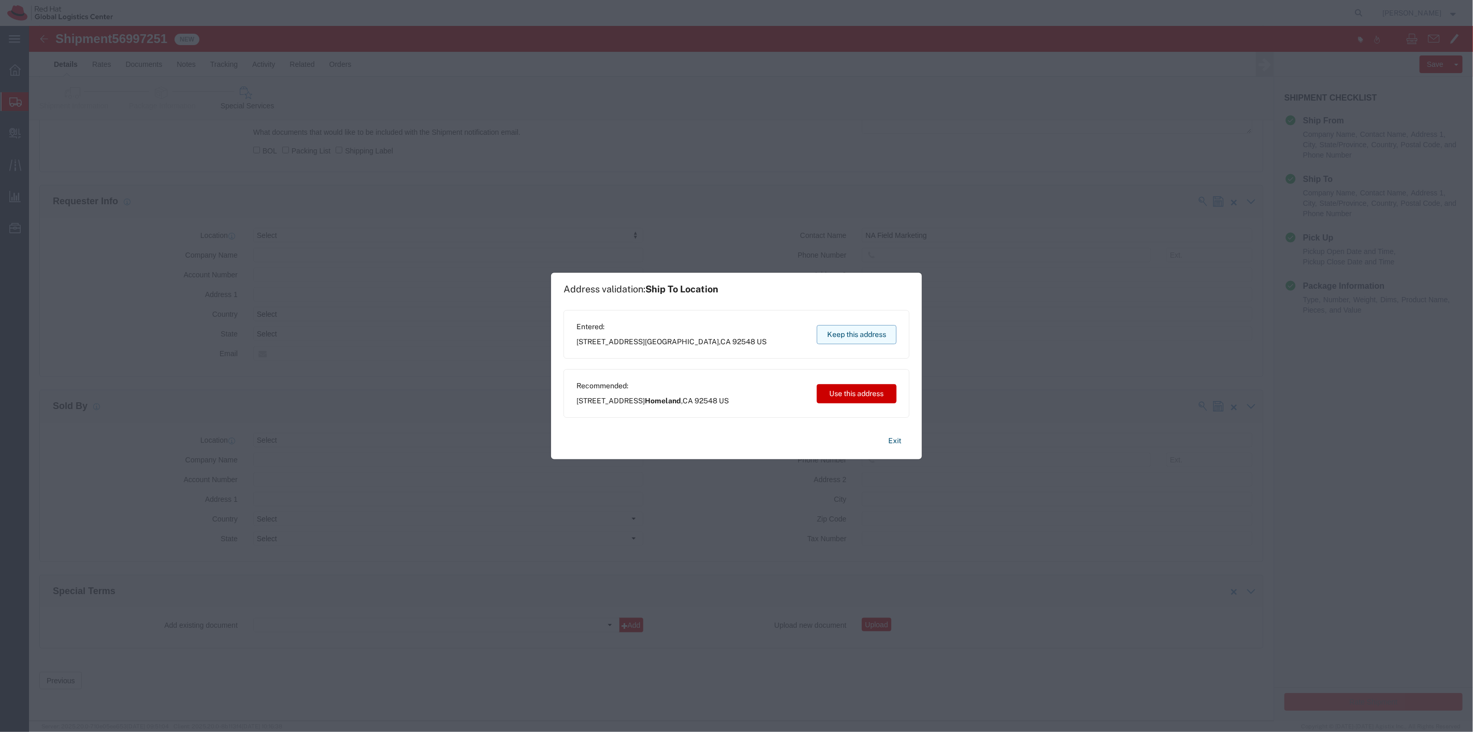
click at [851, 327] on button "Keep this address" at bounding box center [857, 334] width 80 height 19
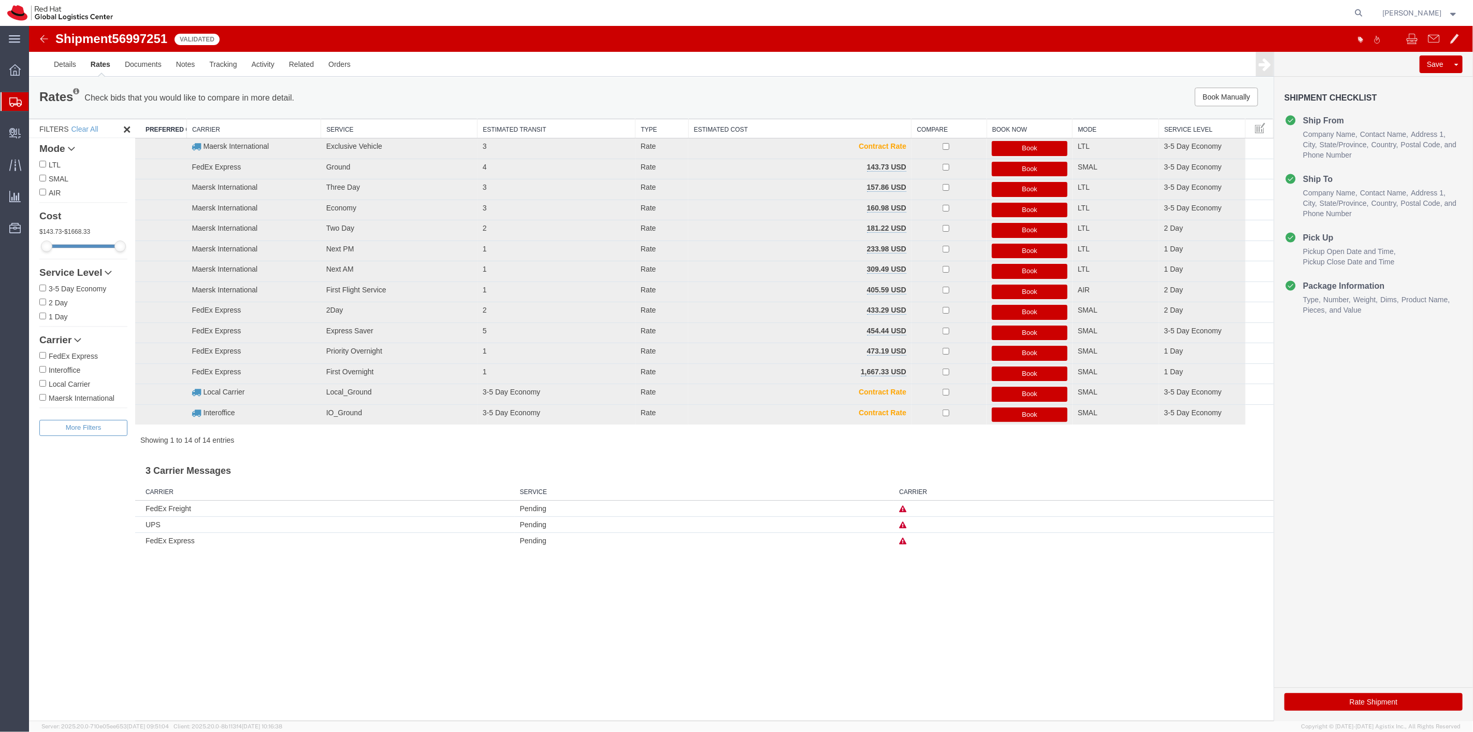
scroll to position [0, 0]
click at [1012, 167] on button "Book" at bounding box center [1030, 169] width 76 height 15
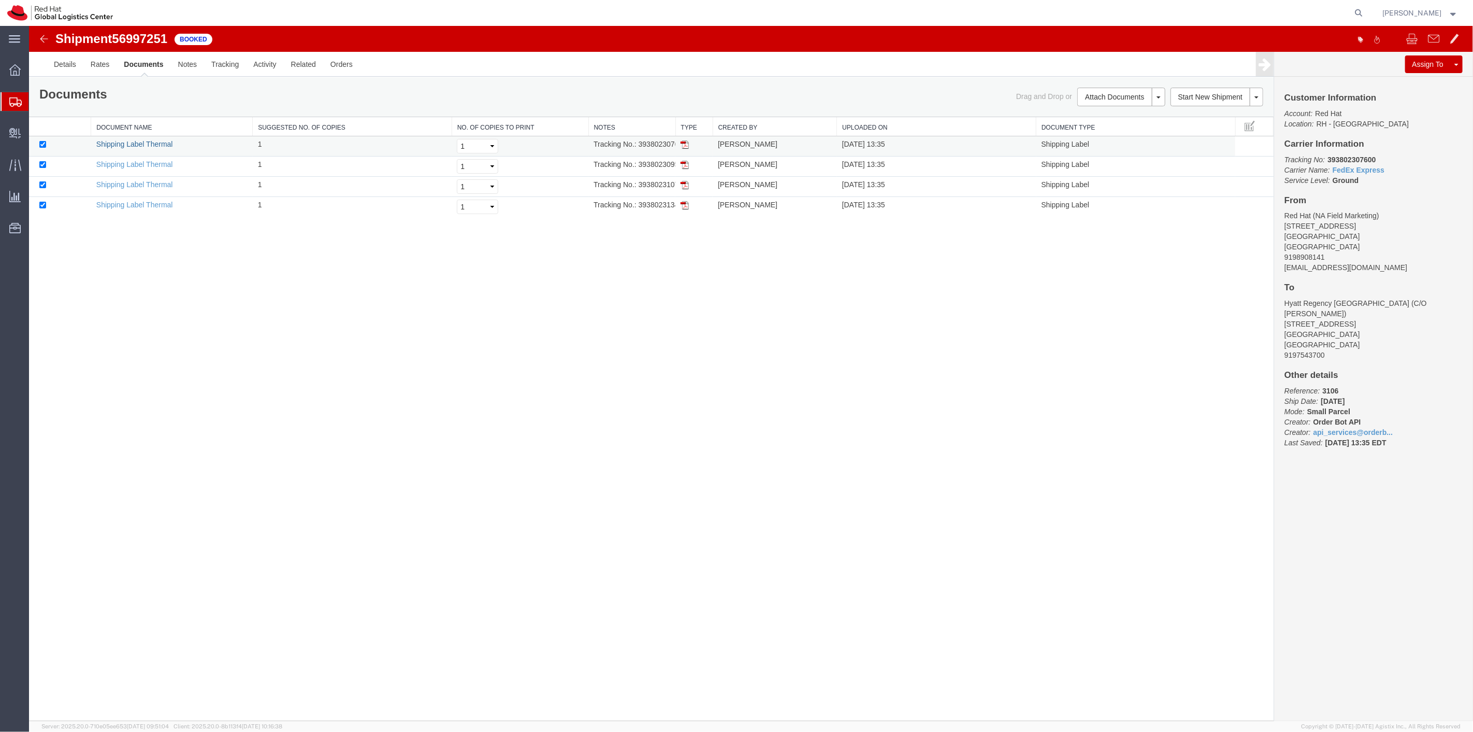
drag, startPoint x: 112, startPoint y: 144, endPoint x: 123, endPoint y: 149, distance: 11.4
click at [158, 166] on link "Shipping Label Thermal" at bounding box center [134, 164] width 77 height 8
drag, startPoint x: 354, startPoint y: 26, endPoint x: 151, endPoint y: 182, distance: 255.6
click at [151, 182] on link "Shipping Label Thermal" at bounding box center [134, 184] width 77 height 8
click at [153, 204] on link "Shipping Label Thermal" at bounding box center [134, 205] width 77 height 8
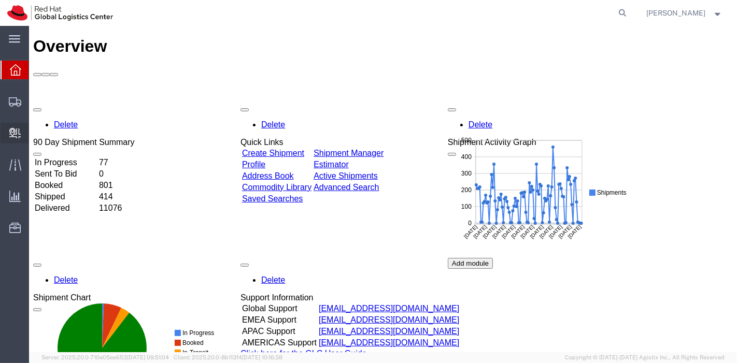
click at [0, 0] on span "Create Delivery" at bounding box center [0, 0] width 0 height 0
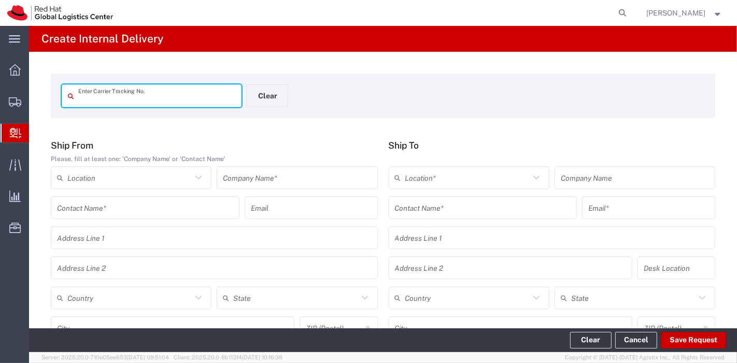
click at [181, 98] on input "text" at bounding box center [156, 96] width 157 height 18
type input "1z4e26490377343972"
click at [260, 179] on input "text" at bounding box center [297, 178] width 148 height 18
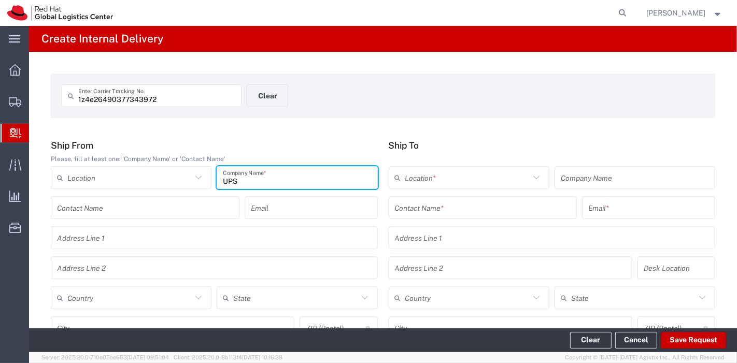
type input "UPS"
click at [126, 301] on input "text" at bounding box center [129, 298] width 124 height 18
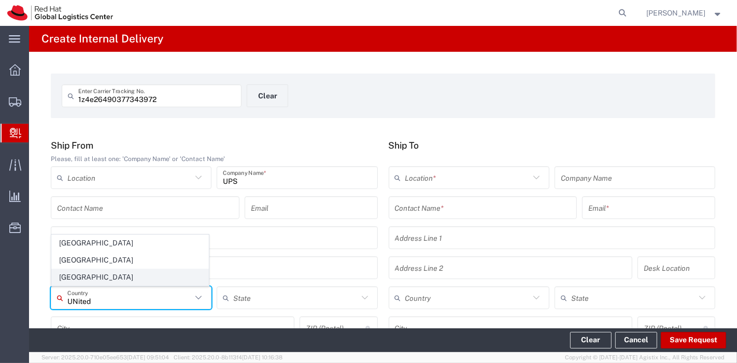
click at [96, 278] on span "[GEOGRAPHIC_DATA]" at bounding box center [130, 277] width 156 height 16
type input "[GEOGRAPHIC_DATA]"
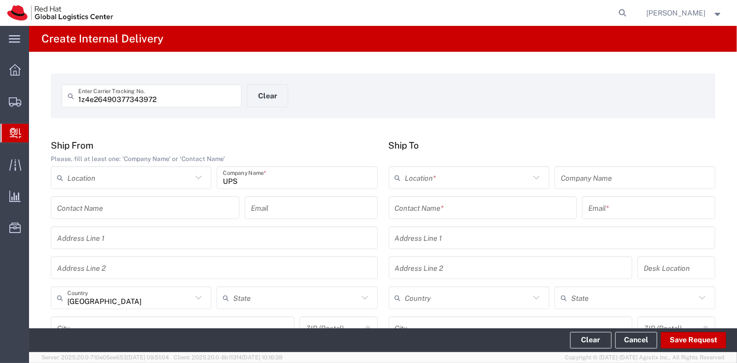
click at [435, 213] on input "text" at bounding box center [483, 208] width 176 height 18
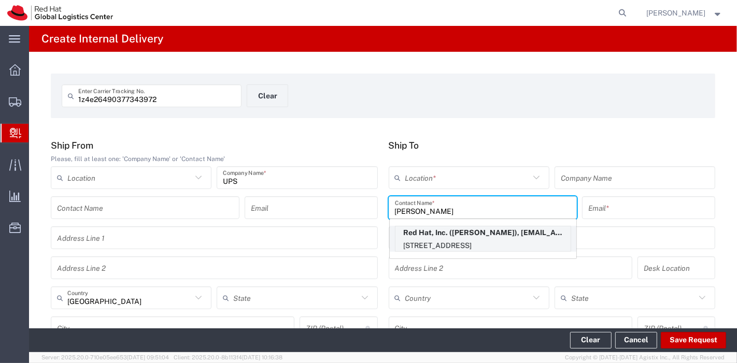
type input "[PERSON_NAME]"
click at [439, 241] on p "[STREET_ADDRESS]" at bounding box center [482, 245] width 175 height 13
type input "RH - [GEOGRAPHIC_DATA]"
type input "Red Hat, Inc."
type input "[PERSON_NAME]"
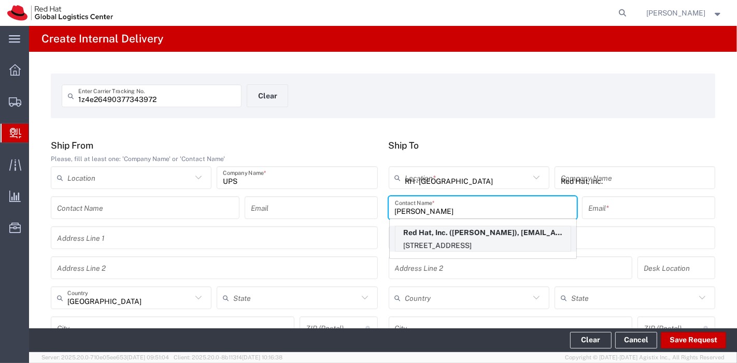
type input "[EMAIL_ADDRESS][DOMAIN_NAME]"
type input "[STREET_ADDRESS]"
type input "FLEX"
type input "[GEOGRAPHIC_DATA]"
type input "RALEIGH"
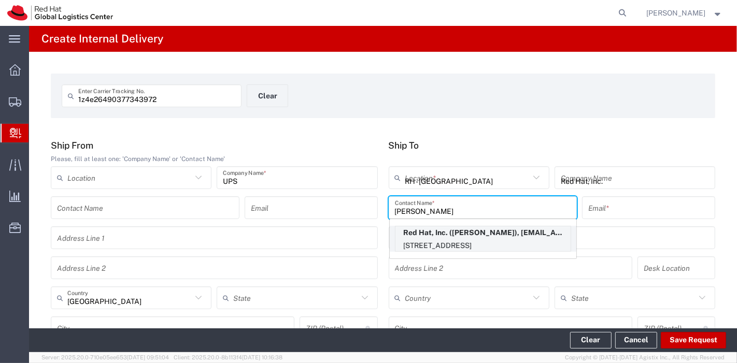
type input "27601"
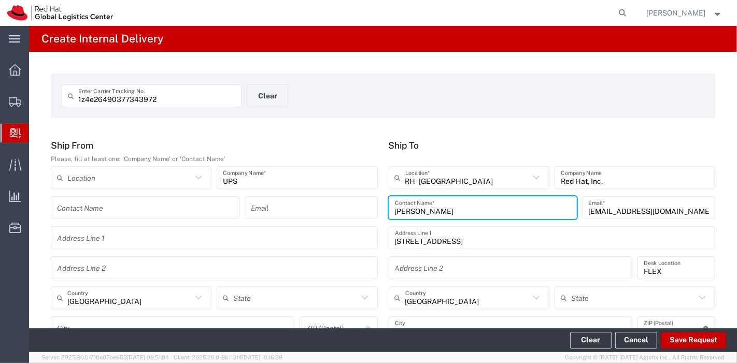
type input "[US_STATE]"
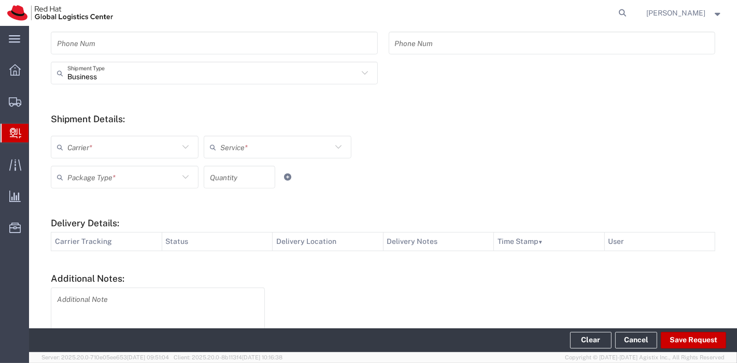
scroll to position [349, 0]
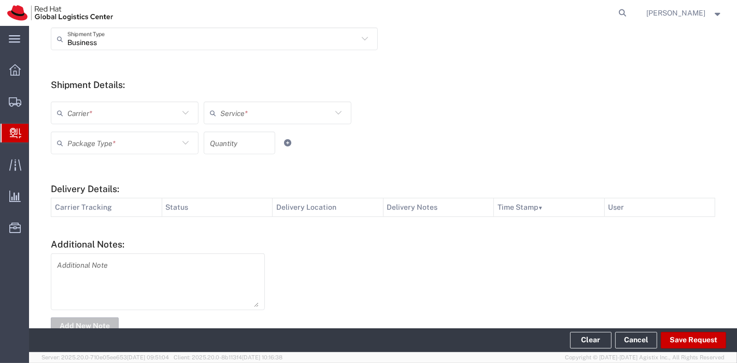
click at [179, 111] on icon at bounding box center [185, 112] width 13 height 13
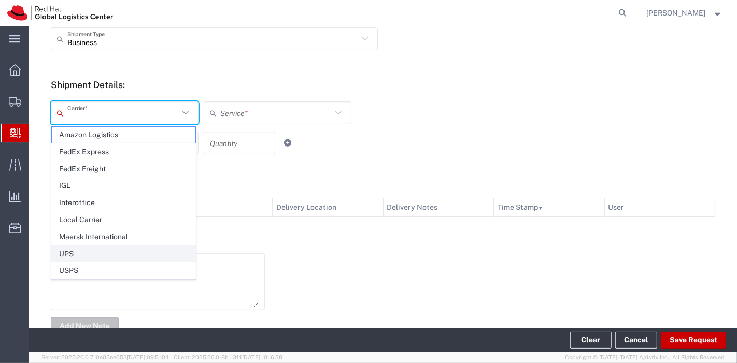
click at [80, 255] on span "UPS" at bounding box center [124, 254] width 144 height 16
type input "UPS"
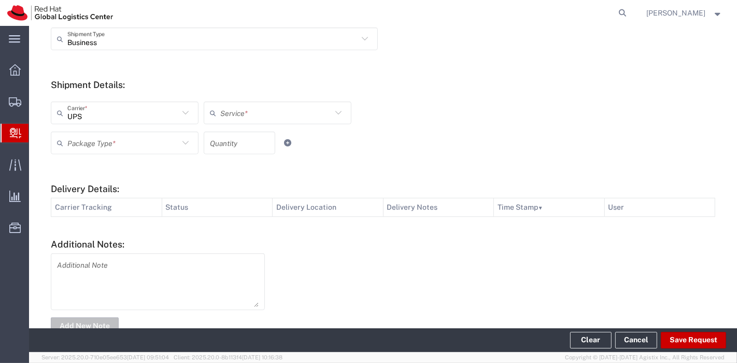
click at [283, 118] on input "text" at bounding box center [275, 113] width 111 height 18
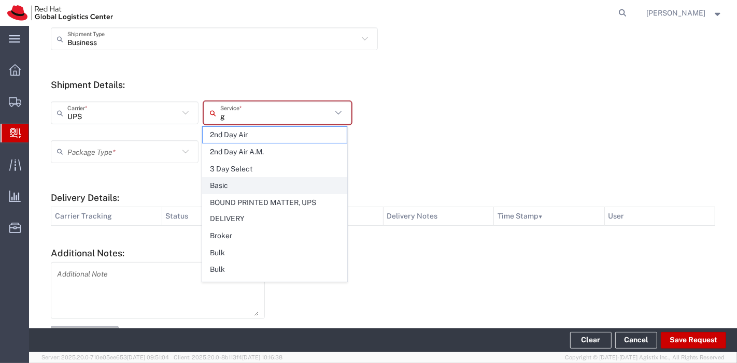
type input "gr"
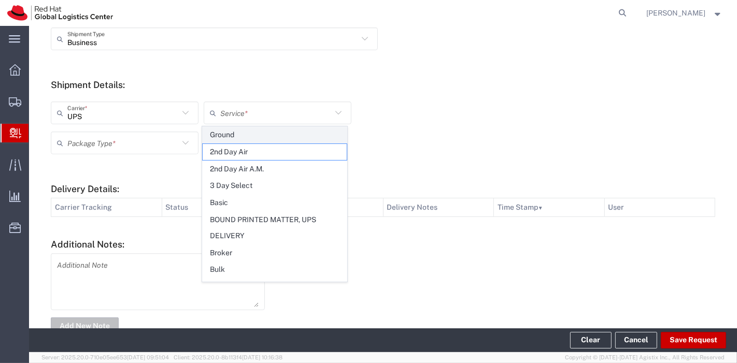
click at [226, 128] on span "Ground" at bounding box center [275, 135] width 144 height 16
type input "Ground"
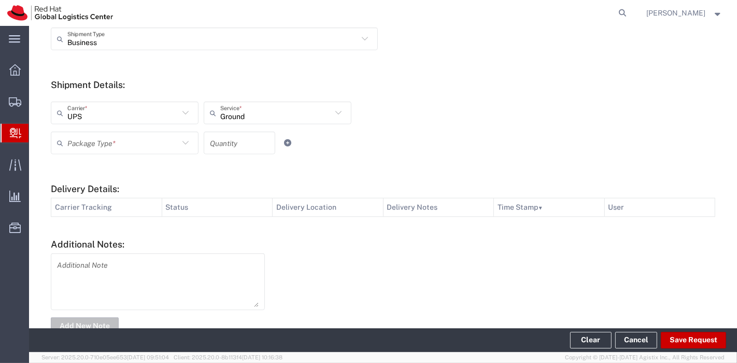
click at [179, 148] on icon at bounding box center [185, 142] width 13 height 13
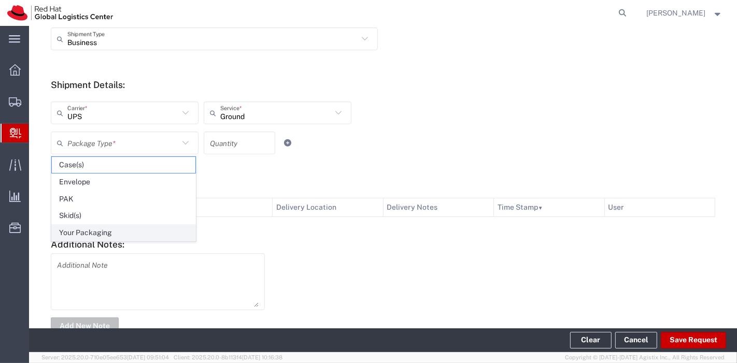
click at [115, 235] on span "Your Packaging" at bounding box center [124, 233] width 144 height 16
type input "Your Packaging"
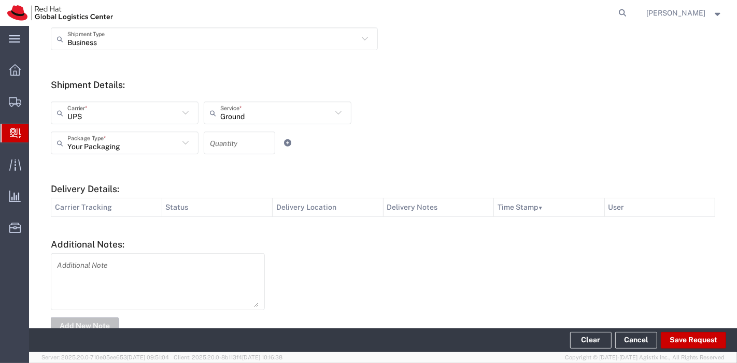
click at [241, 147] on input "number" at bounding box center [239, 143] width 59 height 18
type input "1"
click at [680, 335] on button "Save Request" at bounding box center [693, 340] width 65 height 17
type input "[GEOGRAPHIC_DATA]"
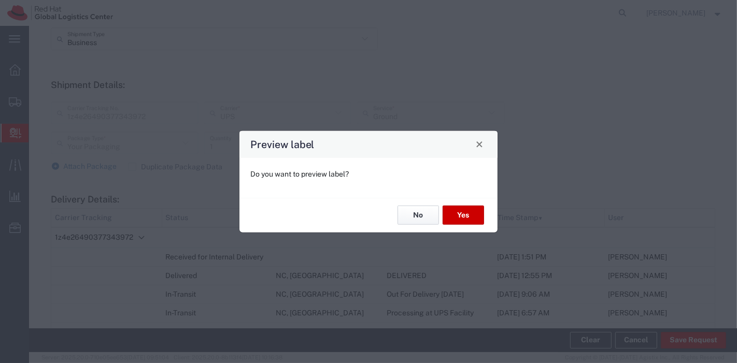
click at [418, 210] on button "No" at bounding box center [417, 215] width 41 height 19
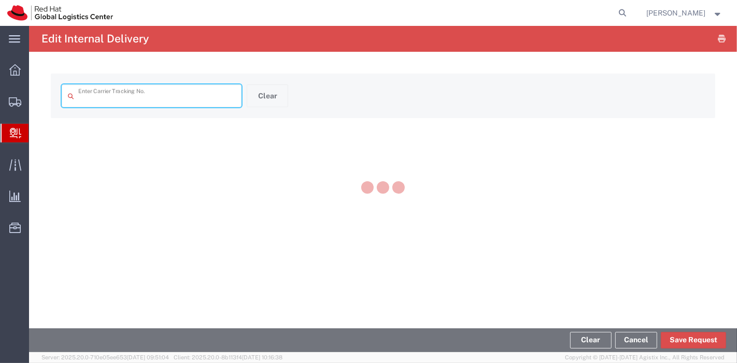
type input "1z4e26490377343972"
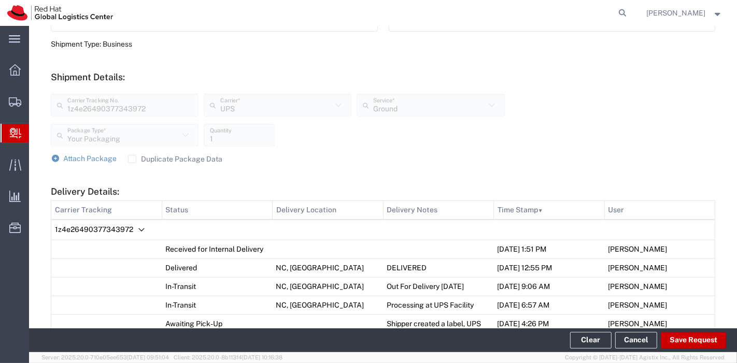
scroll to position [339, 0]
click at [132, 158] on label "Duplicate Package Data" at bounding box center [175, 158] width 95 height 8
click at [132, 158] on input "Duplicate Package Data" at bounding box center [132, 158] width 0 height 0
click at [91, 159] on span "Attach Package" at bounding box center [90, 157] width 53 height 8
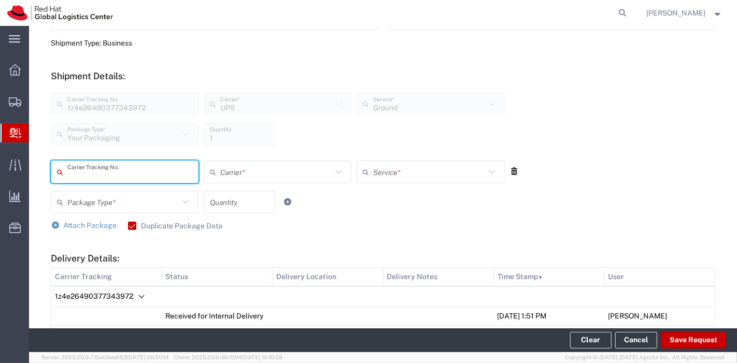
click at [101, 178] on input "text" at bounding box center [129, 172] width 125 height 18
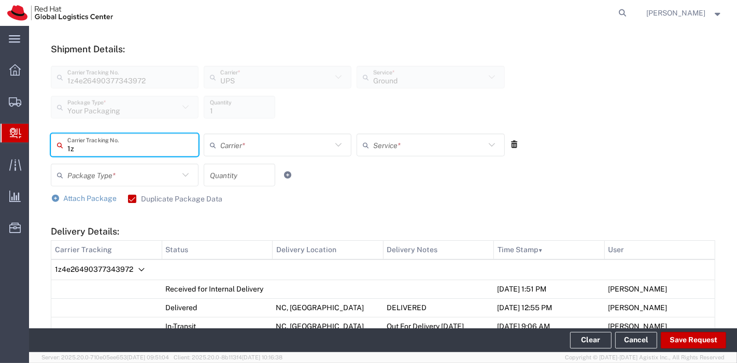
scroll to position [363, 0]
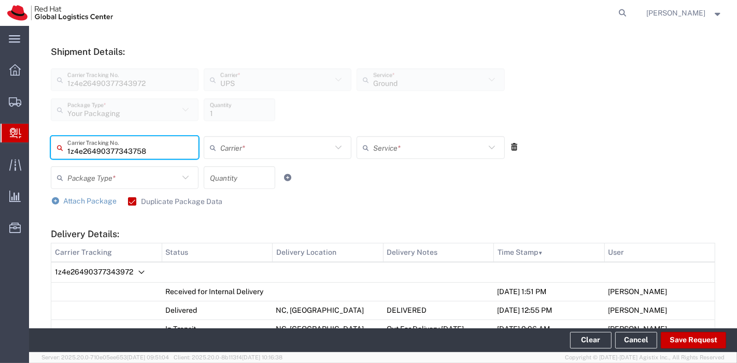
drag, startPoint x: 151, startPoint y: 149, endPoint x: 62, endPoint y: 154, distance: 89.3
click at [62, 154] on div "1z4e26490377343758 Carrier Tracking No." at bounding box center [125, 147] width 148 height 23
type input "1z4e26490377343758"
click at [101, 180] on input "text" at bounding box center [122, 178] width 111 height 18
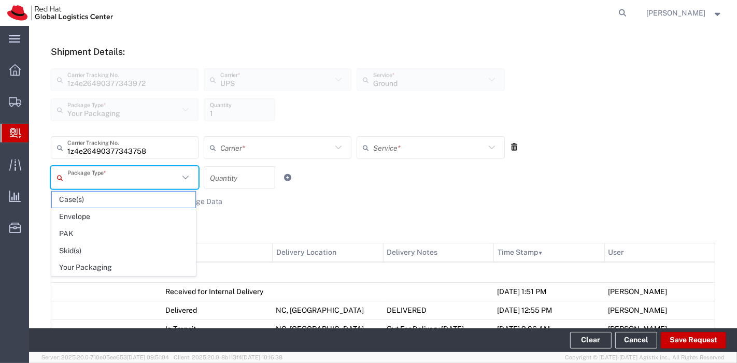
drag, startPoint x: 101, startPoint y: 180, endPoint x: 47, endPoint y: 167, distance: 55.0
click at [47, 167] on agx-internal-delivery-shipment "1z4e26490377343758 Carrier Tracking No. Carrier * Amazon Logistics FedEx Expres…" at bounding box center [299, 166] width 506 height 60
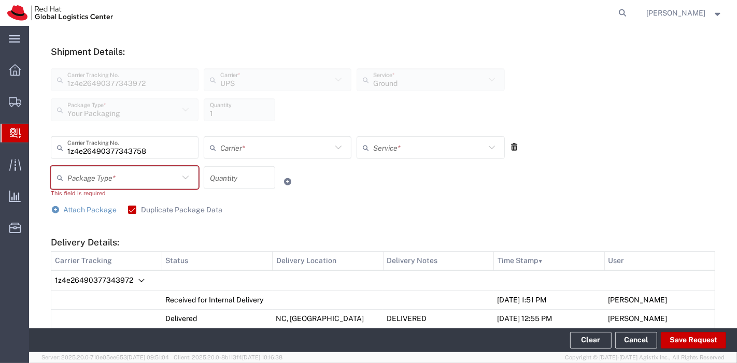
click at [277, 147] on input "text" at bounding box center [275, 148] width 111 height 18
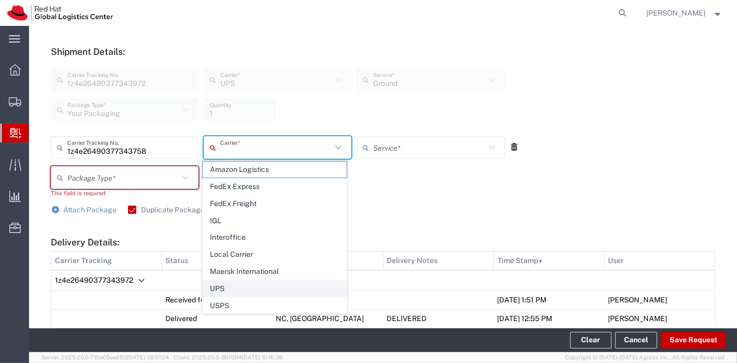
click at [247, 289] on span "UPS" at bounding box center [275, 289] width 144 height 16
type input "UPS"
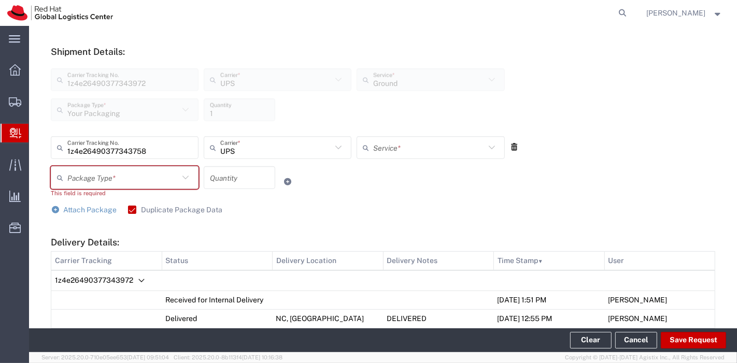
click at [384, 151] on input "text" at bounding box center [428, 148] width 111 height 18
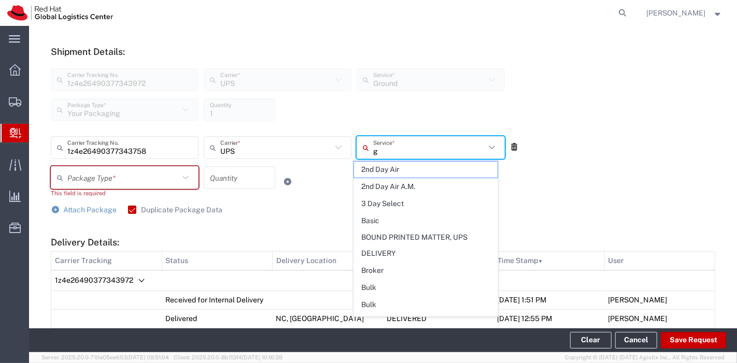
type input "gr"
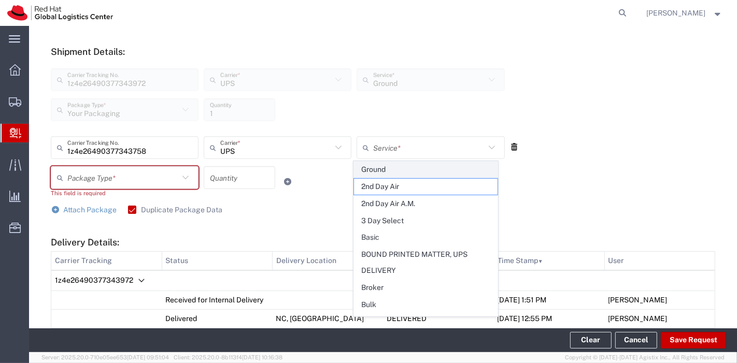
click at [385, 163] on span "Ground" at bounding box center [426, 170] width 144 height 16
type input "Ground"
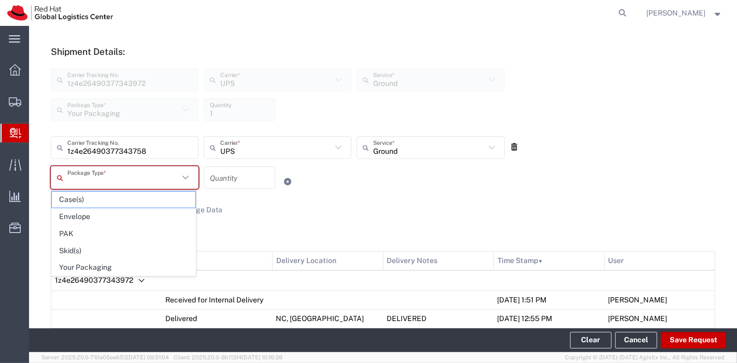
click at [170, 178] on input "text" at bounding box center [122, 178] width 111 height 18
click at [125, 261] on span "Your Packaging" at bounding box center [124, 268] width 144 height 16
type input "Your Packaging"
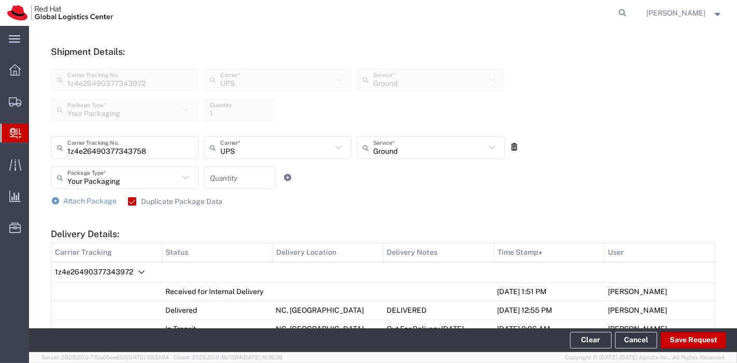
click at [232, 175] on input "number" at bounding box center [239, 178] width 59 height 18
type input "1"
click at [280, 220] on form "Ship From Please, fill at least one: 'Company Name' or 'Contact Name' Location …" at bounding box center [383, 147] width 664 height 740
click at [107, 202] on span "Attach Package" at bounding box center [90, 201] width 53 height 8
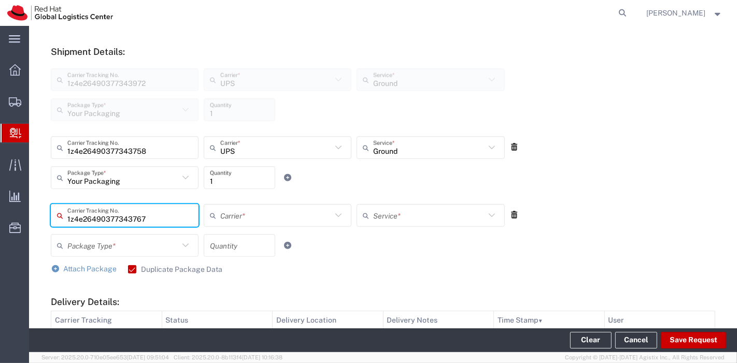
type input "1z4e26490377343767"
click at [313, 260] on div "Package Type * Case(s) Envelope PAK Skid(s) Your Packaging Quantity" at bounding box center [277, 249] width 459 height 30
click at [706, 339] on button "Save Request" at bounding box center [693, 340] width 65 height 17
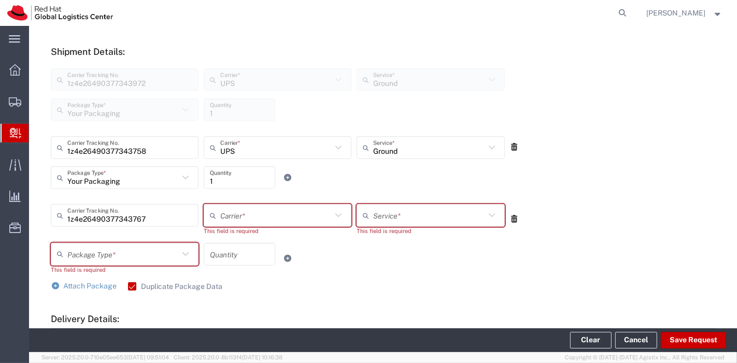
click at [332, 216] on icon at bounding box center [338, 215] width 13 height 13
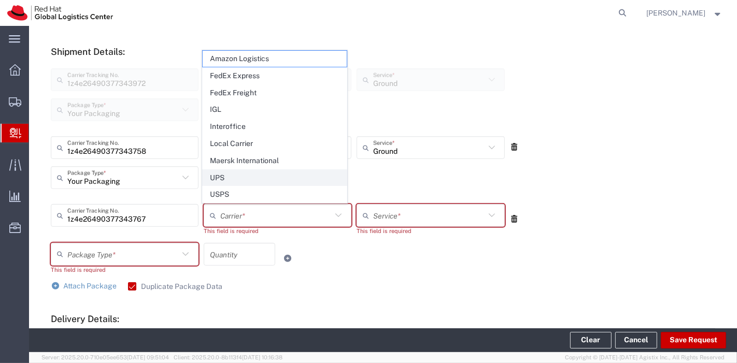
click at [249, 184] on span "UPS" at bounding box center [275, 178] width 144 height 16
type input "UPS"
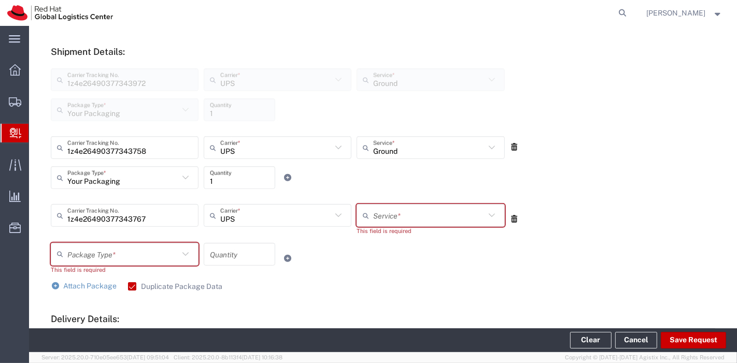
click at [382, 213] on input "text" at bounding box center [428, 216] width 111 height 18
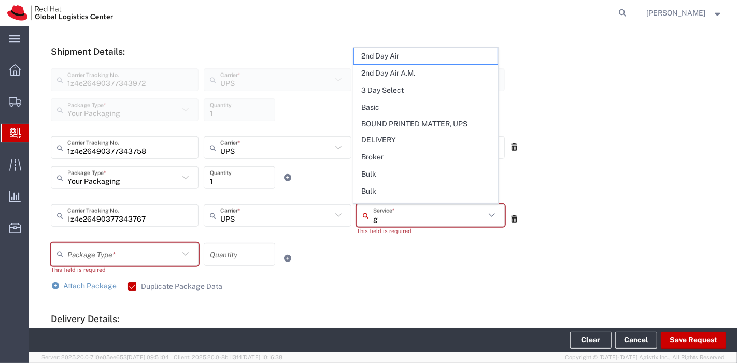
type input "gr"
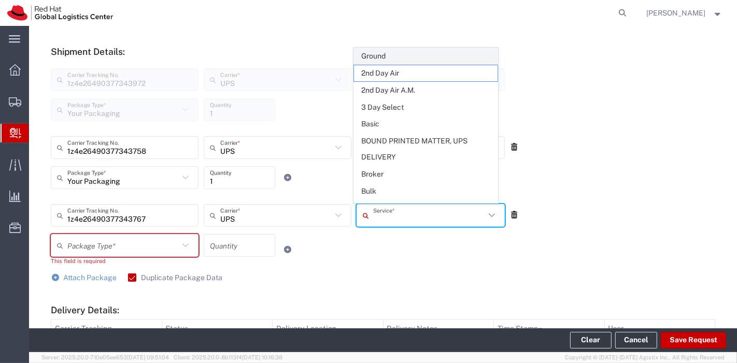
click at [399, 55] on span "Ground" at bounding box center [426, 56] width 144 height 16
type input "Ground"
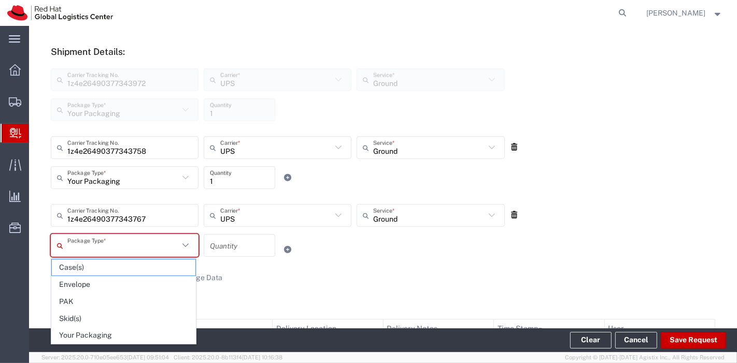
click at [150, 251] on input "text" at bounding box center [122, 246] width 111 height 18
click at [98, 332] on span "Your Packaging" at bounding box center [124, 335] width 144 height 16
type input "Your Packaging"
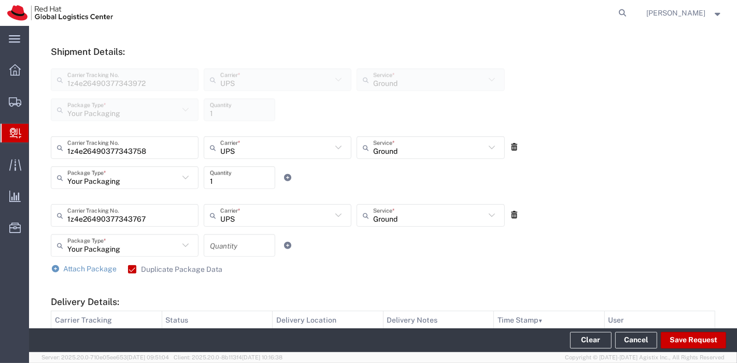
click at [231, 252] on input "number" at bounding box center [239, 246] width 59 height 18
type input "1"
click at [313, 269] on div "Attach Package Duplicate Package Data" at bounding box center [383, 269] width 664 height 10
click at [678, 337] on button "Save Request" at bounding box center [693, 340] width 65 height 17
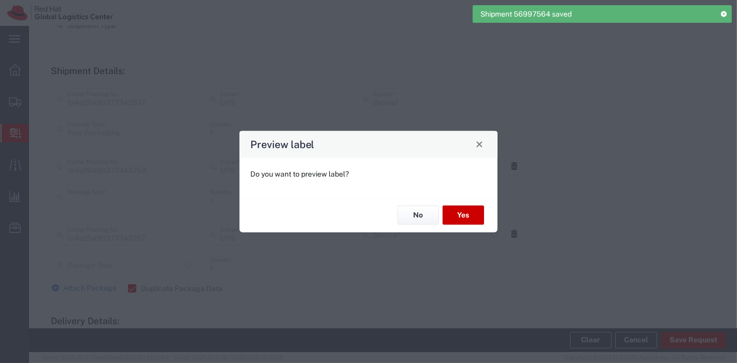
type input "Your Packaging"
type input "Ground"
type input "Your Packaging"
type input "Ground"
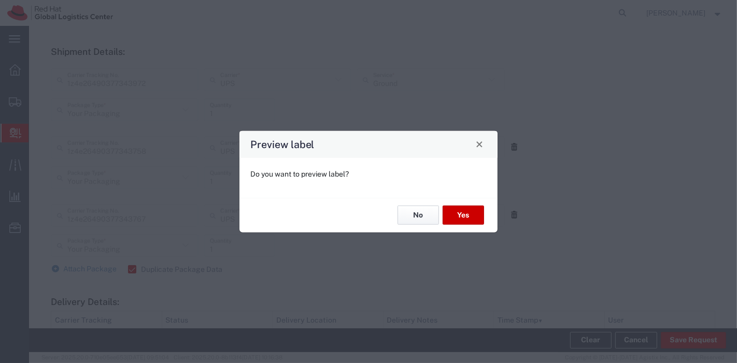
click at [410, 221] on button "No" at bounding box center [417, 215] width 41 height 19
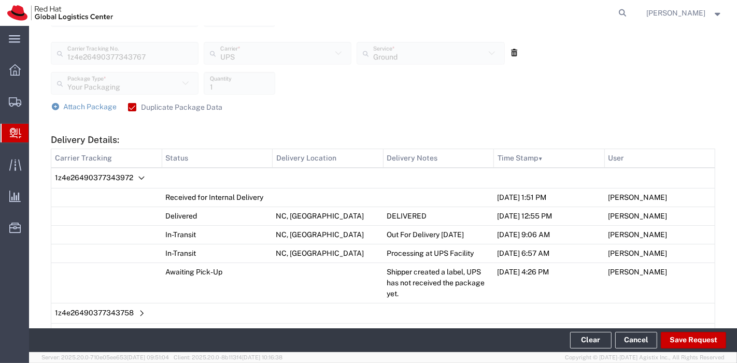
scroll to position [715, 0]
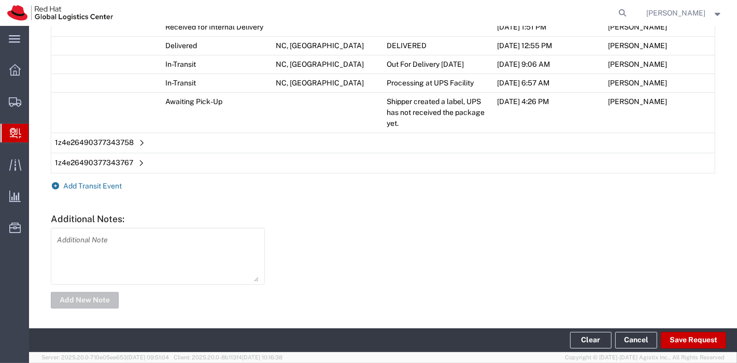
click at [99, 185] on span "Add Transit Event" at bounding box center [93, 186] width 59 height 8
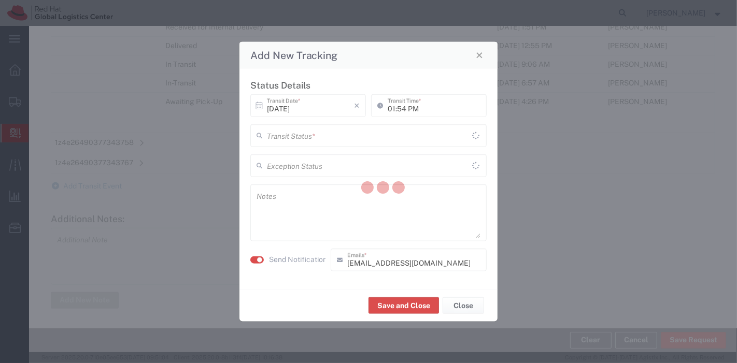
click at [333, 133] on input "text" at bounding box center [369, 135] width 205 height 18
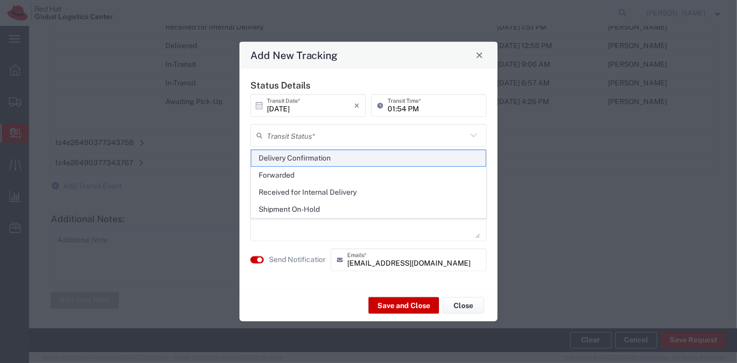
click at [324, 157] on span "Delivery Confirmation" at bounding box center [368, 158] width 235 height 16
type input "Delivery Confirmation"
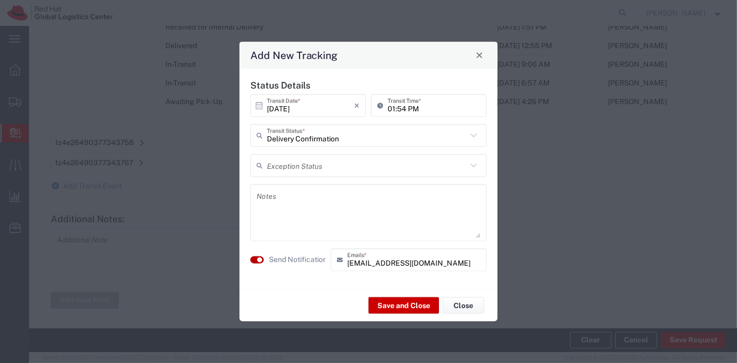
click at [262, 260] on small "button" at bounding box center [259, 259] width 5 height 5
click at [388, 306] on button "Save and Close" at bounding box center [403, 305] width 70 height 17
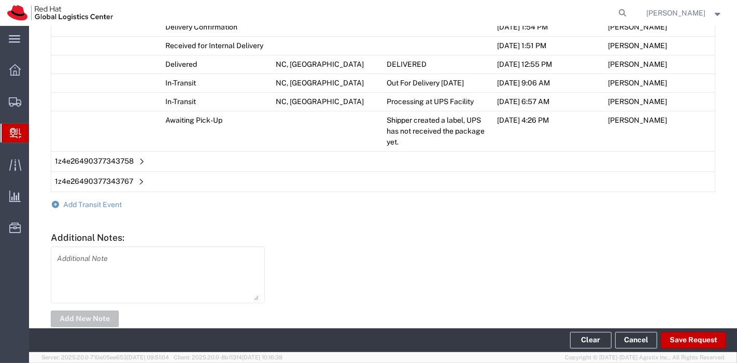
scroll to position [734, 0]
